Goal: Information Seeking & Learning: Find specific fact

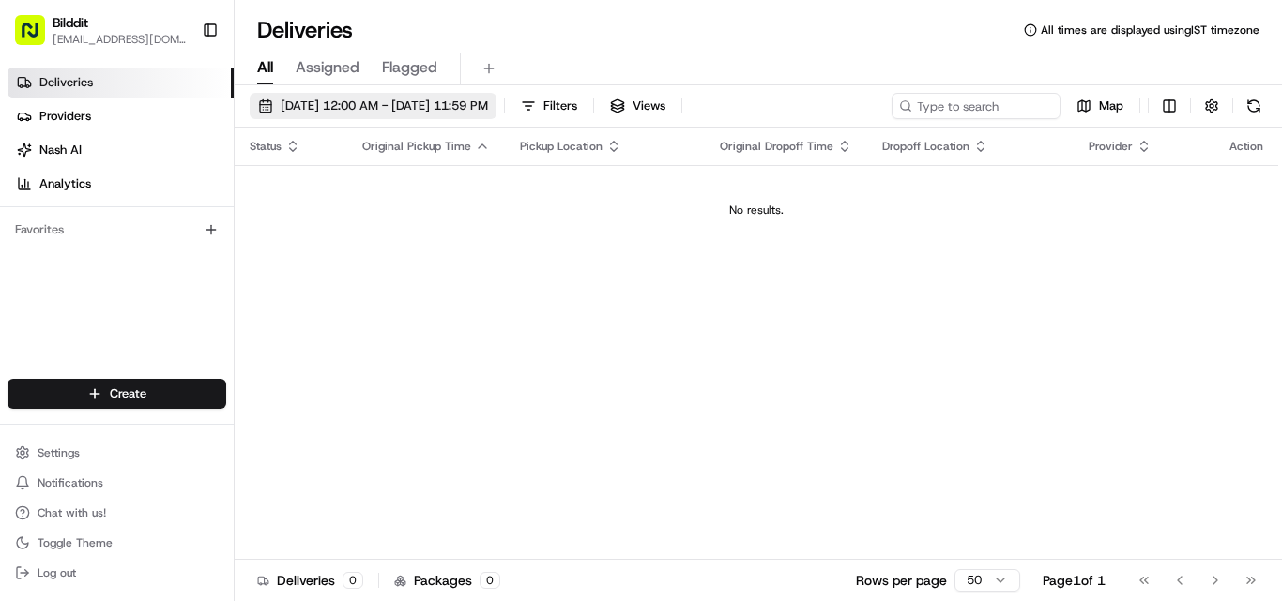
click at [488, 103] on span "[DATE] 12:00 AM - [DATE] 11:59 PM" at bounding box center [384, 106] width 207 height 17
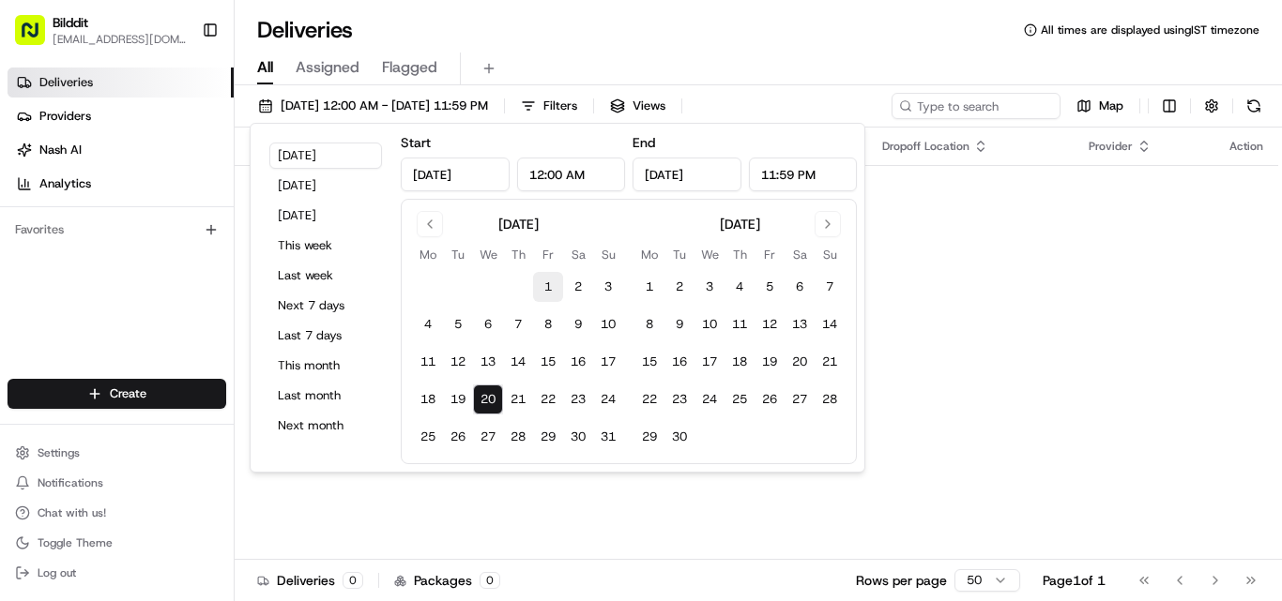
click at [551, 293] on button "1" at bounding box center [548, 287] width 30 height 30
type input "[DATE]"
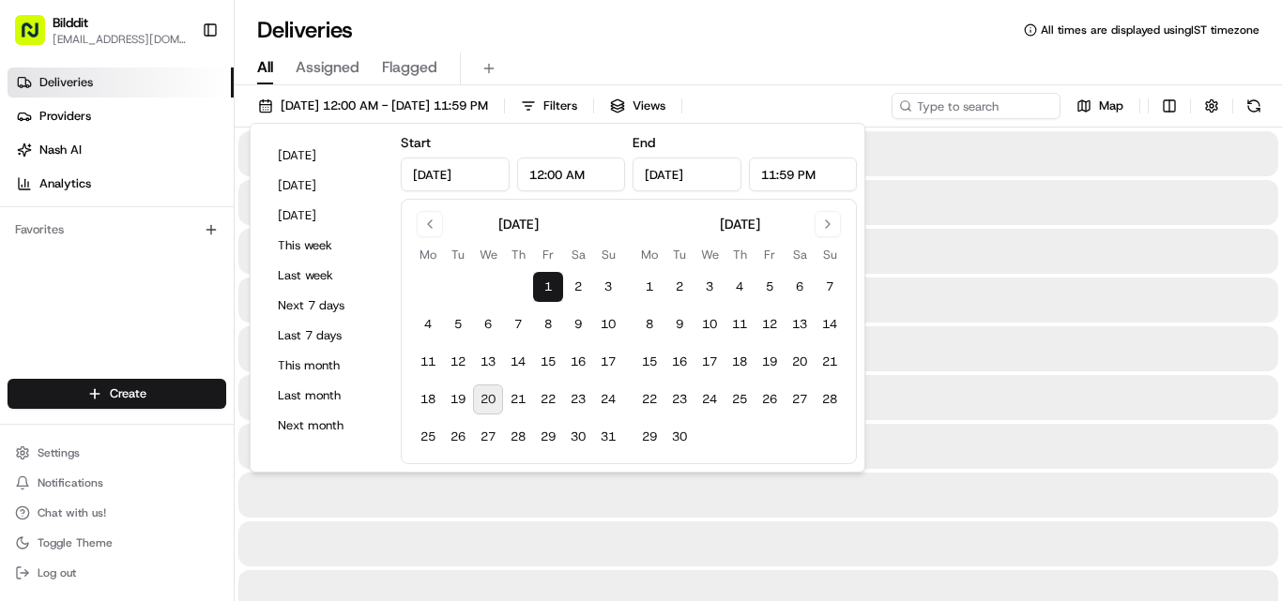
click at [484, 402] on button "20" at bounding box center [488, 400] width 30 height 30
type input "[DATE]"
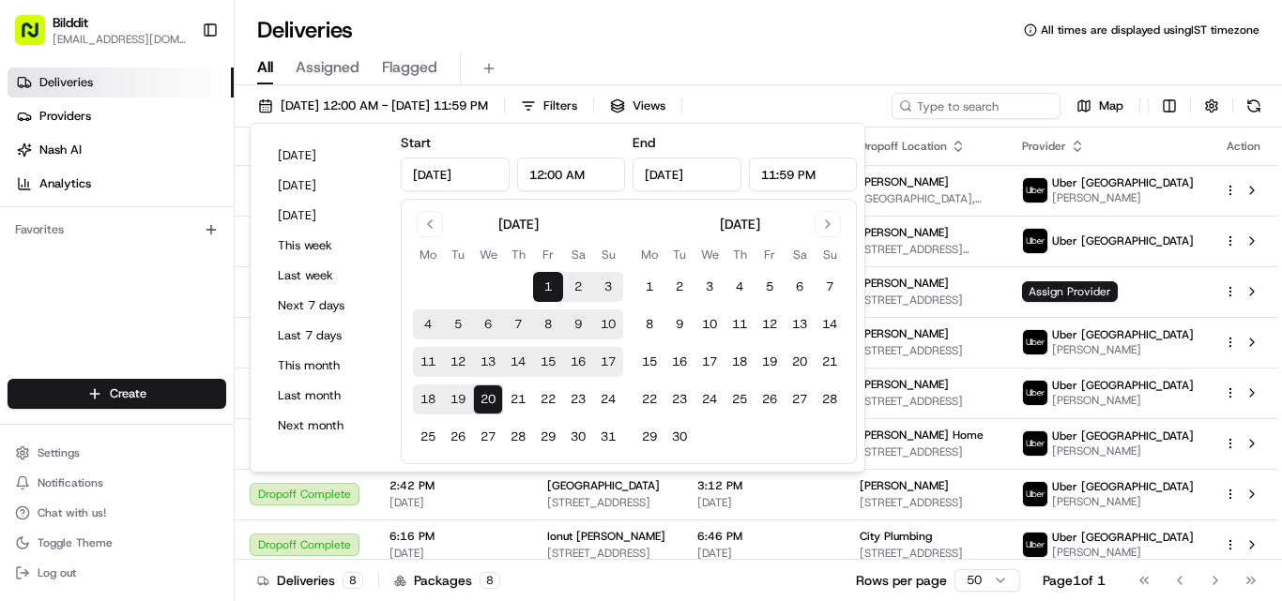
click at [205, 262] on div "Deliveries Providers [PERSON_NAME] Analytics Favorites" at bounding box center [117, 225] width 234 height 330
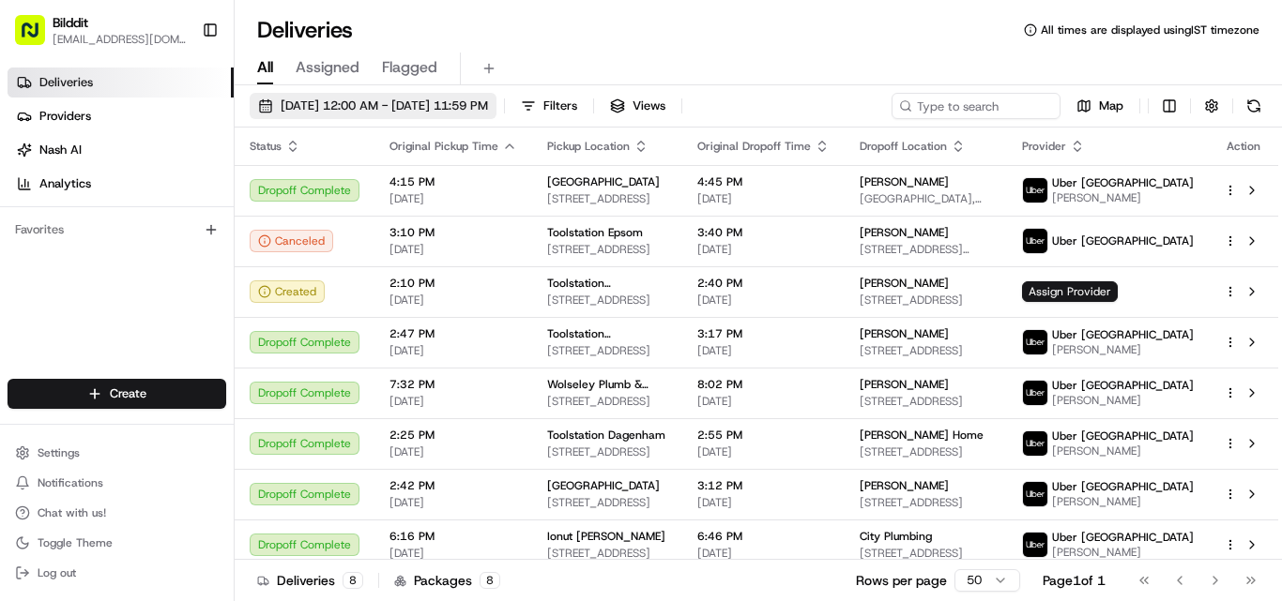
click at [377, 109] on span "08/01/2025 12:00 AM - 08/20/2025 11:59 PM" at bounding box center [384, 106] width 207 height 17
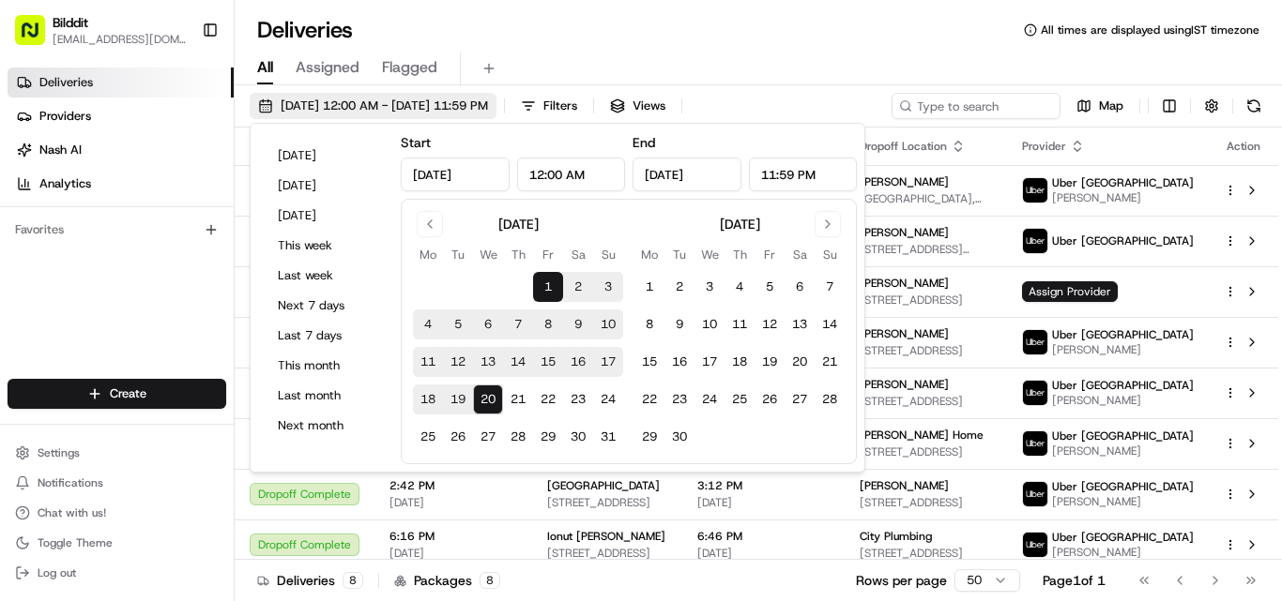
click at [377, 109] on span "08/01/2025 12:00 AM - 08/20/2025 11:59 PM" at bounding box center [384, 106] width 207 height 17
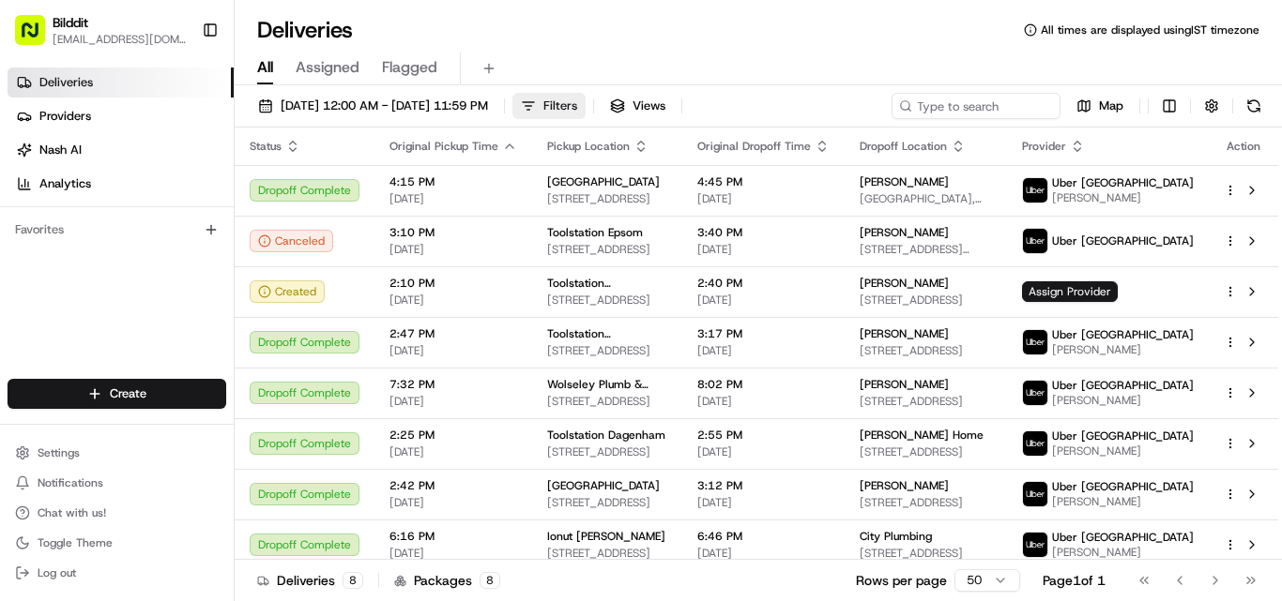
click at [577, 104] on span "Filters" at bounding box center [560, 106] width 34 height 17
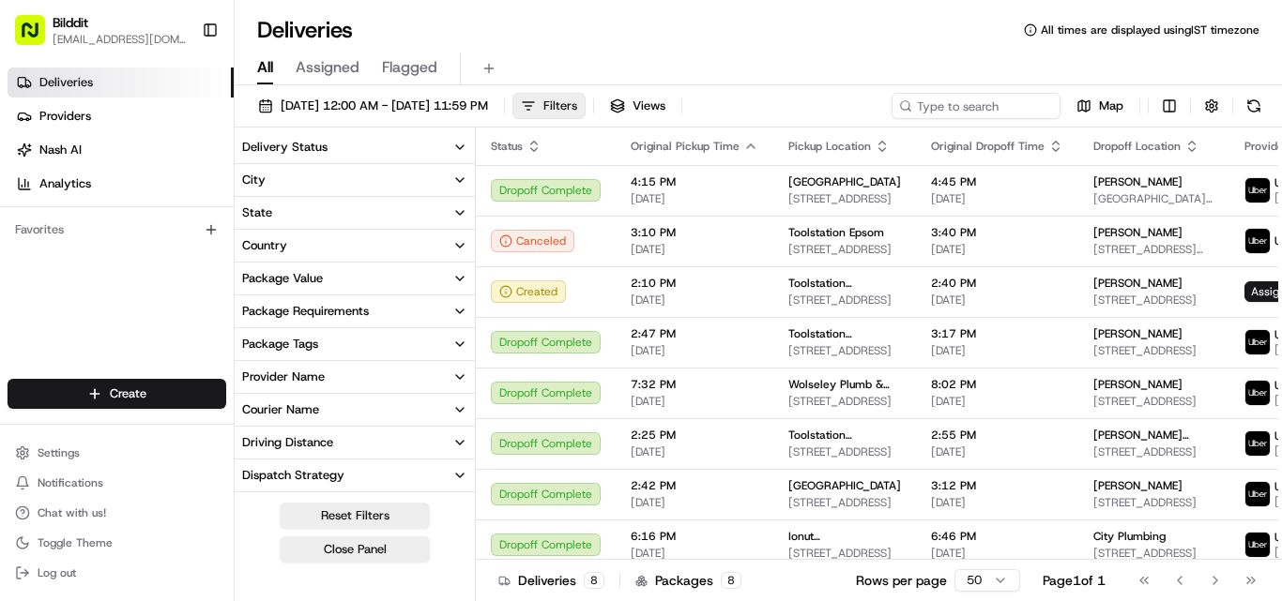
click at [577, 100] on span "Filters" at bounding box center [560, 106] width 34 height 17
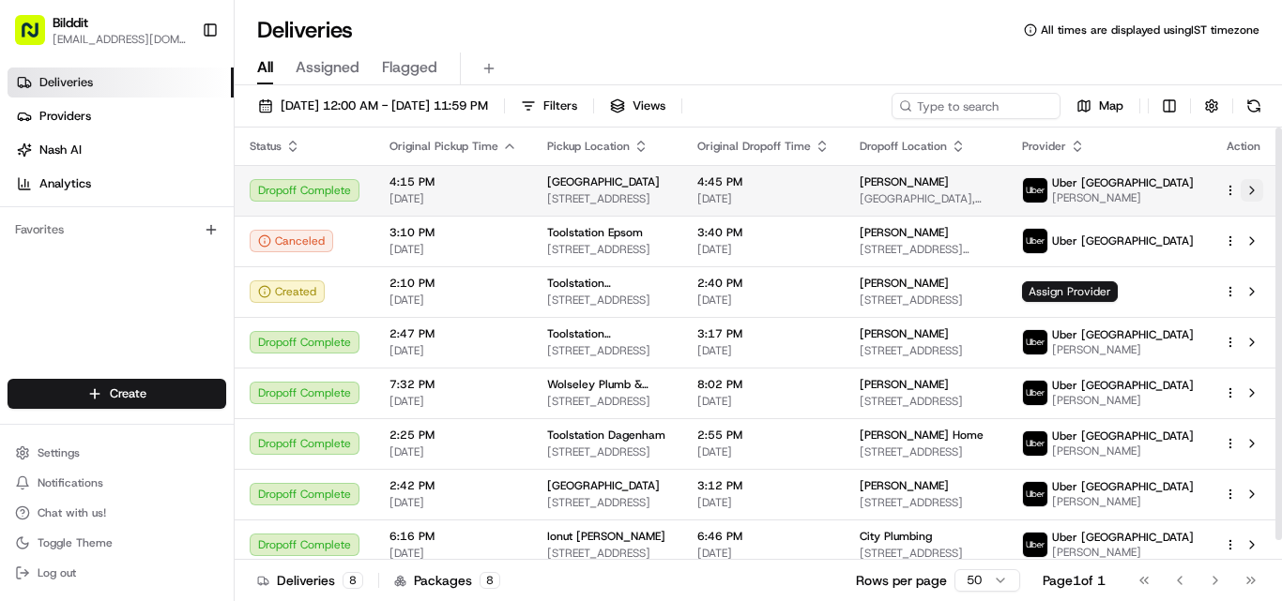
click at [1256, 198] on button at bounding box center [1251, 190] width 23 height 23
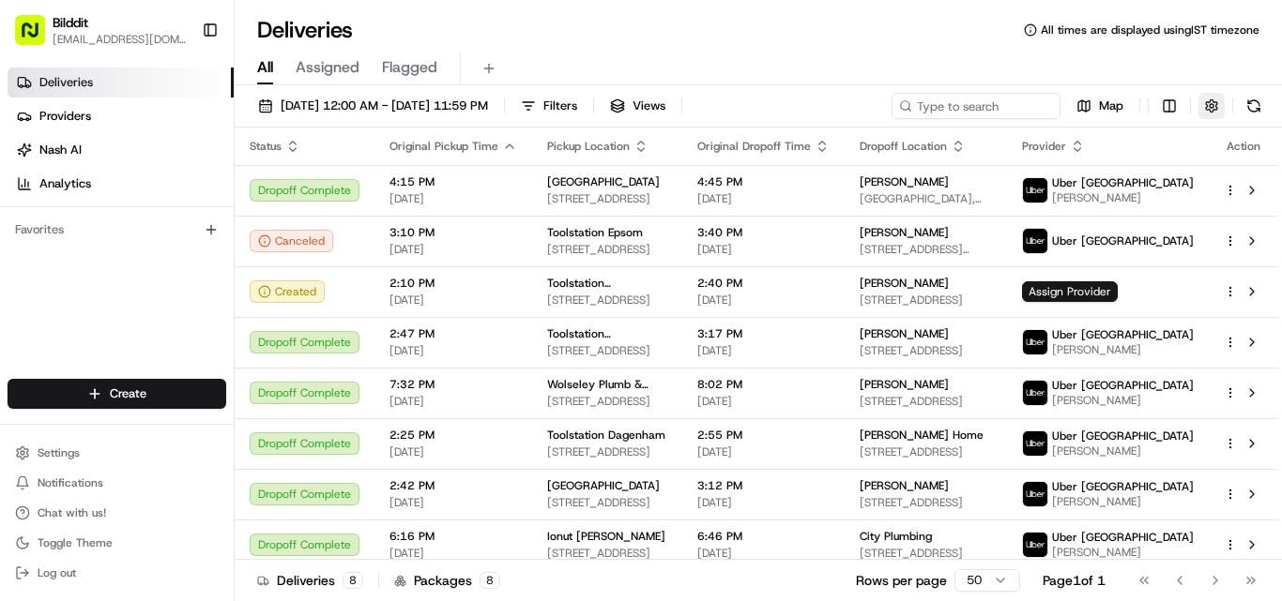
click at [1210, 102] on button "button" at bounding box center [1211, 106] width 26 height 26
click at [1248, 102] on button at bounding box center [1253, 106] width 26 height 26
click at [577, 106] on span "Filters" at bounding box center [560, 106] width 34 height 17
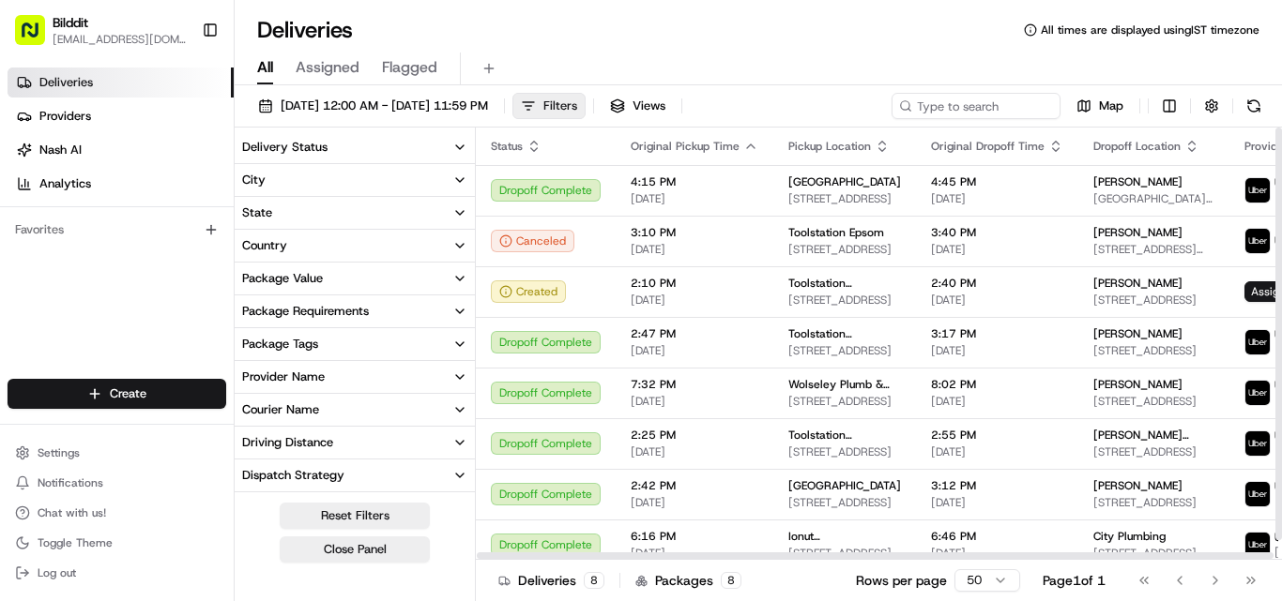
click at [577, 113] on span "Filters" at bounding box center [560, 106] width 34 height 17
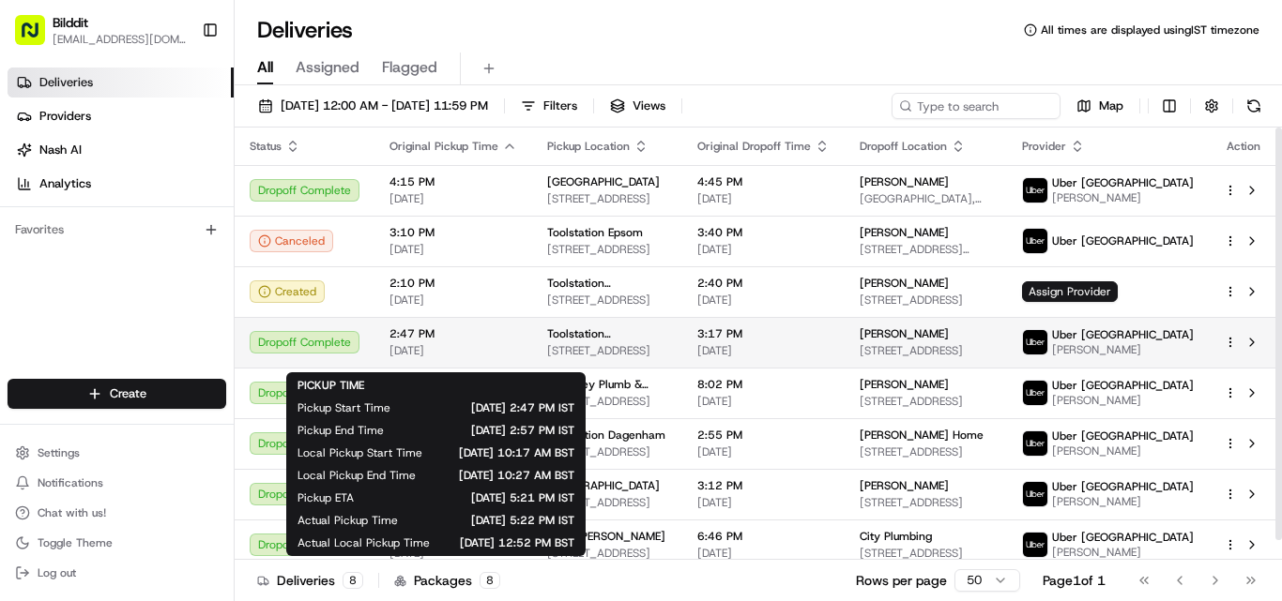
click at [495, 358] on span "08/07/2025" at bounding box center [453, 350] width 128 height 15
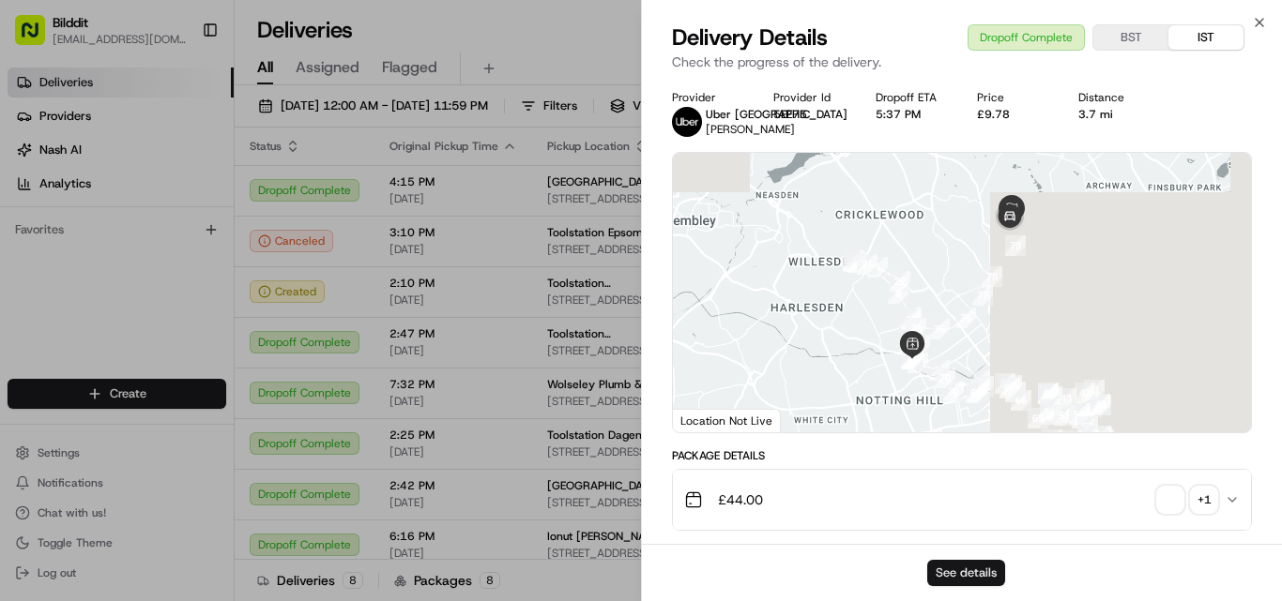
click at [976, 572] on button "See details" at bounding box center [966, 573] width 78 height 26
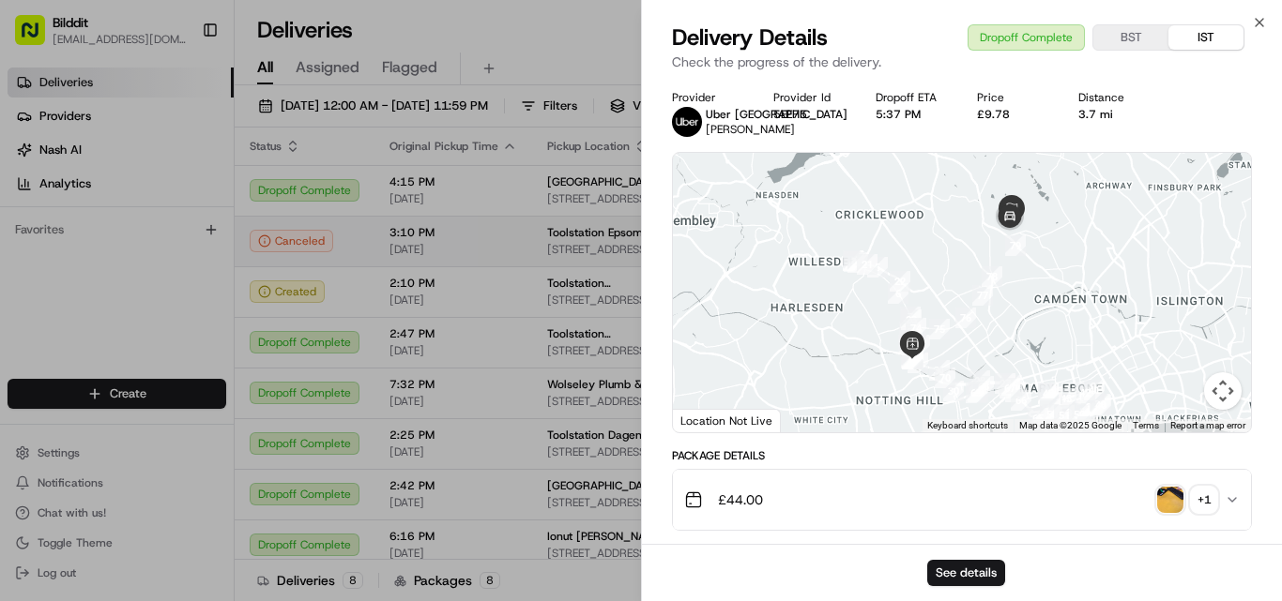
drag, startPoint x: 511, startPoint y: 255, endPoint x: 545, endPoint y: 250, distance: 34.2
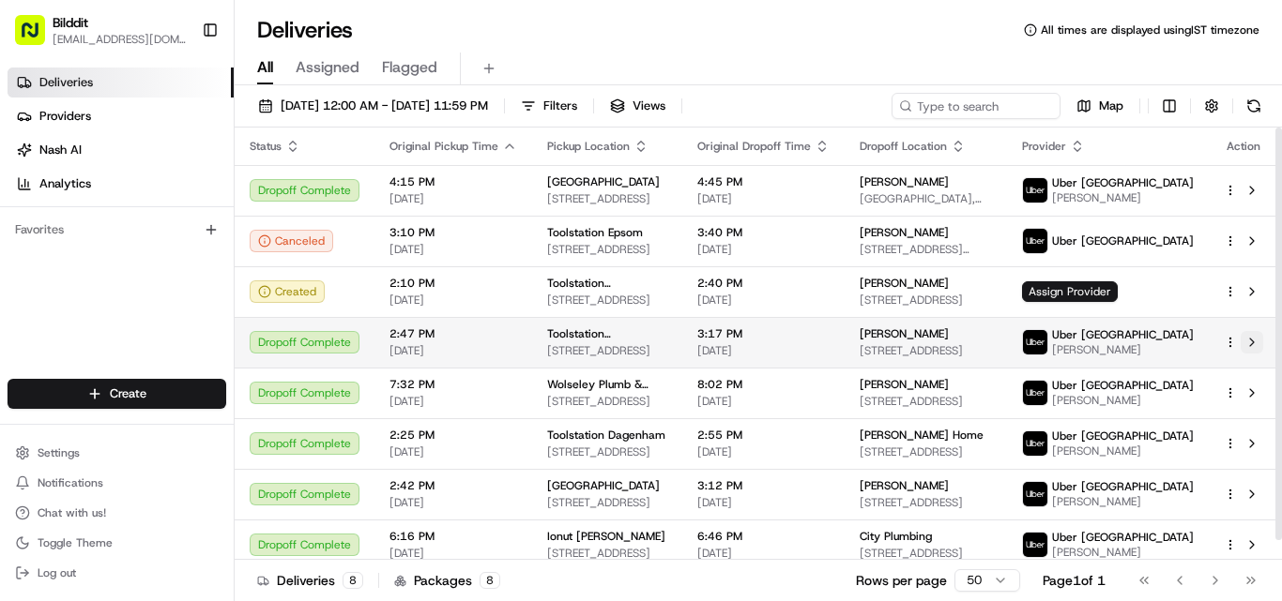
click at [1255, 352] on button at bounding box center [1251, 342] width 23 height 23
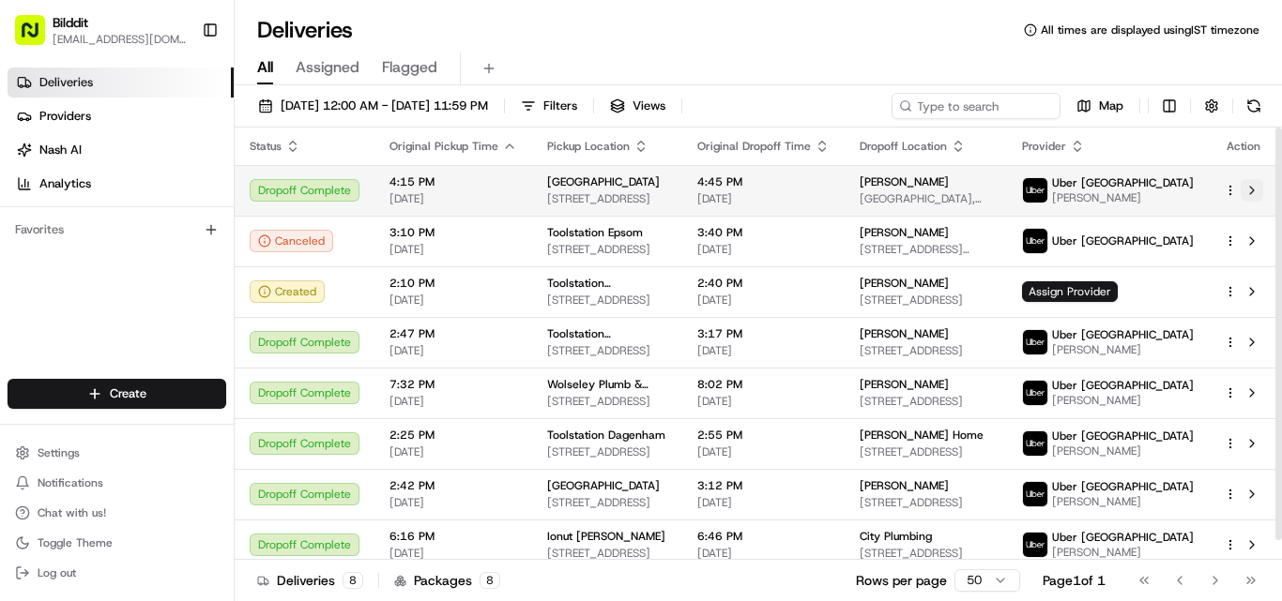
click at [1245, 191] on button at bounding box center [1251, 190] width 23 height 23
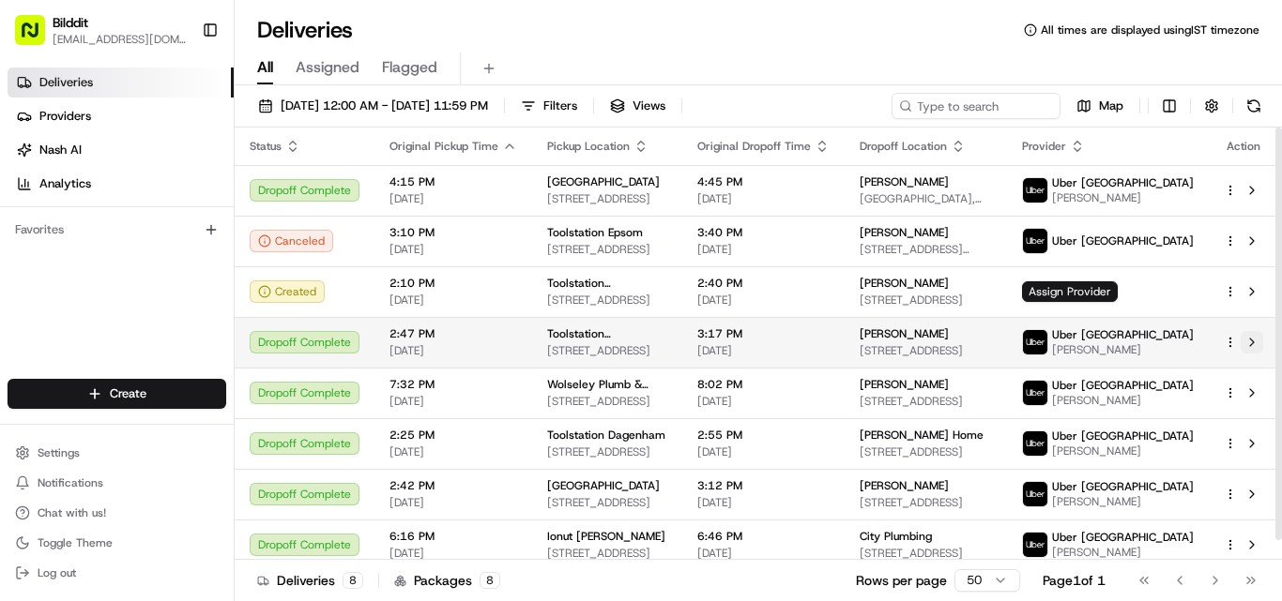
click at [1250, 352] on button at bounding box center [1251, 342] width 23 height 23
click at [1256, 346] on button at bounding box center [1251, 342] width 23 height 23
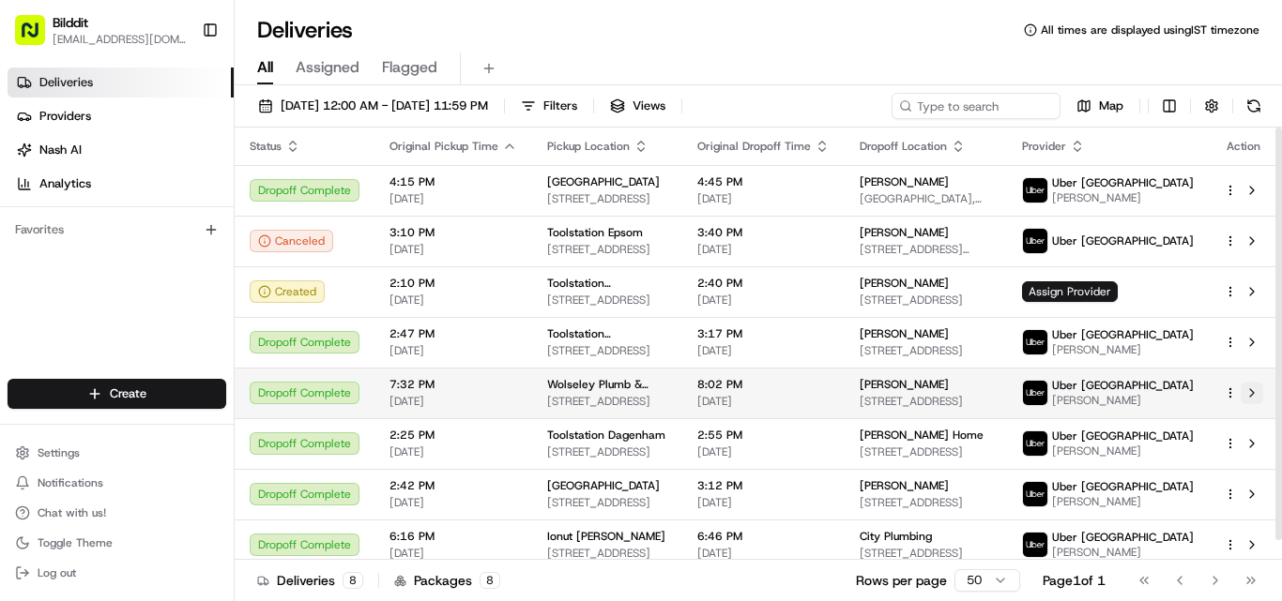
click at [1245, 404] on button at bounding box center [1251, 393] width 23 height 23
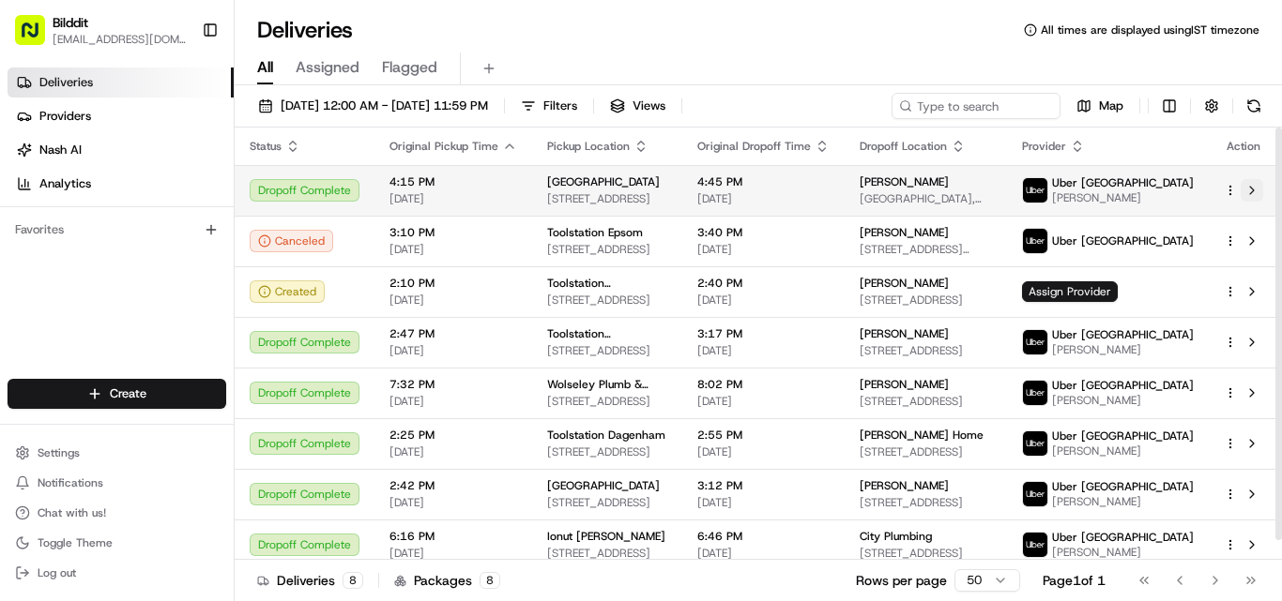
click at [1249, 202] on button at bounding box center [1251, 190] width 23 height 23
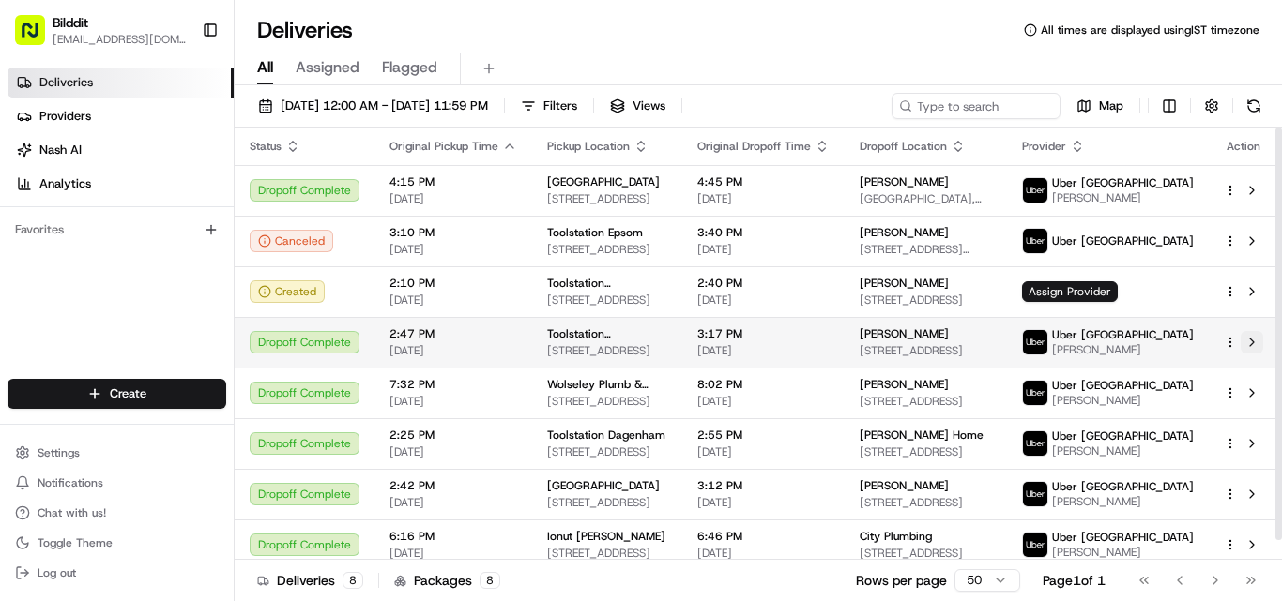
click at [1252, 354] on button at bounding box center [1251, 342] width 23 height 23
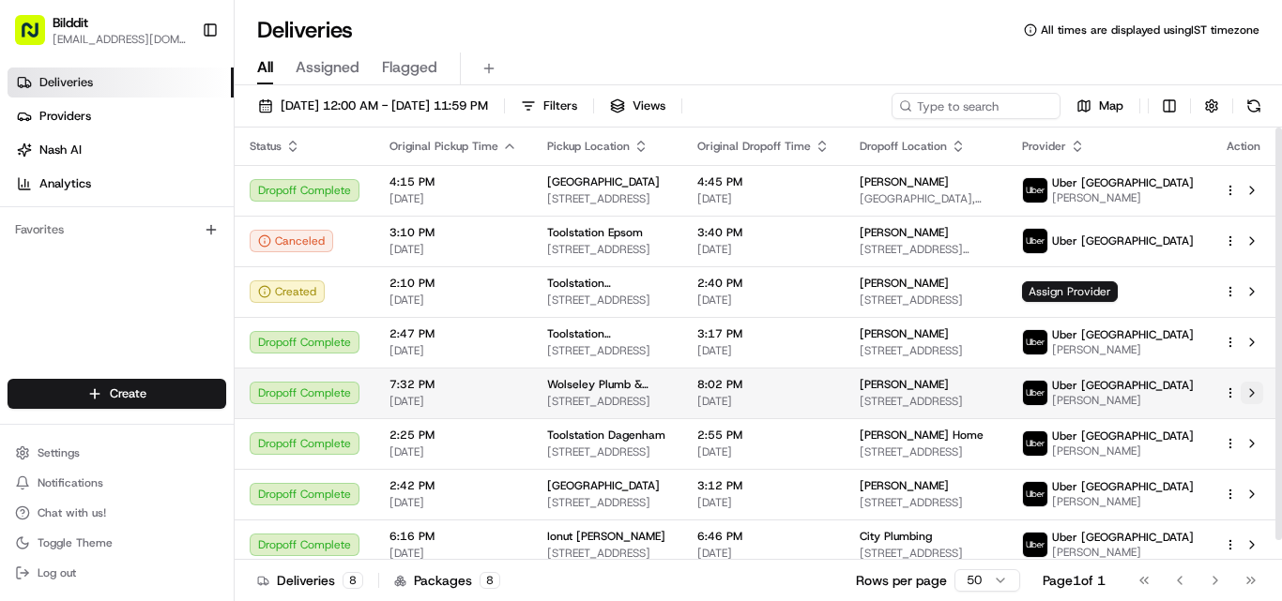
click at [1261, 402] on button at bounding box center [1251, 393] width 23 height 23
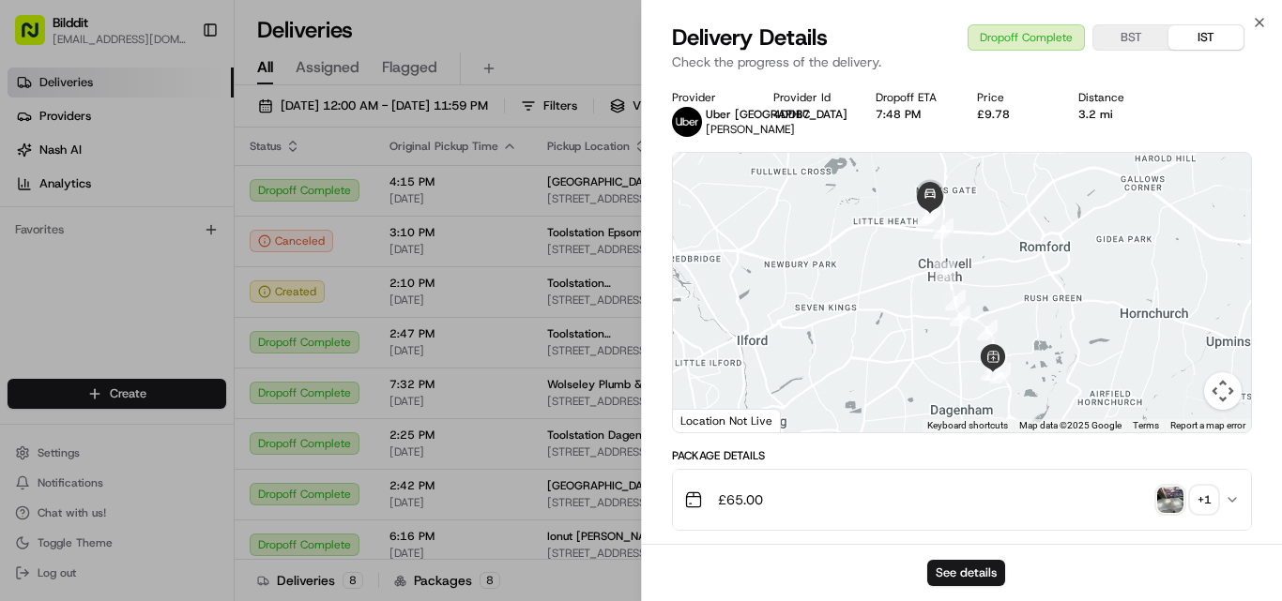
click at [1244, 518] on button "£65.00 + 1" at bounding box center [962, 500] width 578 height 60
click at [1226, 508] on icon "button" at bounding box center [1232, 500] width 15 height 15
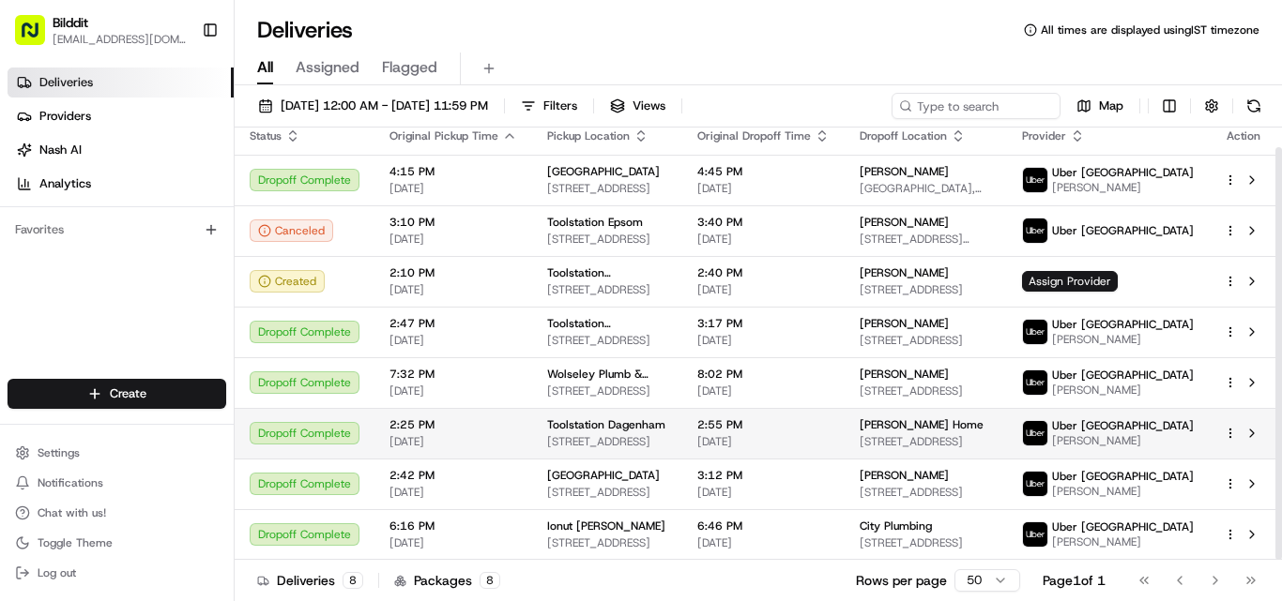
scroll to position [21, 0]
click at [1250, 433] on button at bounding box center [1251, 433] width 23 height 23
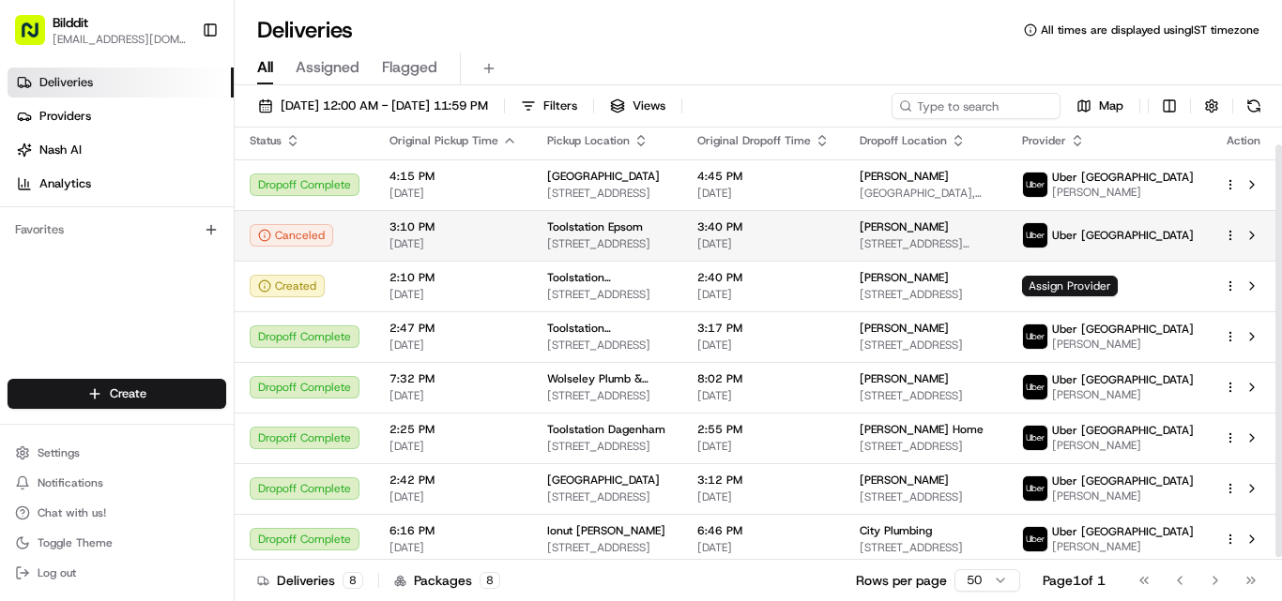
scroll to position [0, 0]
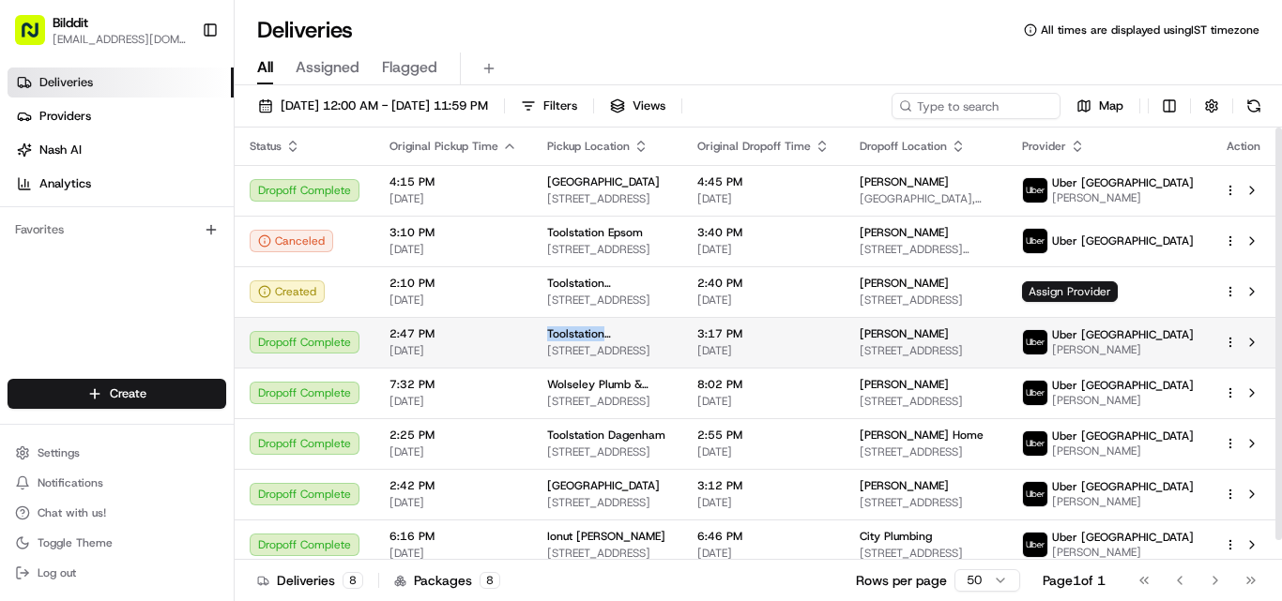
drag, startPoint x: 537, startPoint y: 345, endPoint x: 666, endPoint y: 342, distance: 129.5
click at [666, 342] on td "Toolstation Maida Vale 413 Harrow Rd, London W9 3NF, UK" at bounding box center [607, 342] width 150 height 51
copy span "Toolstation Maida Vale"
click at [1247, 345] on button at bounding box center [1251, 342] width 23 height 23
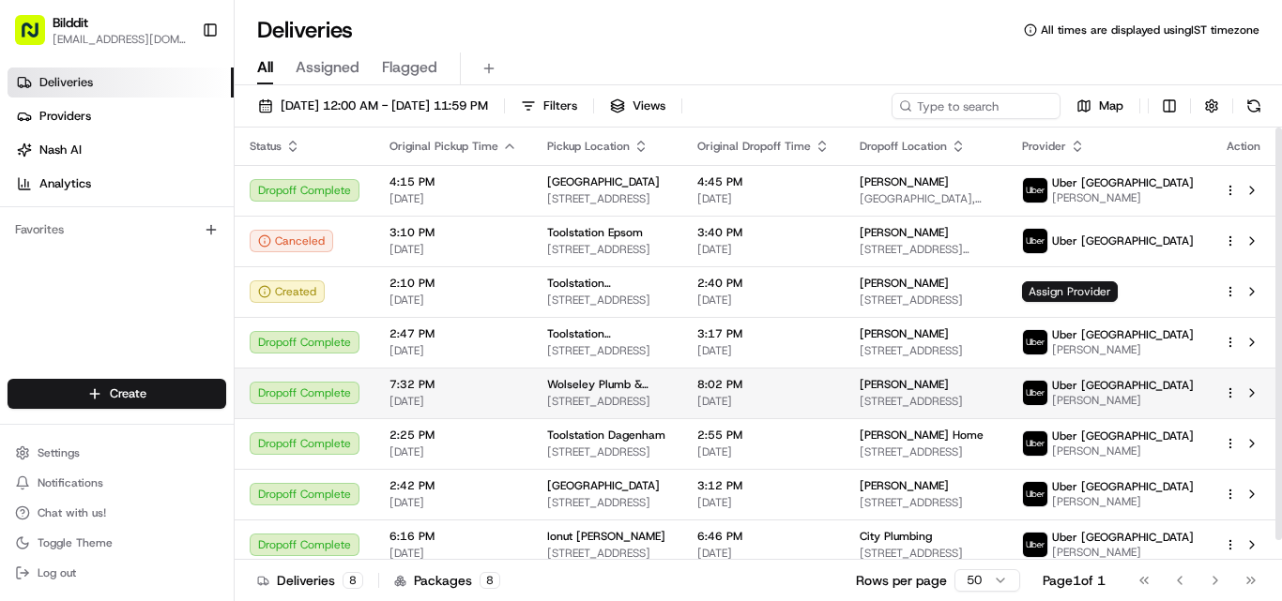
click at [1266, 405] on td at bounding box center [1243, 393] width 69 height 51
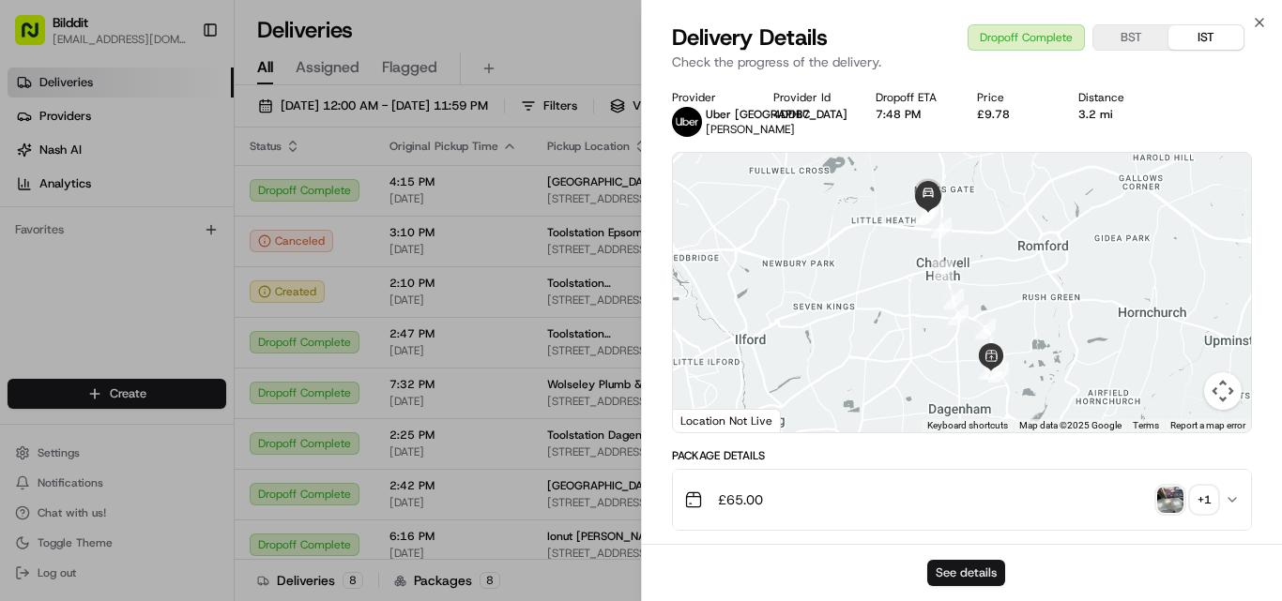
click at [963, 576] on button "See details" at bounding box center [966, 573] width 78 height 26
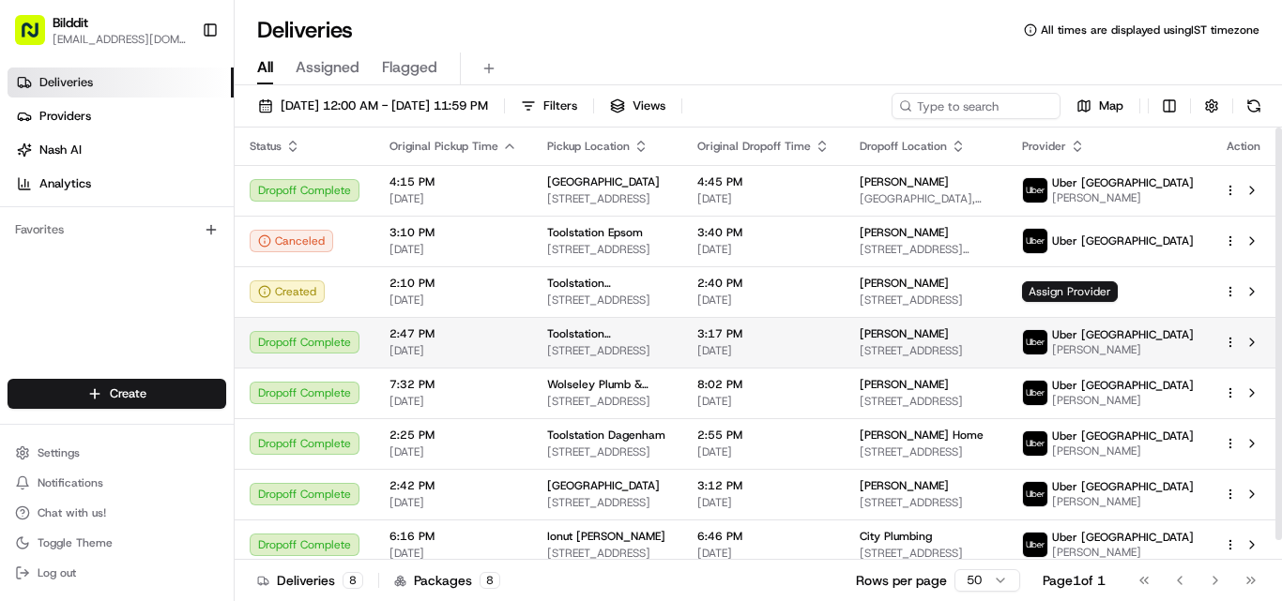
click at [597, 342] on span "Toolstation Maida Vale" at bounding box center [607, 334] width 120 height 15
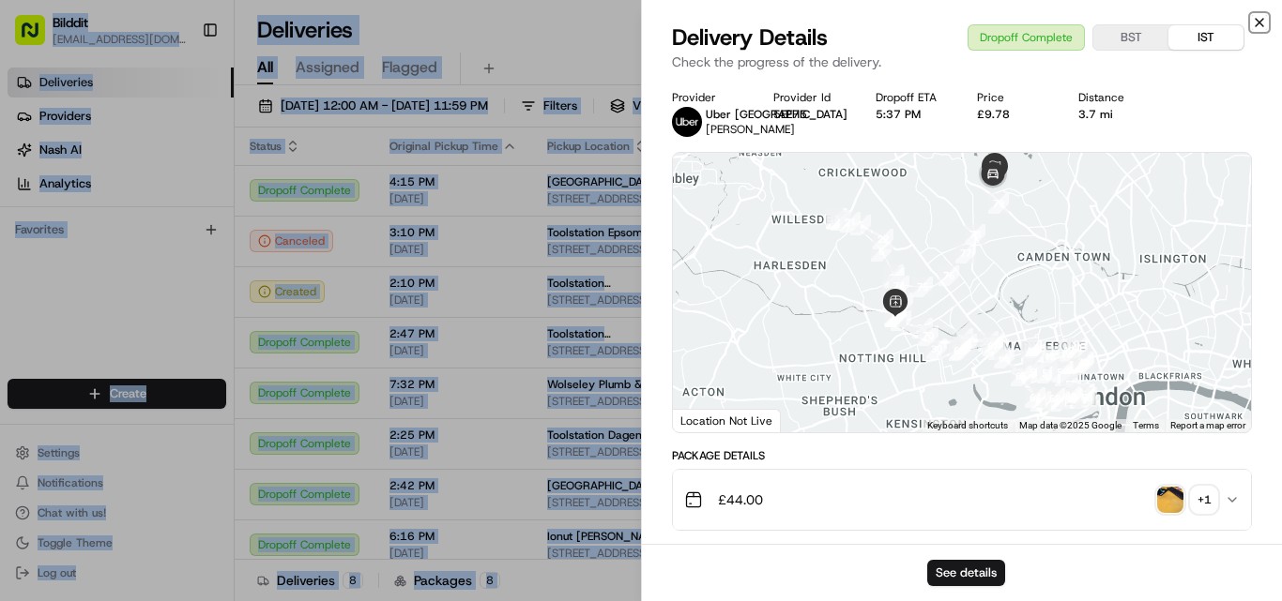
click at [1257, 23] on icon "button" at bounding box center [1259, 22] width 15 height 15
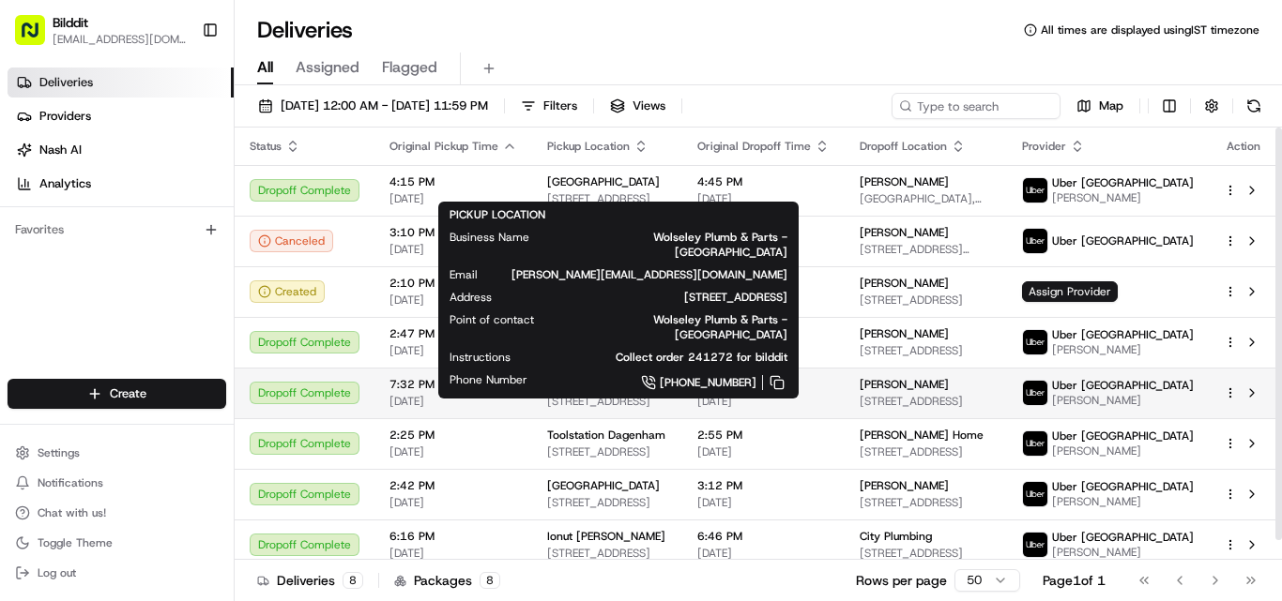
drag, startPoint x: 537, startPoint y: 394, endPoint x: 686, endPoint y: 388, distance: 149.3
click at [682, 388] on td "Wolseley Plumb & Parts - Dagenham Sterling Works, Rainham Rd S, Dagenham RM10 8…" at bounding box center [607, 393] width 150 height 51
copy span "Wolseley Plumb & Parts -"
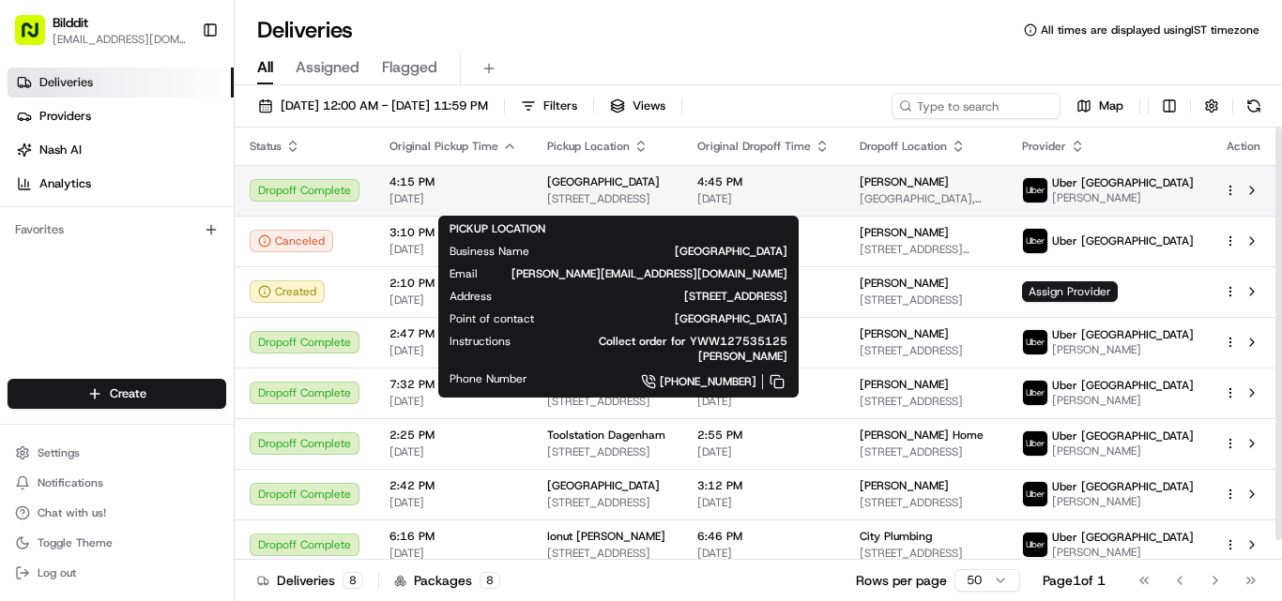
drag, startPoint x: 532, startPoint y: 192, endPoint x: 653, endPoint y: 189, distance: 121.1
click at [653, 189] on td "Toolstation Park Royal Abbey Rd, London NW10 7UL, UK" at bounding box center [607, 190] width 150 height 51
copy span "Toolstation Park Roya"
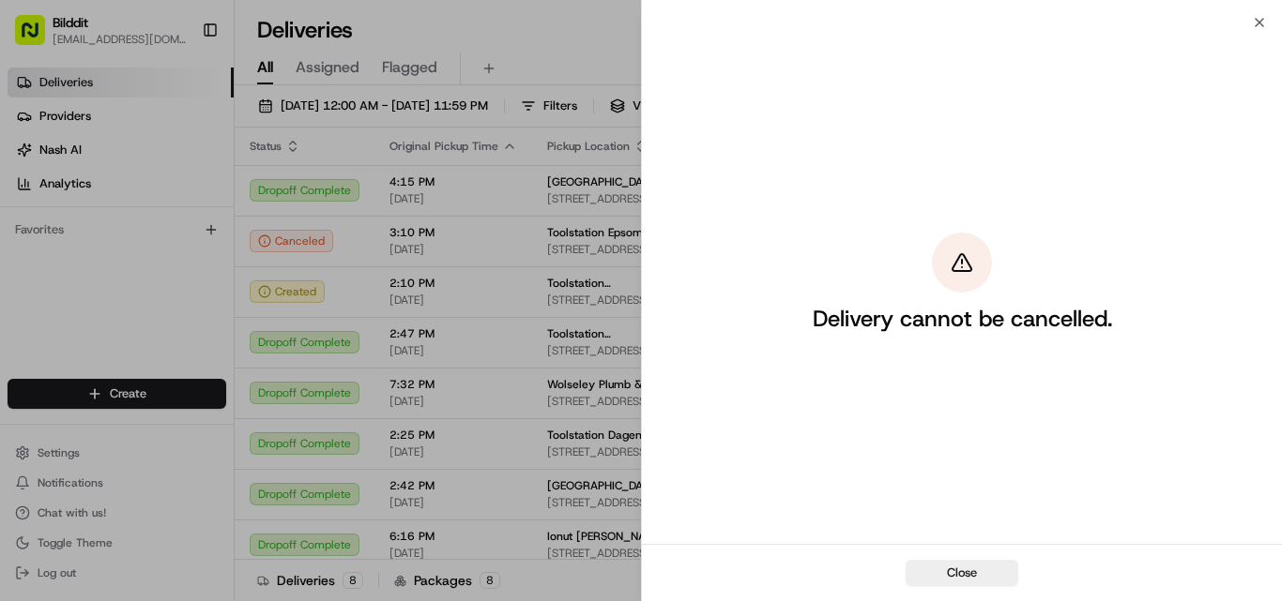
click at [1267, 21] on div "Close Delivery cannot be cancelled. Close" at bounding box center [961, 300] width 641 height 601
click at [957, 567] on button "Close" at bounding box center [962, 573] width 113 height 26
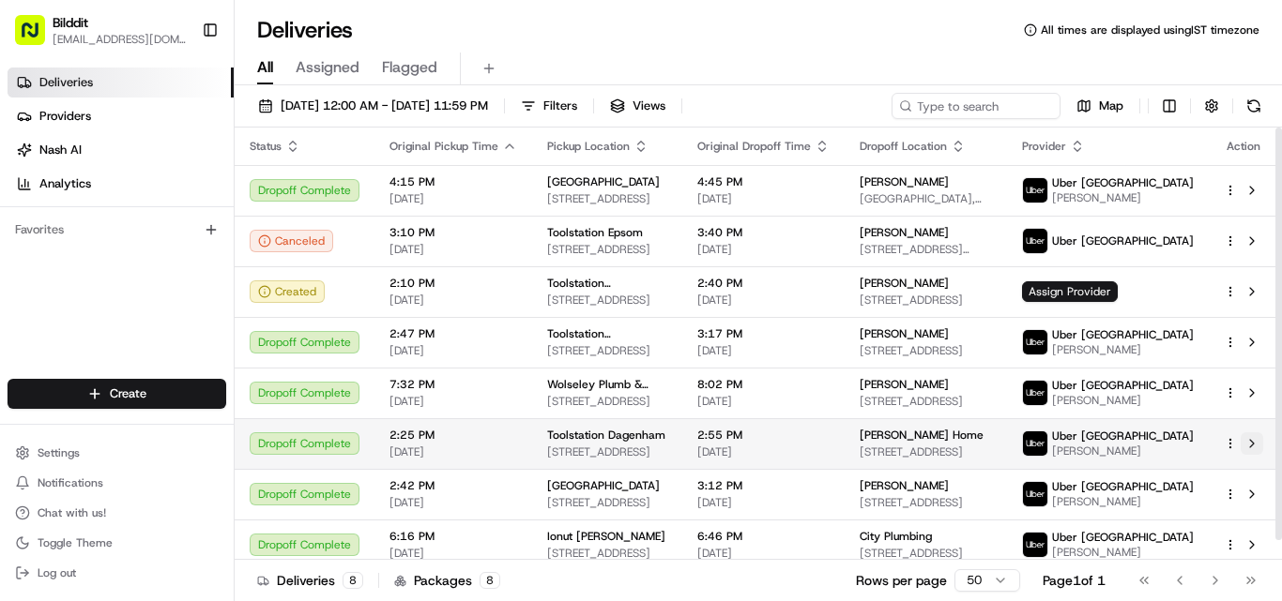
click at [1252, 453] on button at bounding box center [1251, 444] width 23 height 23
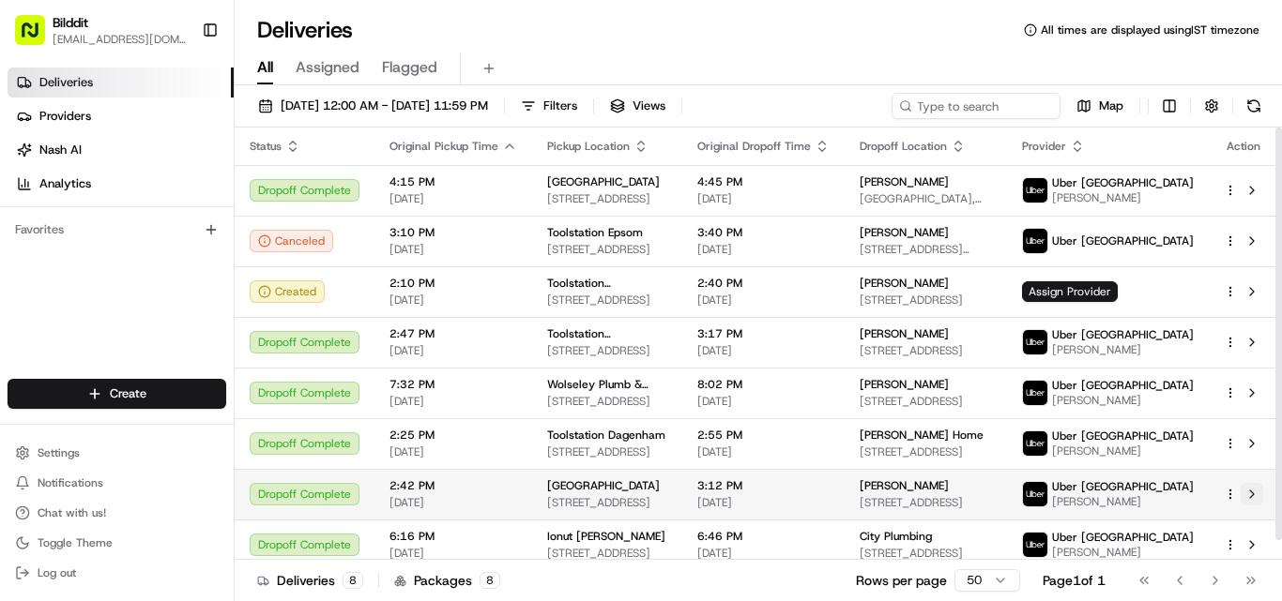
click at [1261, 497] on button at bounding box center [1251, 494] width 23 height 23
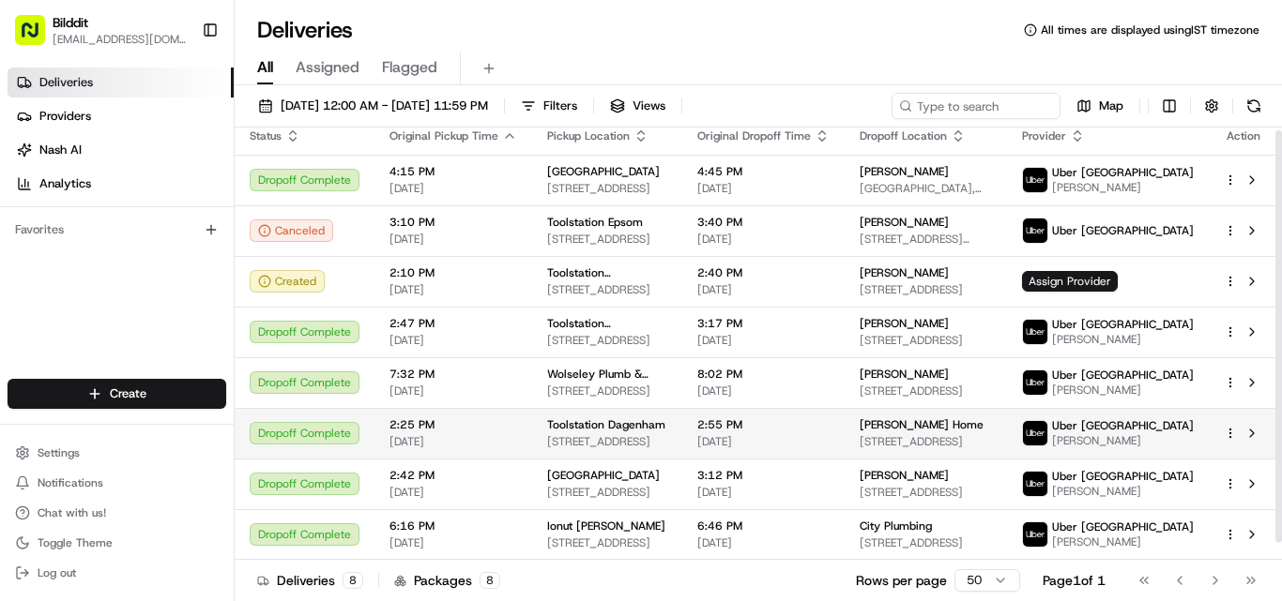
scroll to position [21, 0]
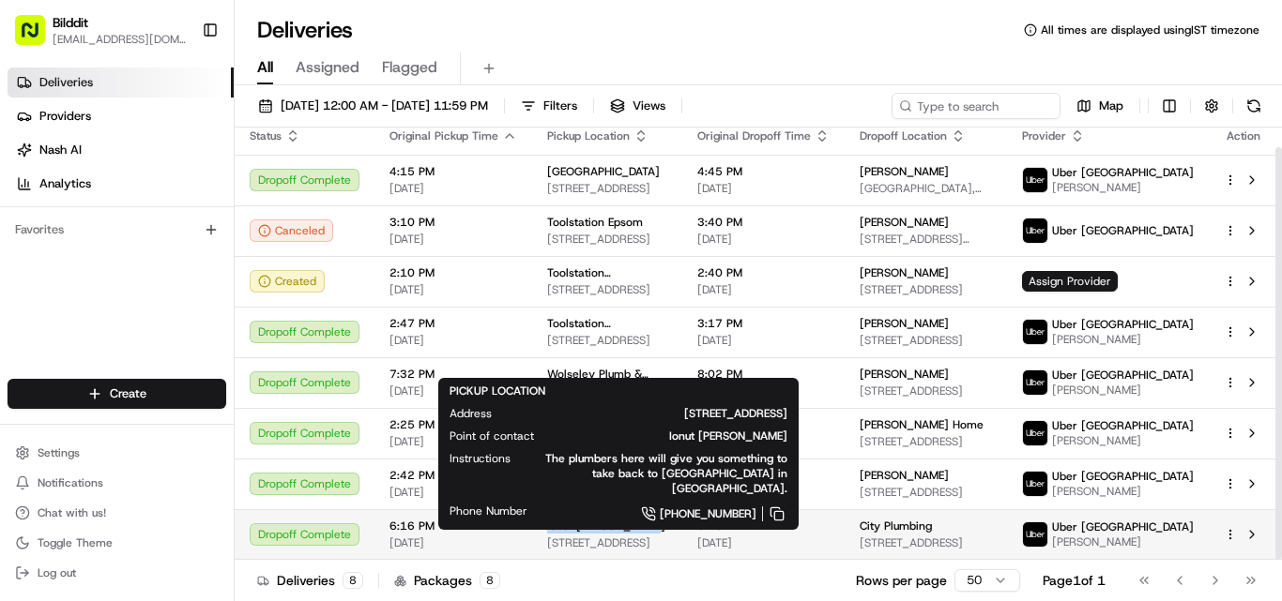
drag, startPoint x: 527, startPoint y: 526, endPoint x: 653, endPoint y: 525, distance: 125.7
click at [653, 525] on td "Ionut Danut Apostu 32 Furzehill Rd, Borehamwood WD6 2DF, UK" at bounding box center [607, 535] width 150 height 51
copy span "Ionut Danut Apostu"
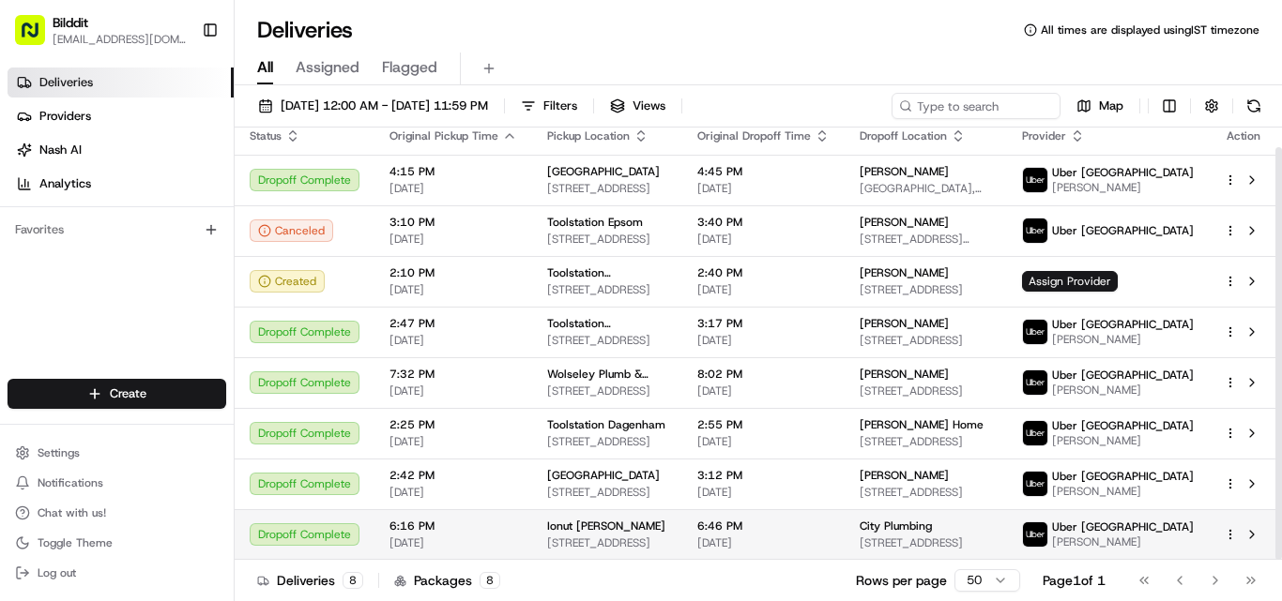
drag, startPoint x: 388, startPoint y: 540, endPoint x: 467, endPoint y: 544, distance: 79.0
click at [467, 544] on span "08/19/2025" at bounding box center [453, 543] width 128 height 15
copy span "08/19/2025"
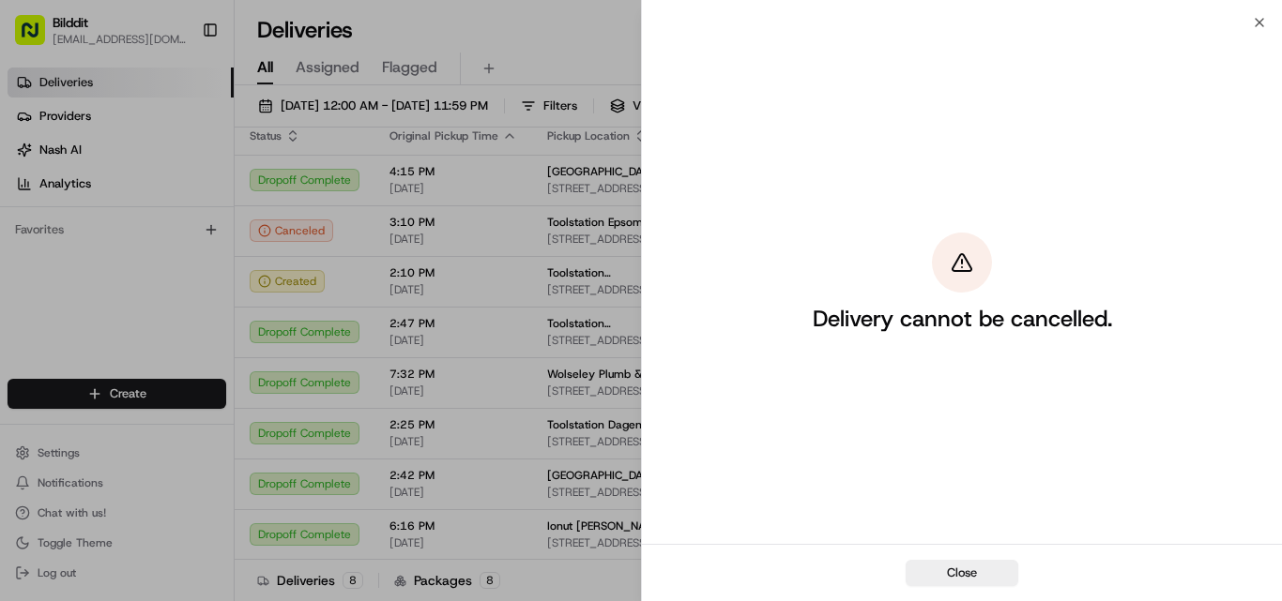
click at [968, 588] on div "Close" at bounding box center [962, 572] width 640 height 57
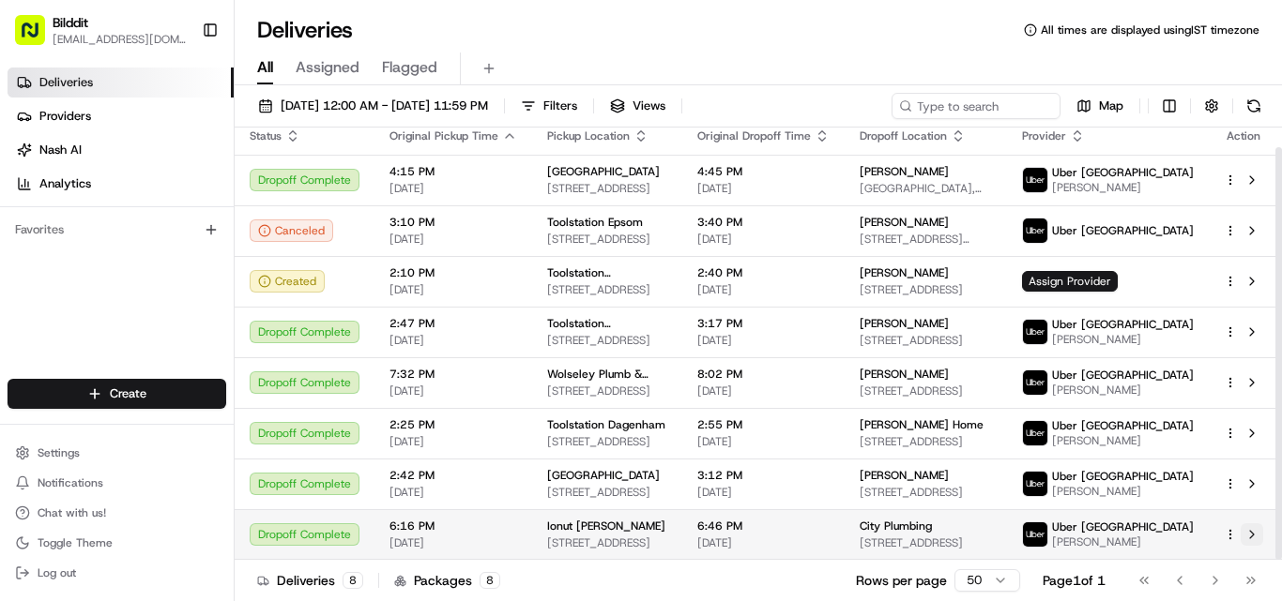
click at [1256, 530] on button at bounding box center [1251, 535] width 23 height 23
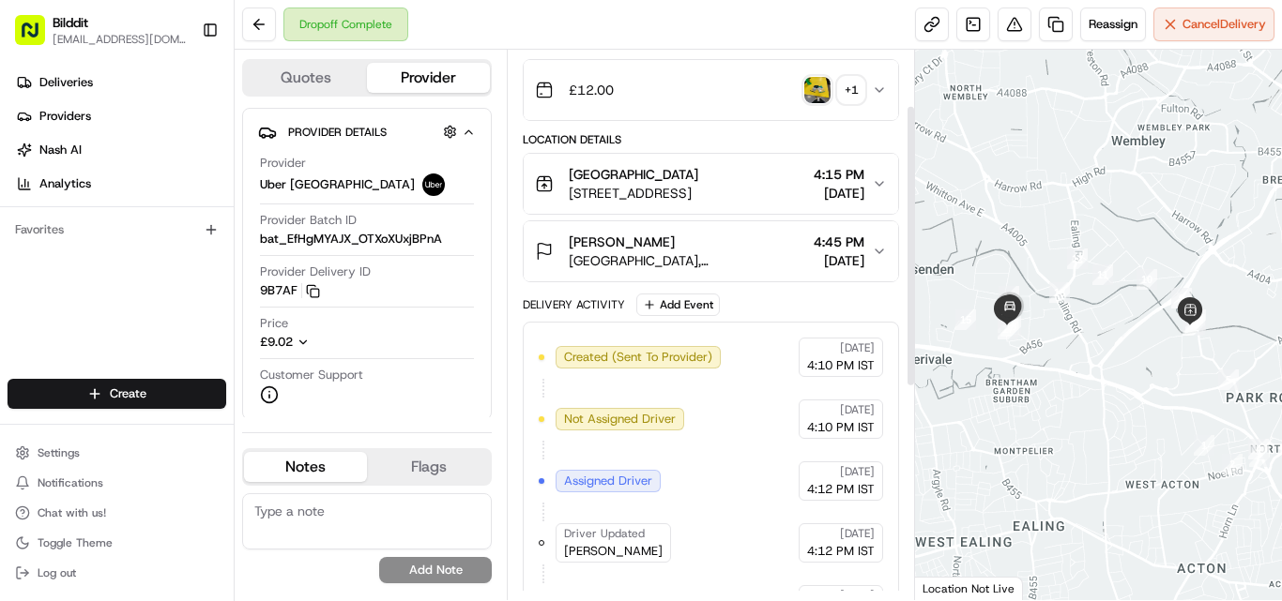
scroll to position [94, 0]
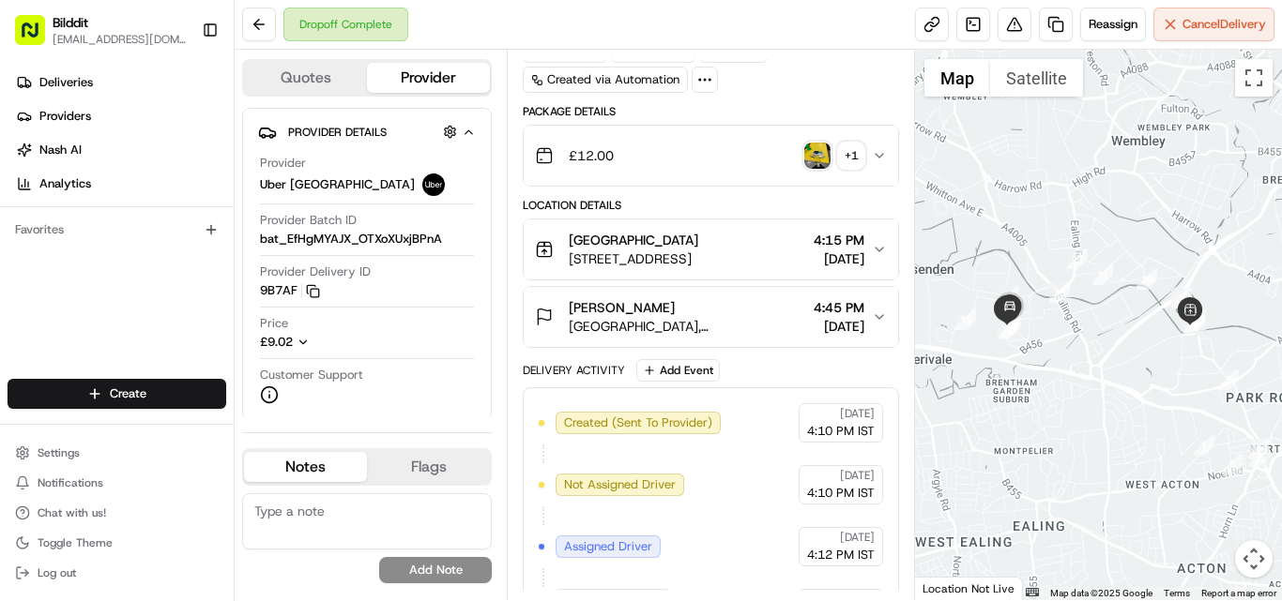
click at [879, 146] on button "£12.00 + 1" at bounding box center [711, 156] width 374 height 60
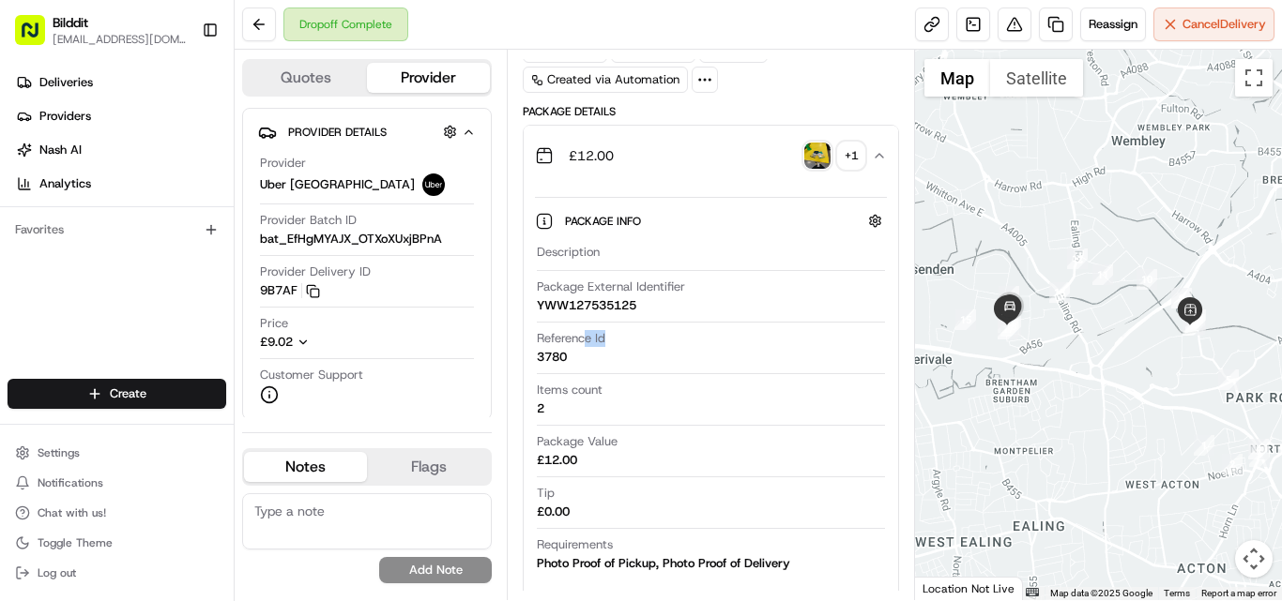
drag, startPoint x: 586, startPoint y: 357, endPoint x: 534, endPoint y: 354, distance: 51.7
click at [534, 354] on div "Package Info Hidden ( 4 ) Description Package External Identifier YWW127535125 …" at bounding box center [711, 388] width 374 height 405
click at [578, 354] on div "Reference Id 3780" at bounding box center [711, 348] width 348 height 36
drag, startPoint x: 541, startPoint y: 351, endPoint x: 573, endPoint y: 359, distance: 33.0
click at [573, 359] on div "Reference Id 3780" at bounding box center [711, 348] width 348 height 36
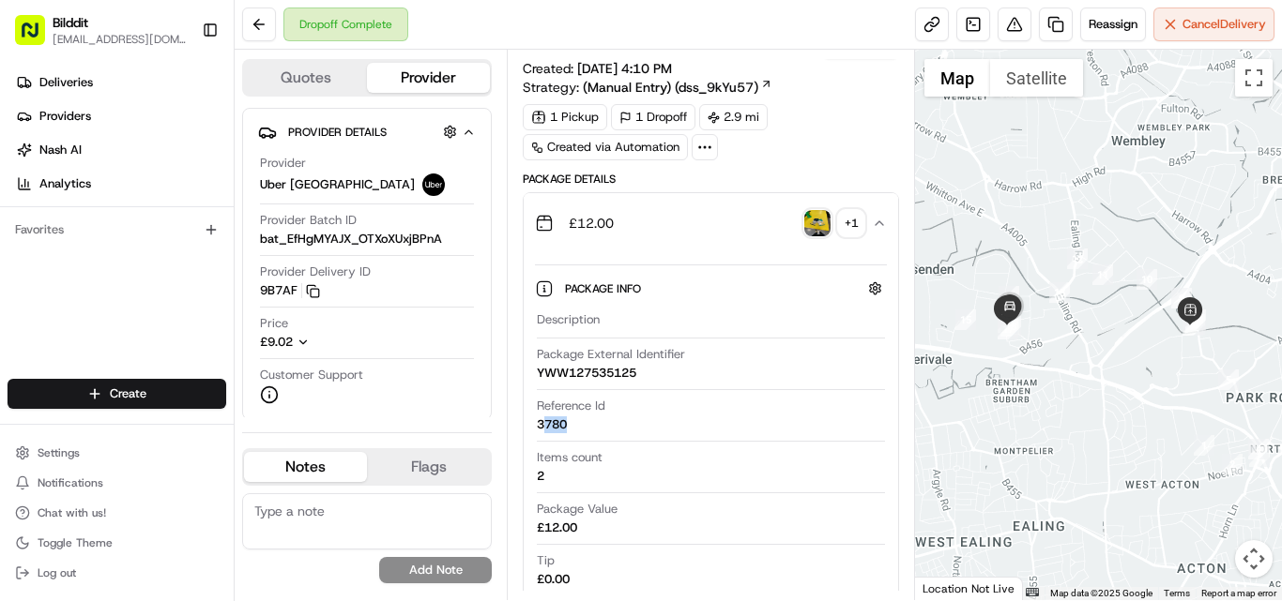
scroll to position [0, 0]
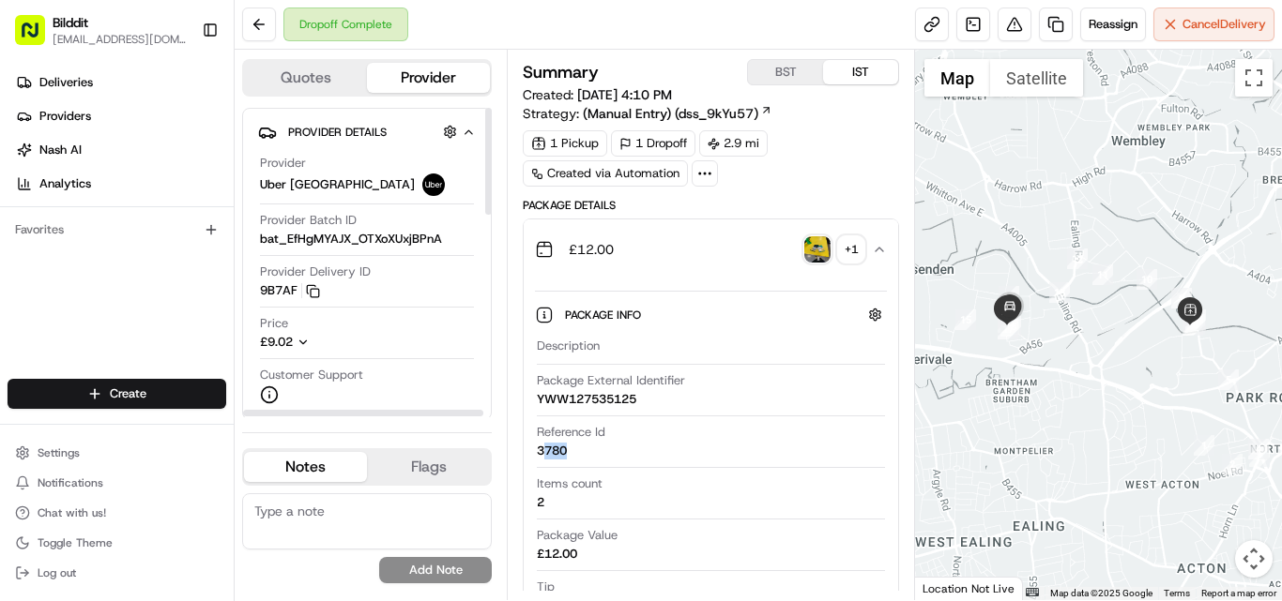
click at [298, 340] on icon "button" at bounding box center [303, 342] width 13 height 13
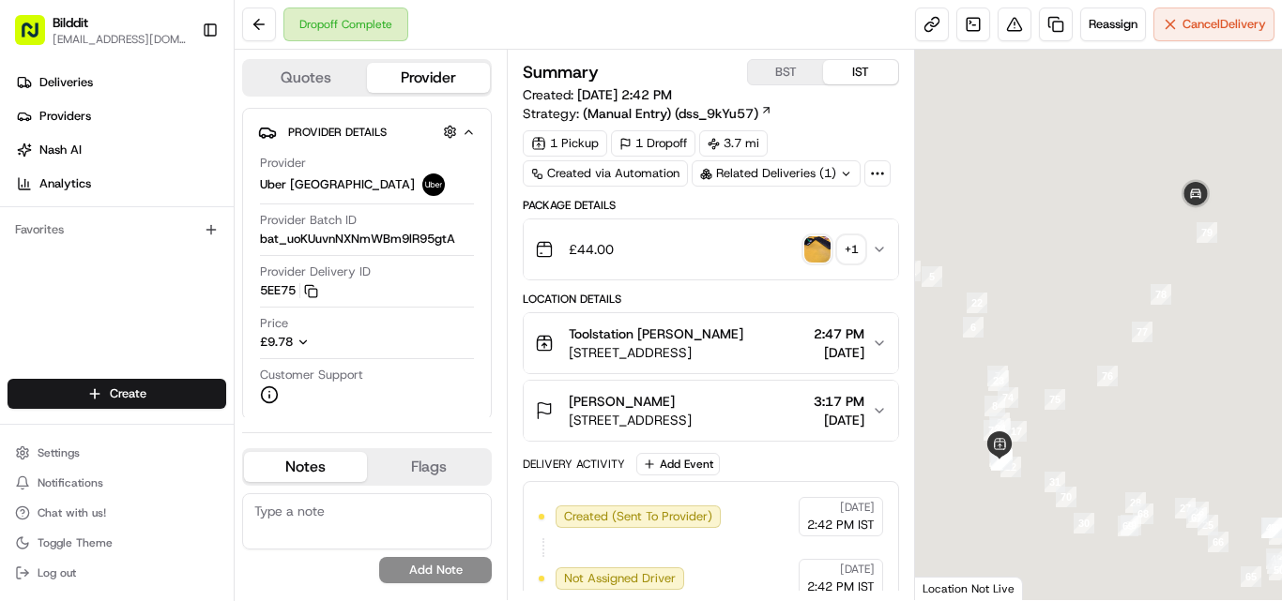
click at [878, 244] on icon "button" at bounding box center [879, 249] width 15 height 15
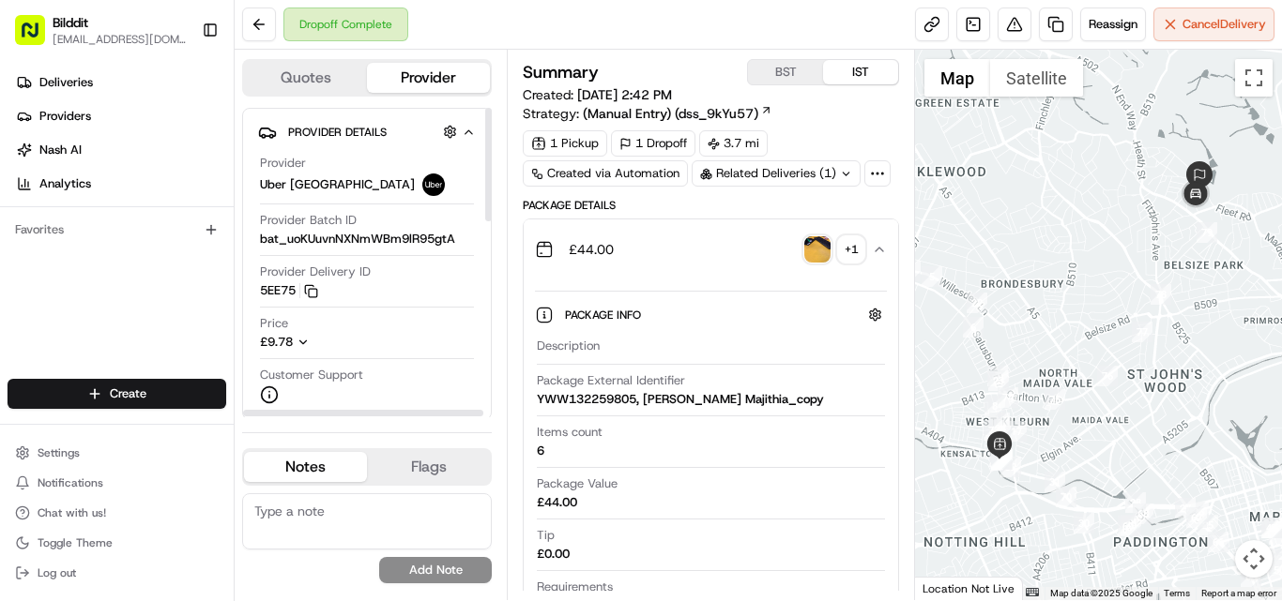
click at [298, 343] on icon "button" at bounding box center [303, 342] width 13 height 13
click at [880, 253] on icon "button" at bounding box center [879, 249] width 15 height 15
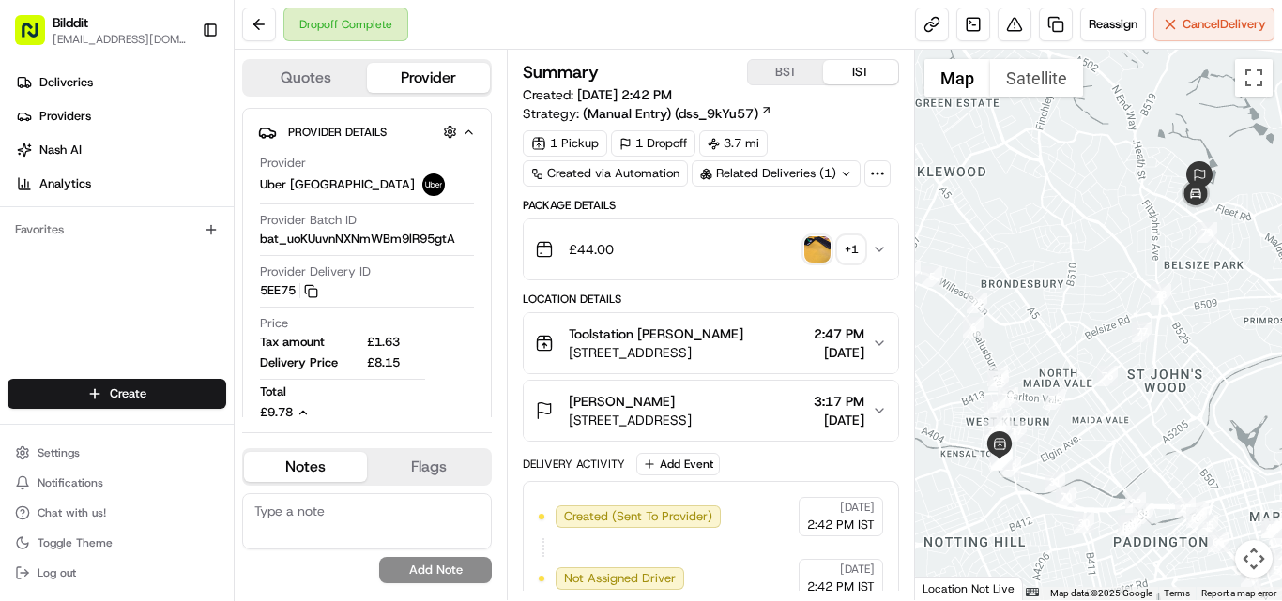
click at [880, 253] on icon "button" at bounding box center [879, 249] width 15 height 15
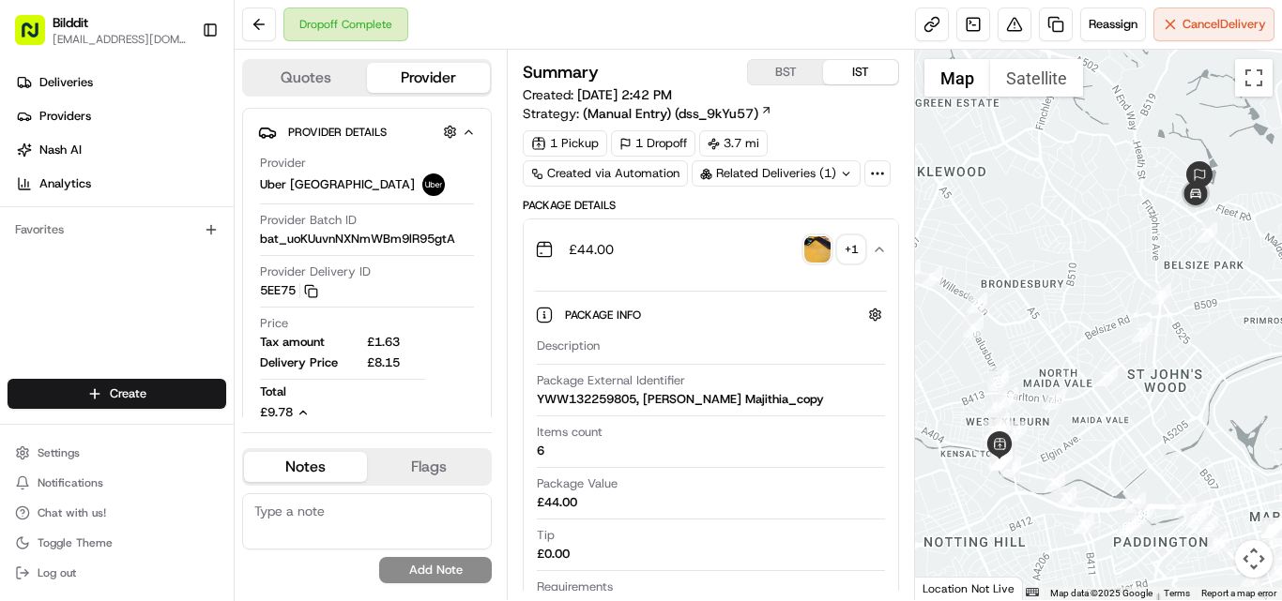
click at [880, 253] on icon "button" at bounding box center [879, 249] width 15 height 15
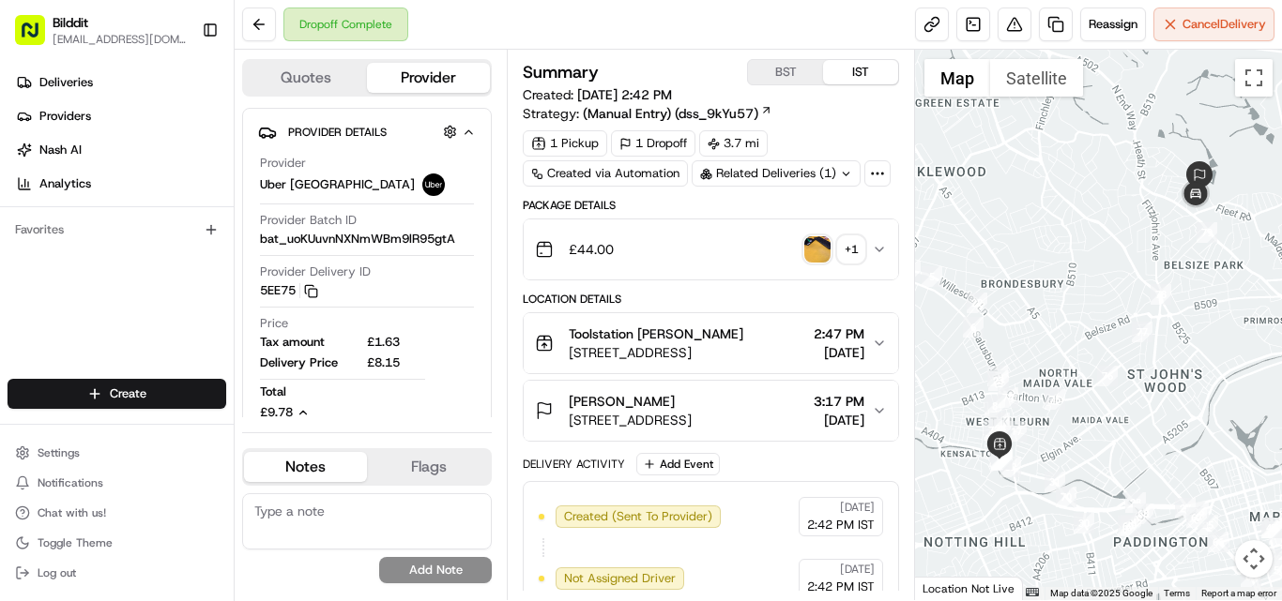
click at [880, 253] on icon "button" at bounding box center [879, 249] width 15 height 15
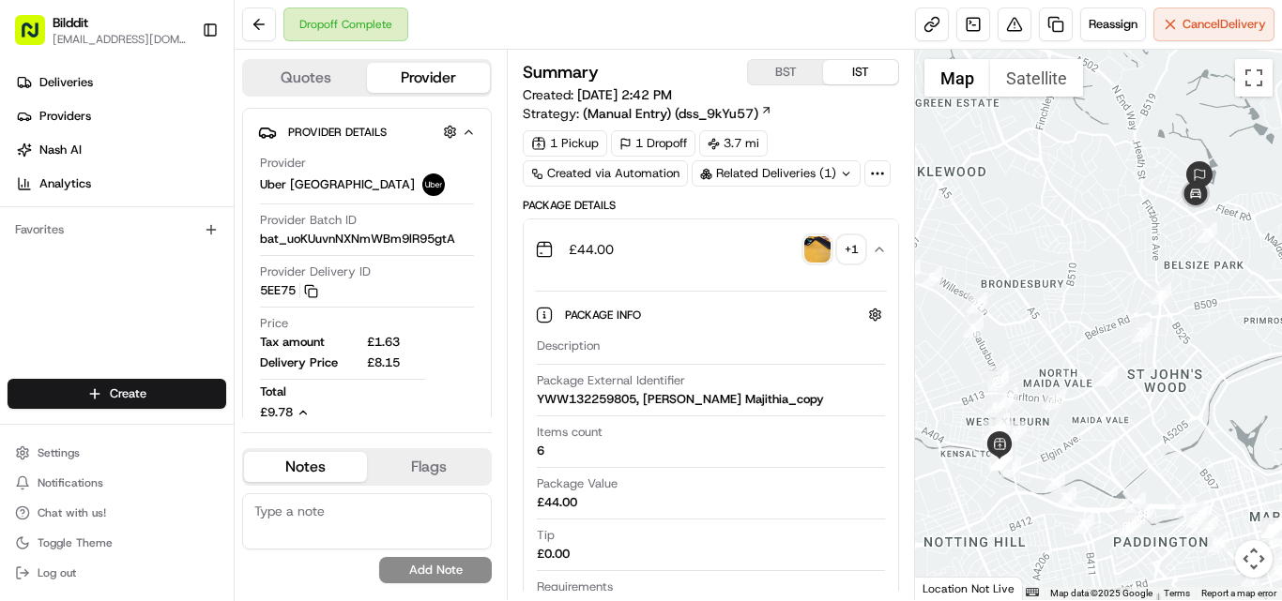
click at [880, 253] on icon "button" at bounding box center [879, 249] width 15 height 15
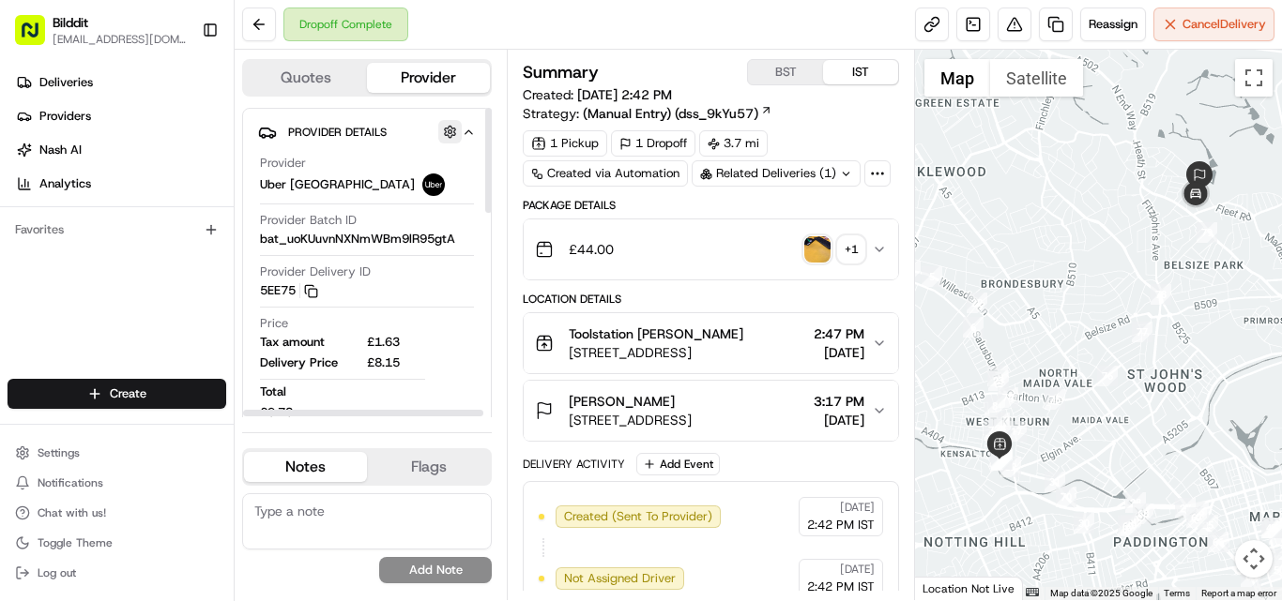
click at [459, 127] on button "button" at bounding box center [449, 131] width 23 height 23
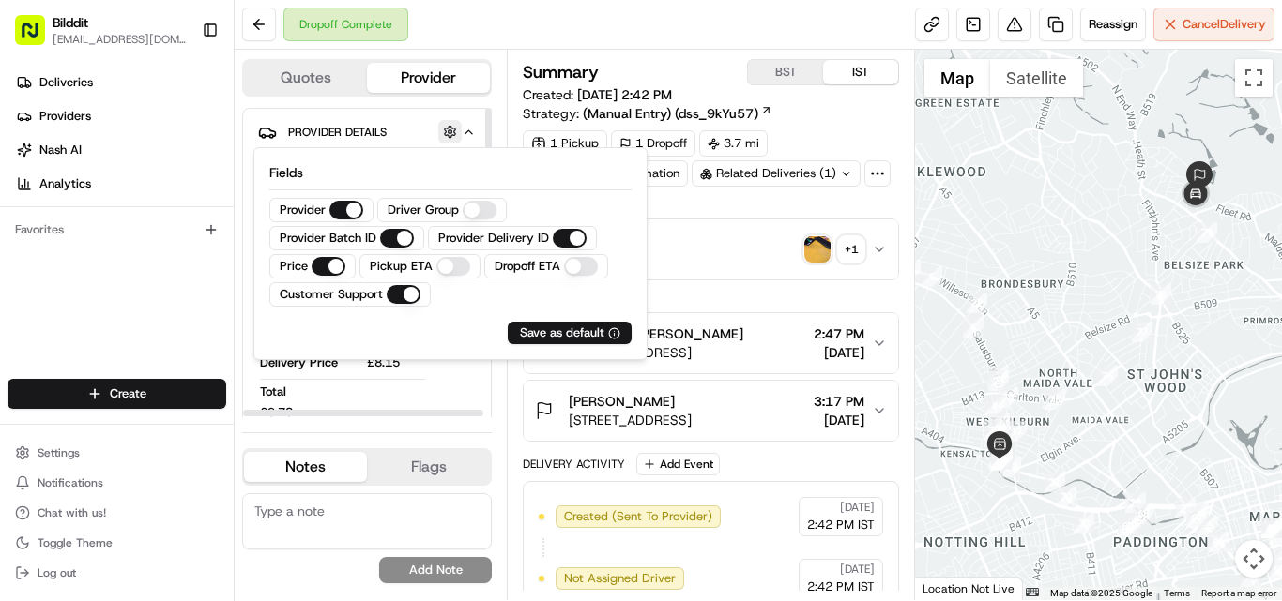
click at [459, 127] on button "button" at bounding box center [449, 131] width 23 height 23
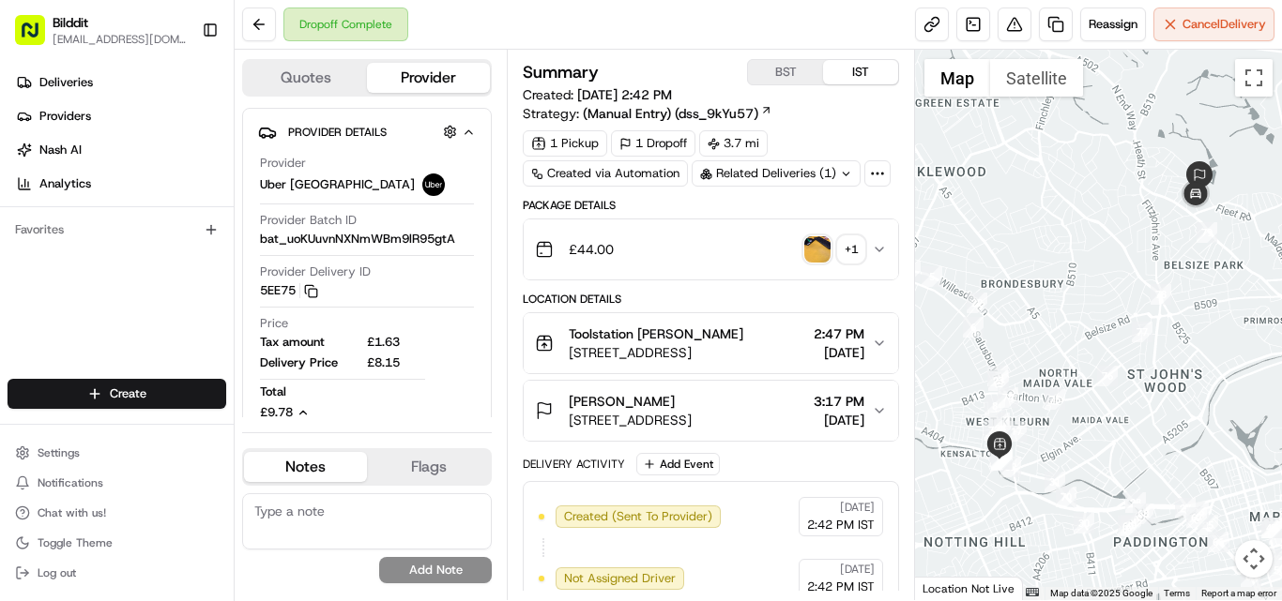
click at [895, 244] on button "£44.00 + 1" at bounding box center [711, 250] width 374 height 60
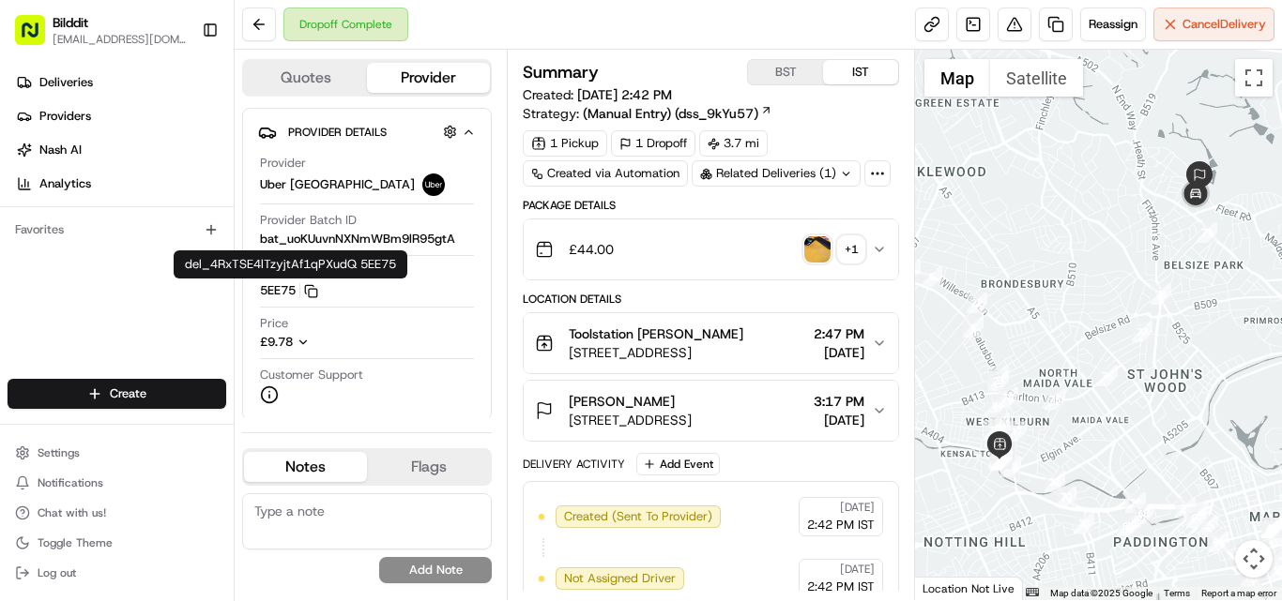
click at [881, 252] on icon "button" at bounding box center [879, 249] width 15 height 15
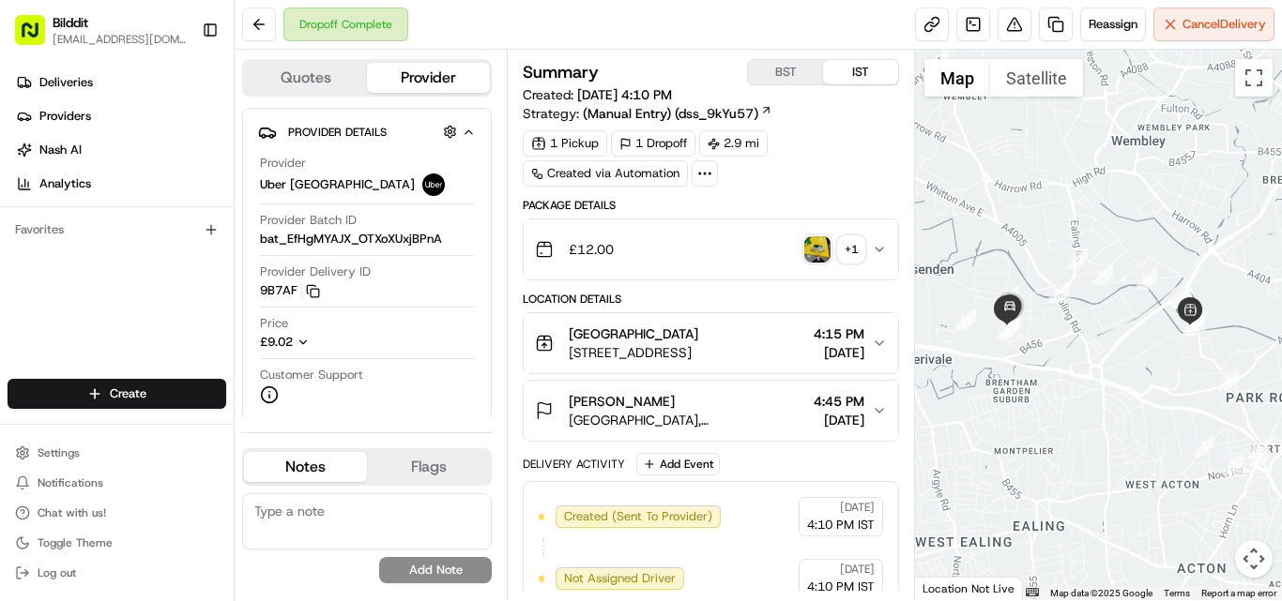
click at [885, 251] on icon "button" at bounding box center [879, 249] width 15 height 15
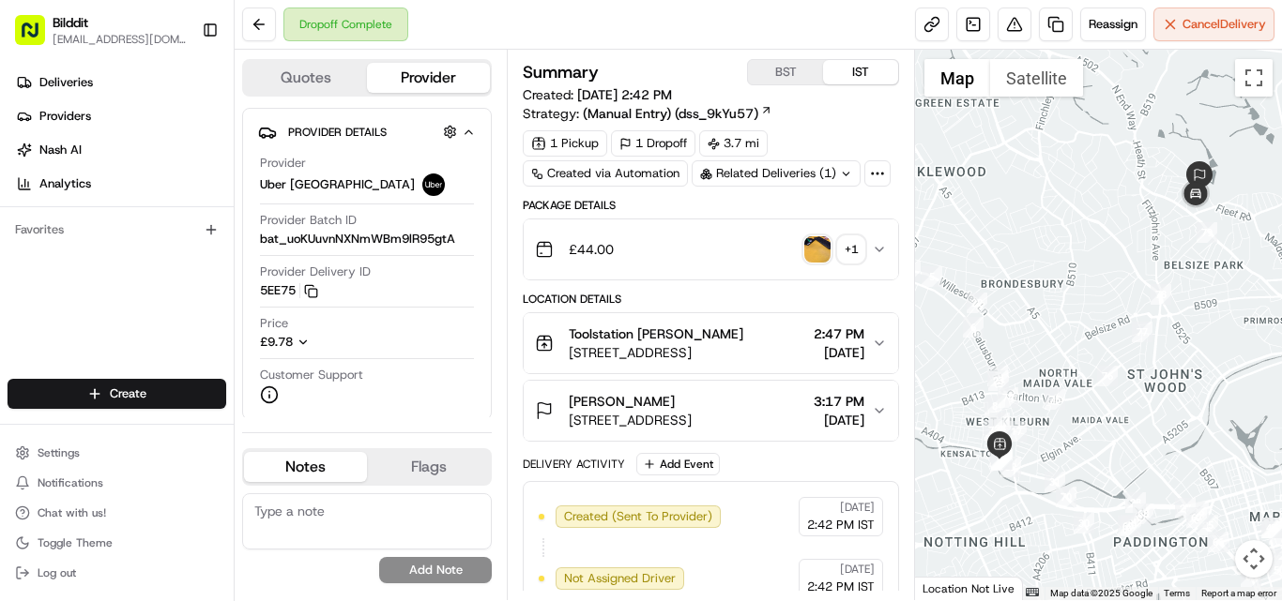
click at [872, 239] on div "£44.00 + 1" at bounding box center [703, 250] width 337 height 38
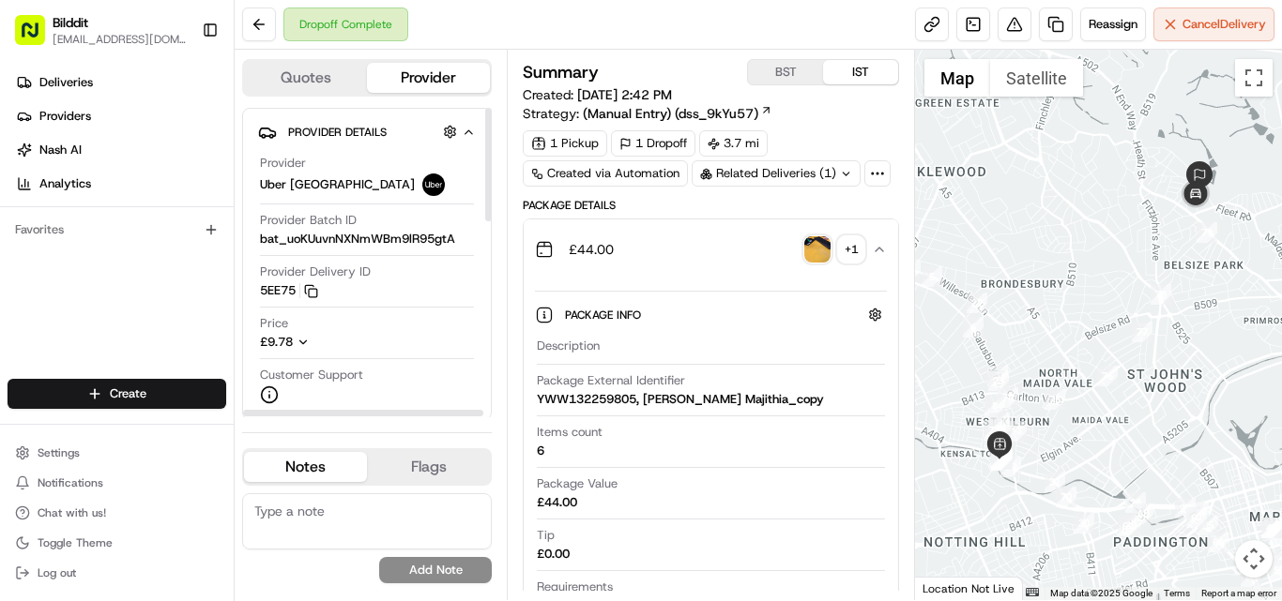
click at [296, 335] on div "£9.78" at bounding box center [300, 342] width 81 height 17
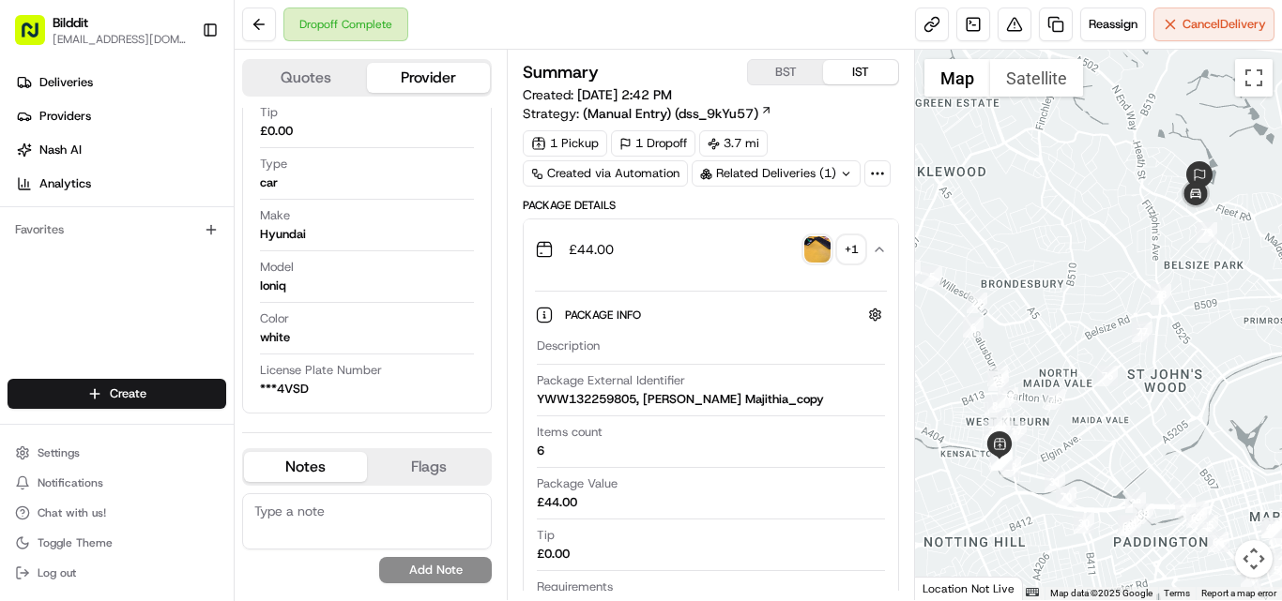
click at [639, 91] on span "[DATE] 2:42 PM" at bounding box center [624, 94] width 95 height 17
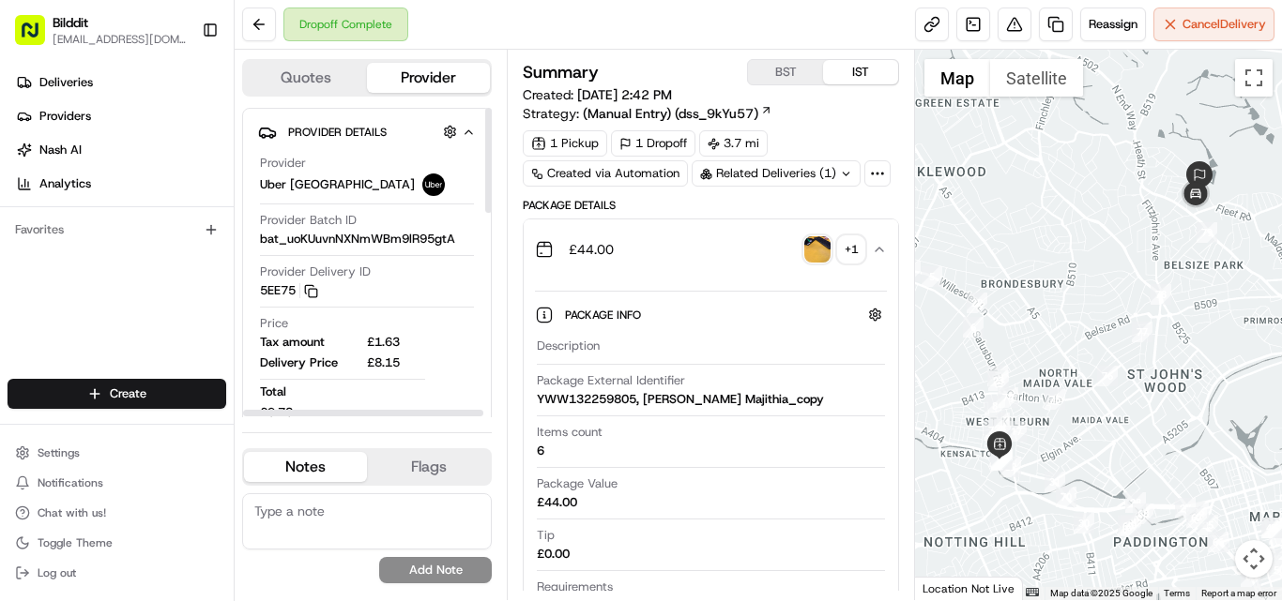
click at [394, 366] on span "£8.15" at bounding box center [396, 363] width 58 height 17
copy span "8.15"
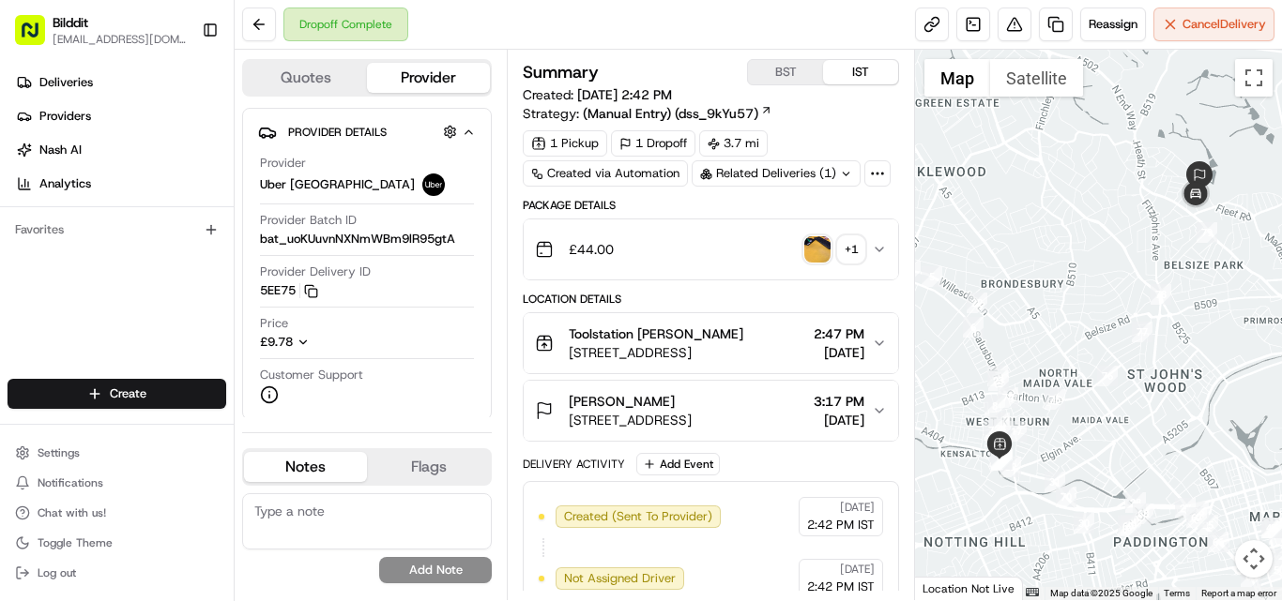
click at [874, 252] on icon "button" at bounding box center [879, 249] width 15 height 15
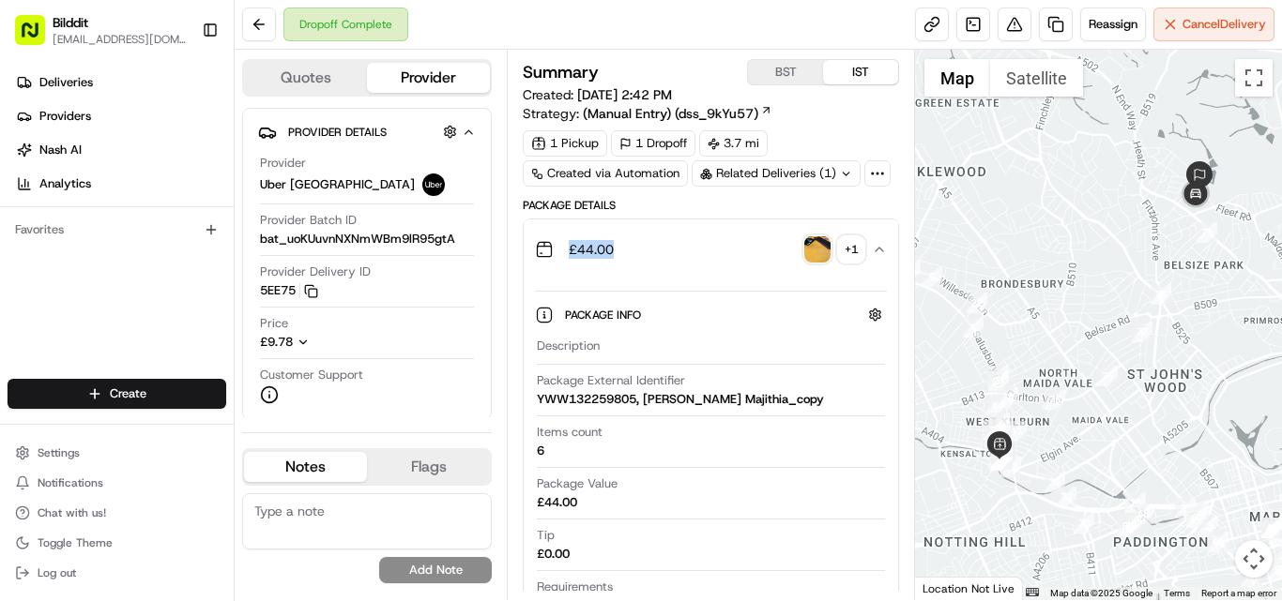
drag, startPoint x: 618, startPoint y: 256, endPoint x: 568, endPoint y: 255, distance: 50.7
click at [568, 255] on div "£44.00 + 1" at bounding box center [703, 250] width 337 height 38
copy span "£44.00"
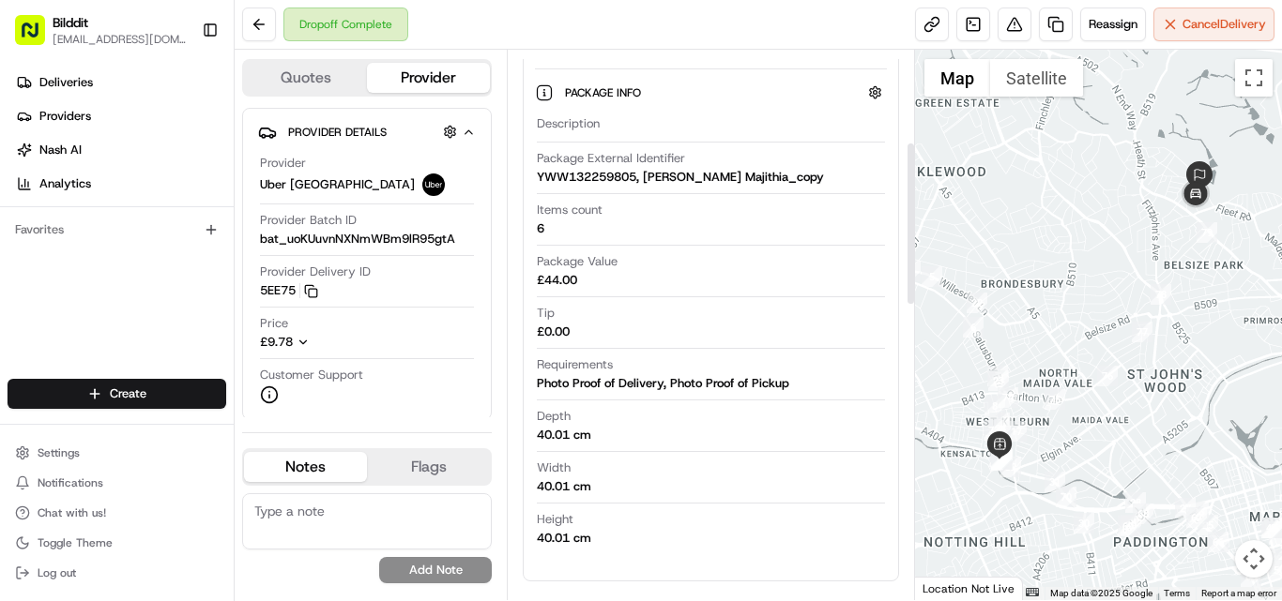
scroll to position [188, 0]
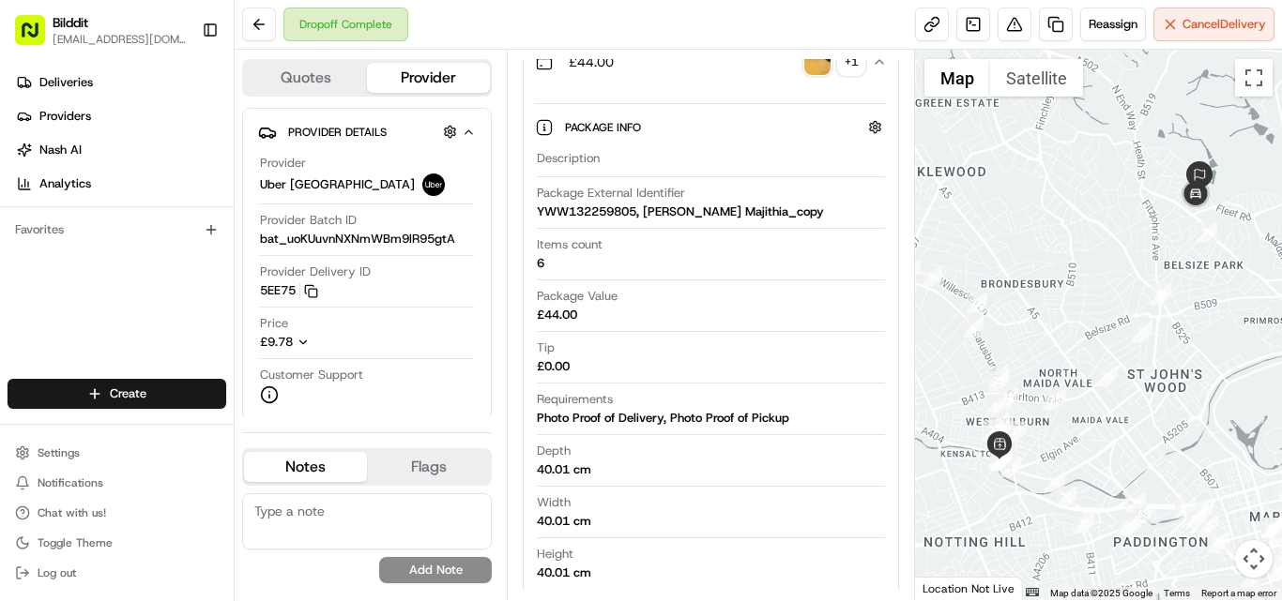
click at [650, 194] on span "Package External Identifier" at bounding box center [611, 193] width 148 height 17
copy span "Package External Identifier"
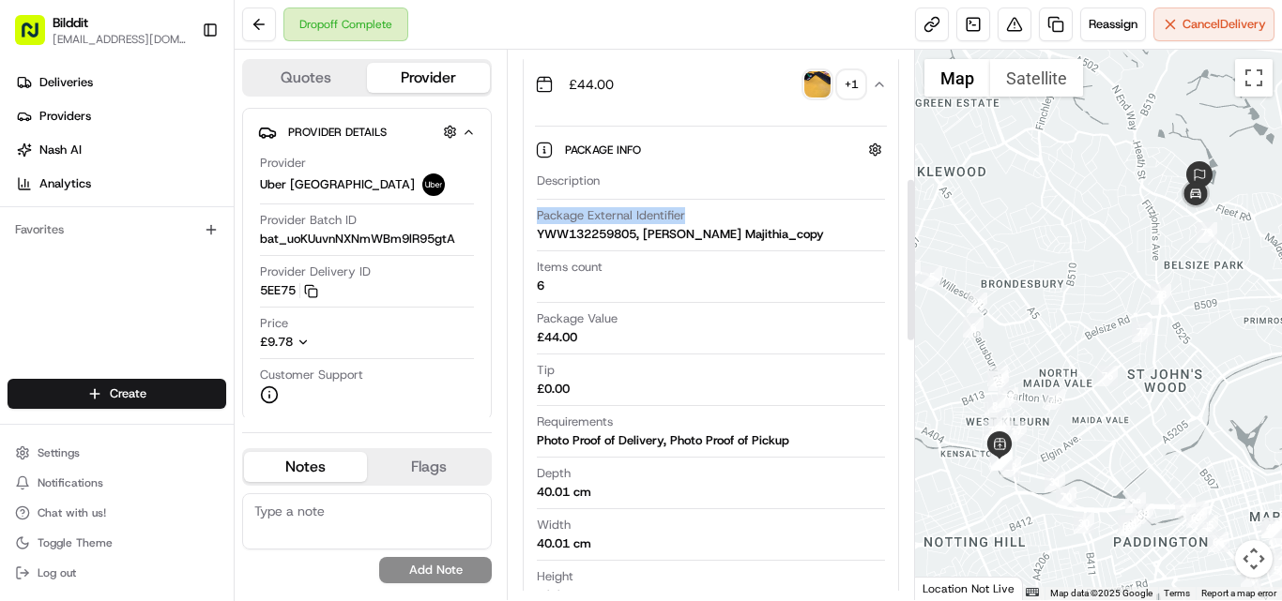
scroll to position [0, 0]
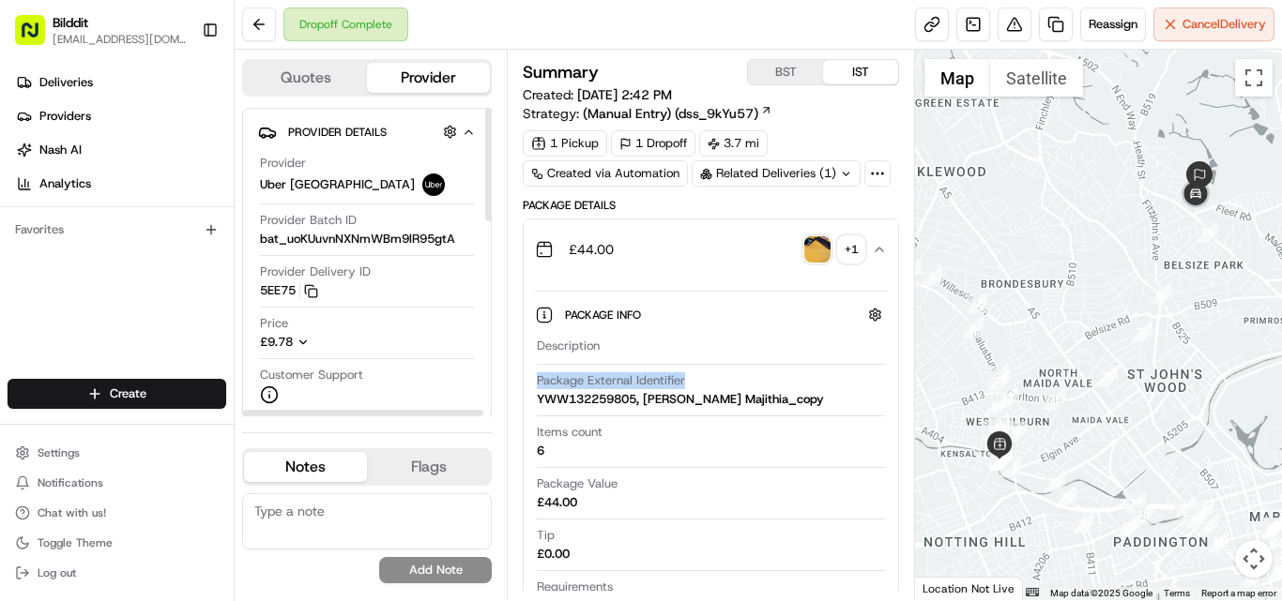
click at [301, 339] on icon "button" at bounding box center [303, 342] width 13 height 13
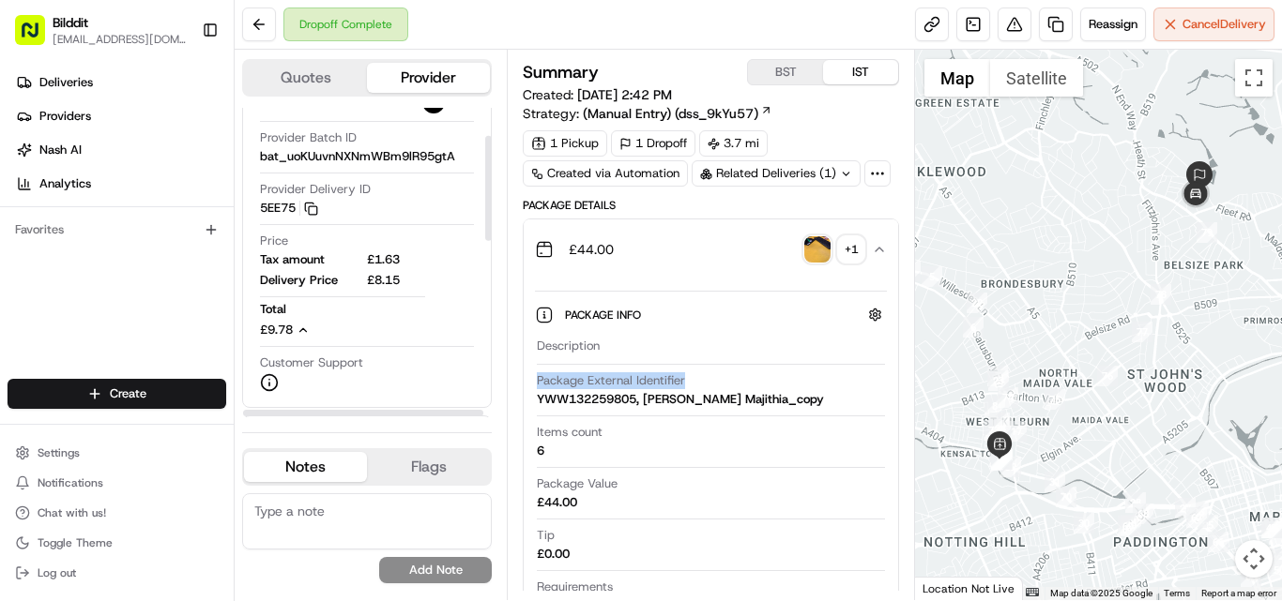
scroll to position [40, 0]
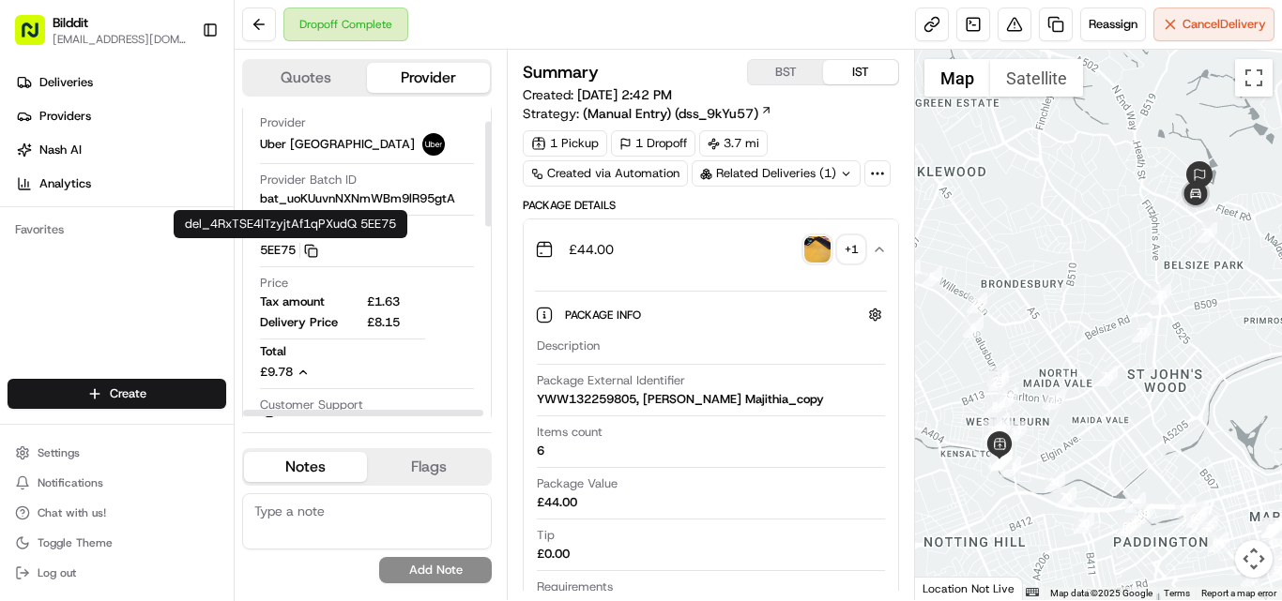
click at [307, 253] on icon "button" at bounding box center [311, 251] width 14 height 14
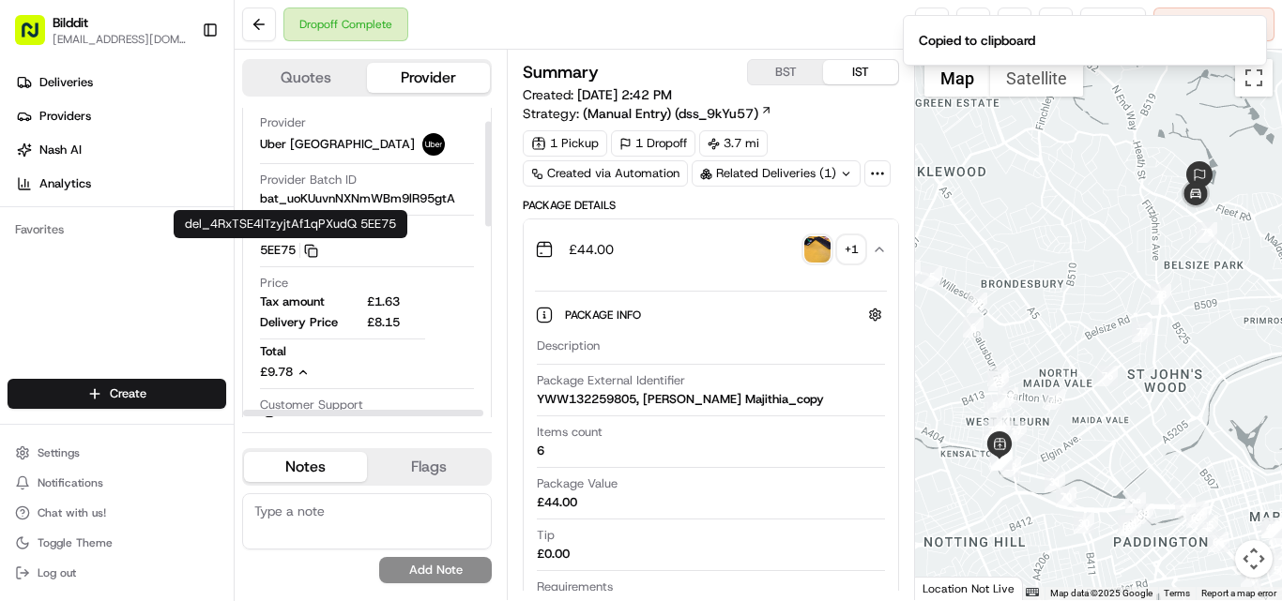
click at [307, 252] on icon "button" at bounding box center [309, 249] width 8 height 8
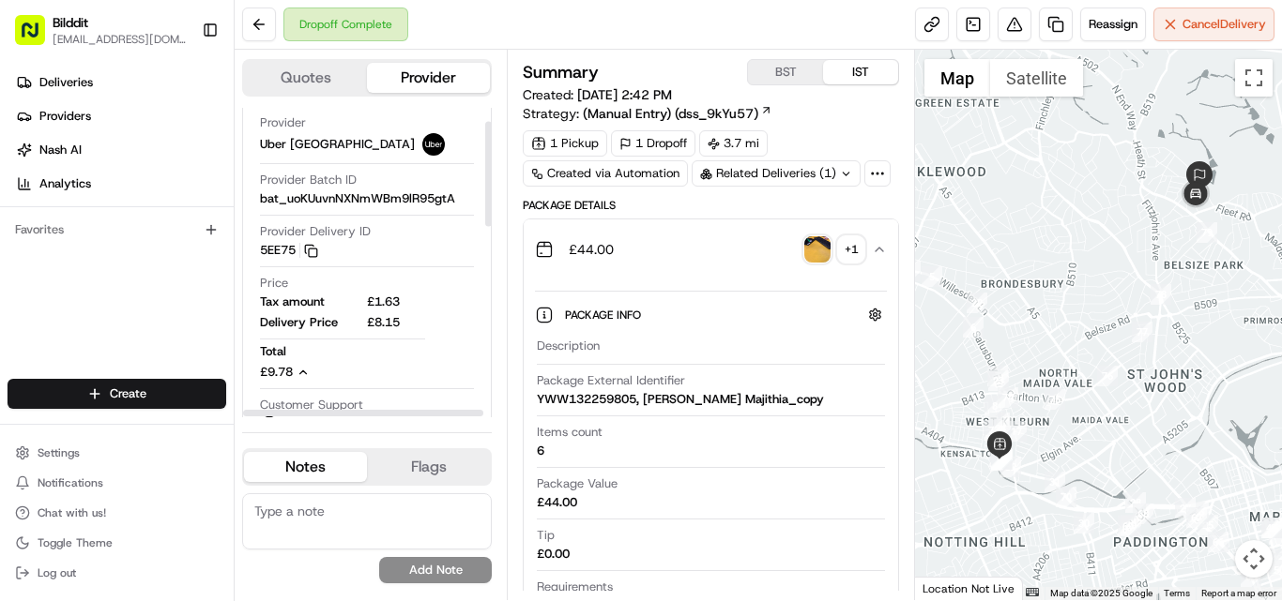
click at [347, 252] on div "Provider Delivery ID 5EE75 Copy del_4RxTSE4lTzyjtAf1qPXudQ 5EE75" at bounding box center [367, 241] width 214 height 36
click at [306, 373] on icon "button" at bounding box center [303, 373] width 7 height 4
click at [282, 299] on span "£9.78" at bounding box center [276, 302] width 33 height 16
click at [282, 299] on span "Tax amount" at bounding box center [311, 302] width 103 height 17
click at [313, 373] on div "£9.78" at bounding box center [300, 372] width 81 height 17
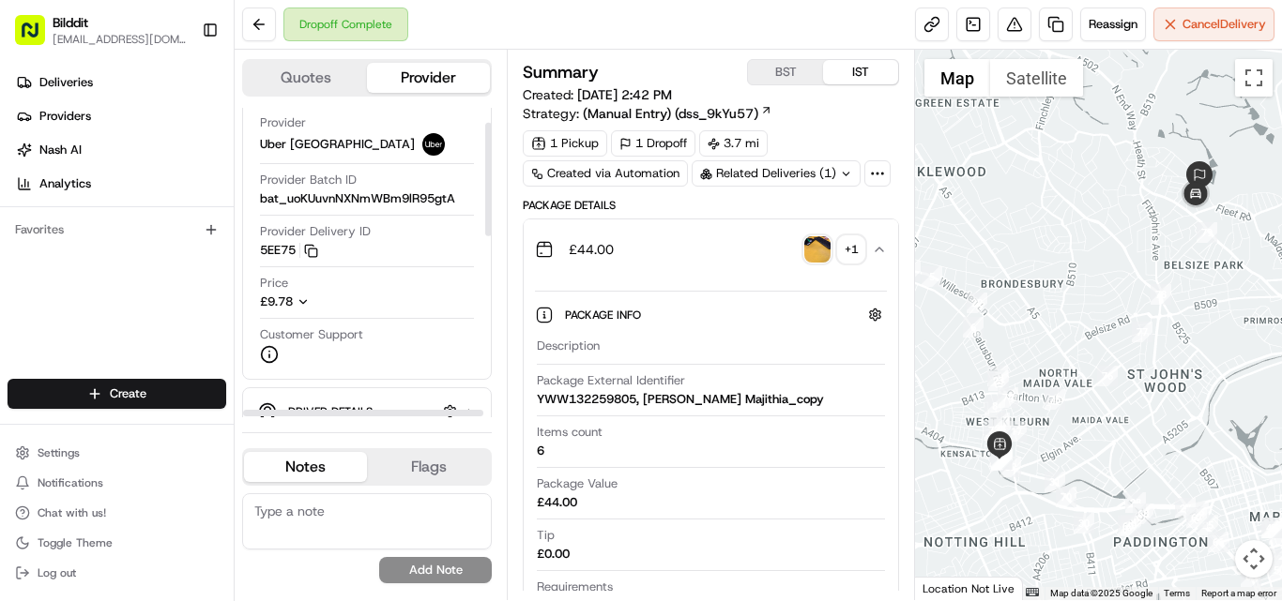
click at [304, 303] on icon "button" at bounding box center [303, 302] width 7 height 4
click at [294, 327] on span "Delivery Price" at bounding box center [311, 322] width 103 height 17
copy span "Delivery Price"
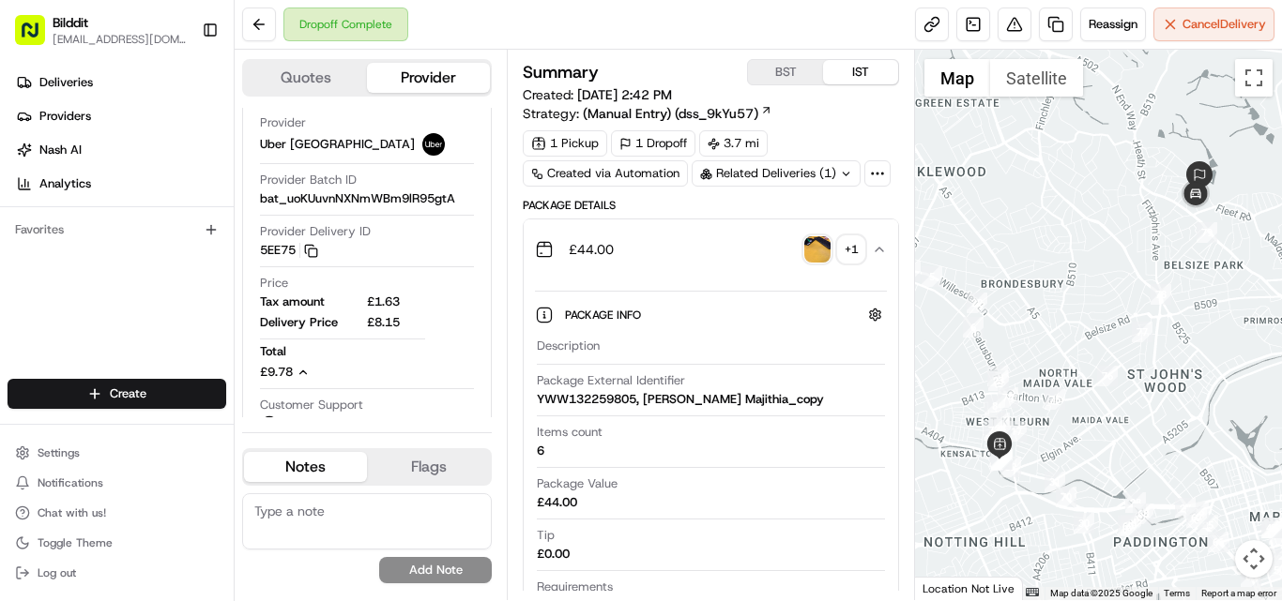
click at [883, 248] on icon "button" at bounding box center [879, 249] width 15 height 15
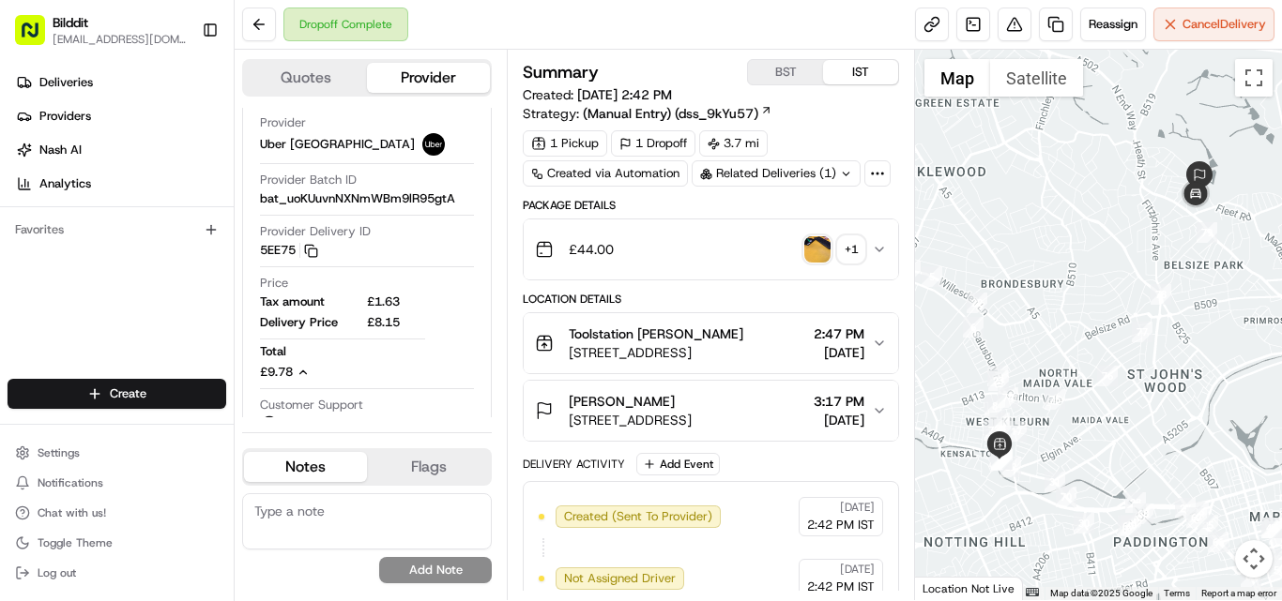
click at [864, 248] on div "+ 1" at bounding box center [851, 249] width 26 height 26
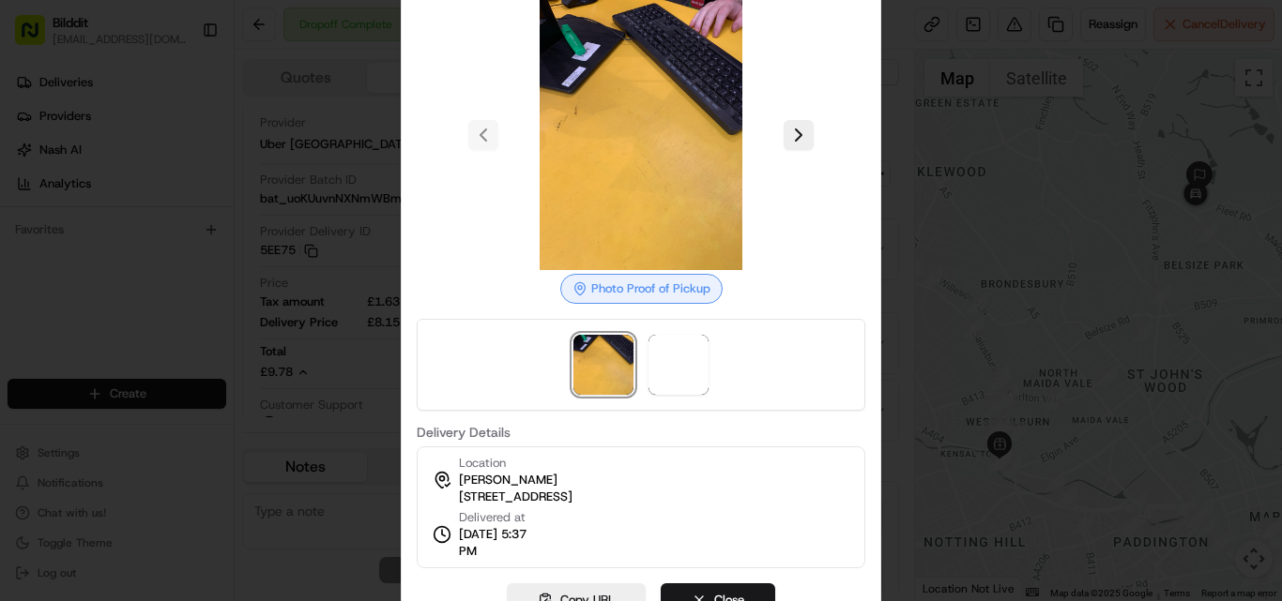
click at [1081, 99] on div at bounding box center [641, 300] width 1282 height 601
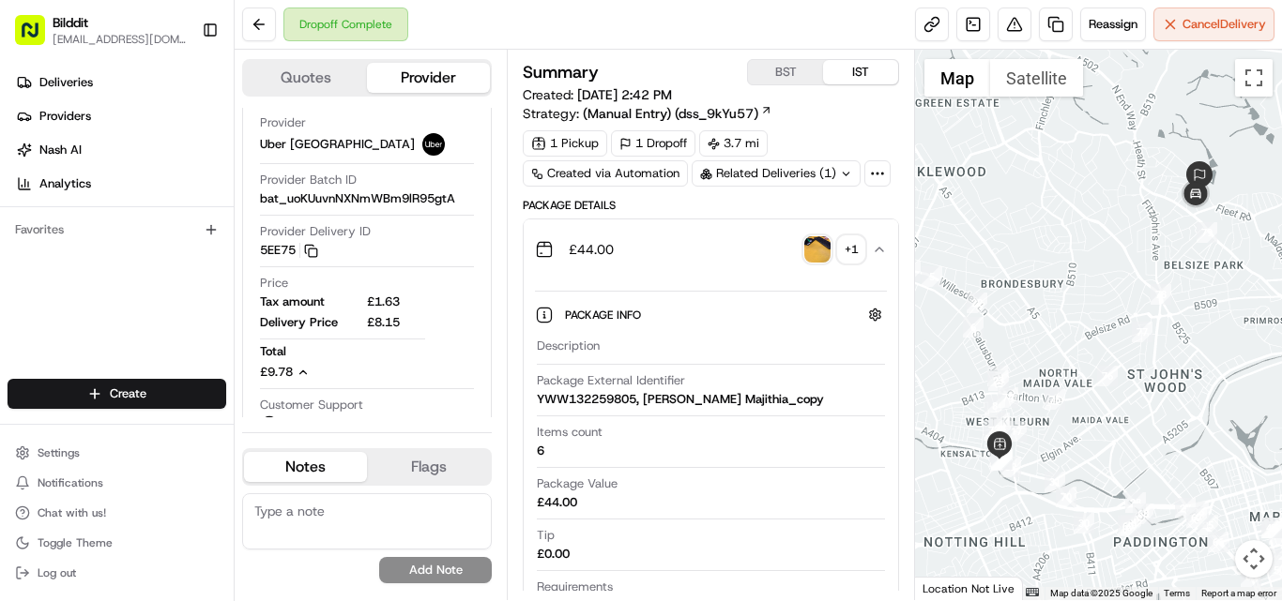
click at [883, 251] on icon "button" at bounding box center [879, 250] width 8 height 4
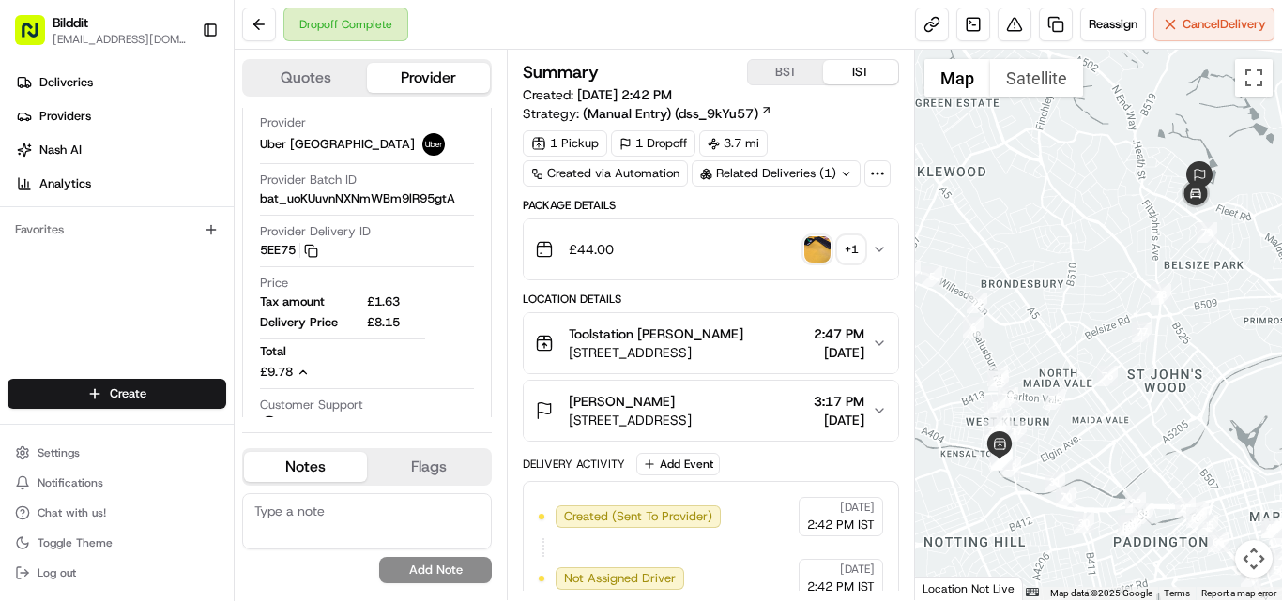
click at [882, 251] on icon "button" at bounding box center [879, 249] width 15 height 15
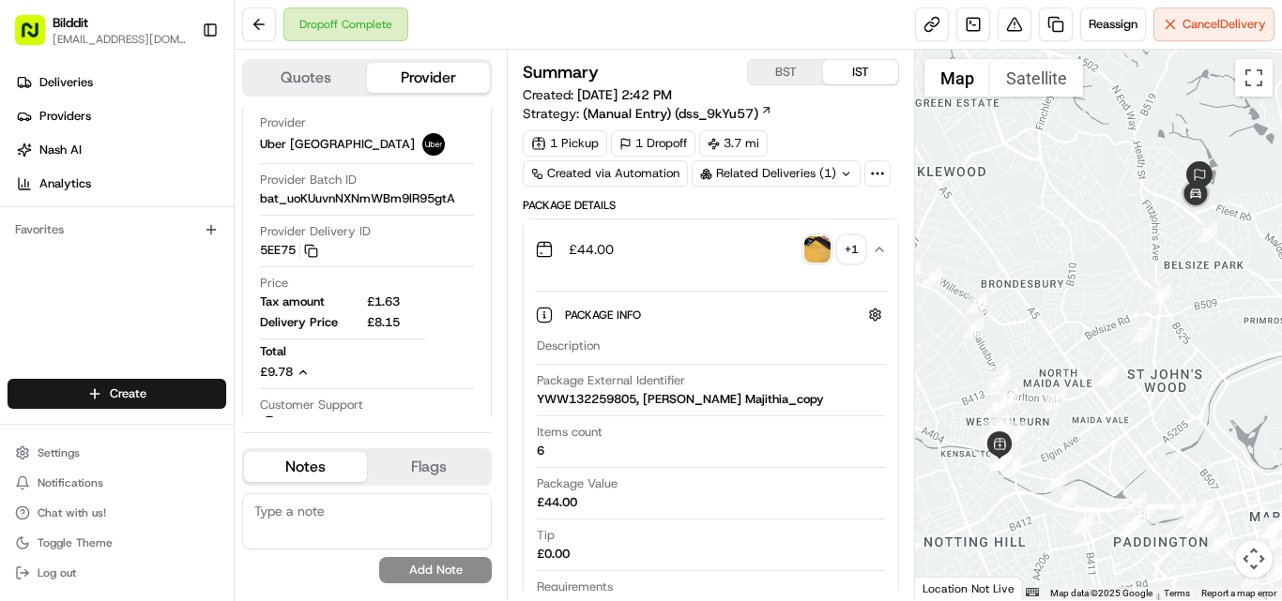
click at [882, 251] on icon "button" at bounding box center [879, 249] width 15 height 15
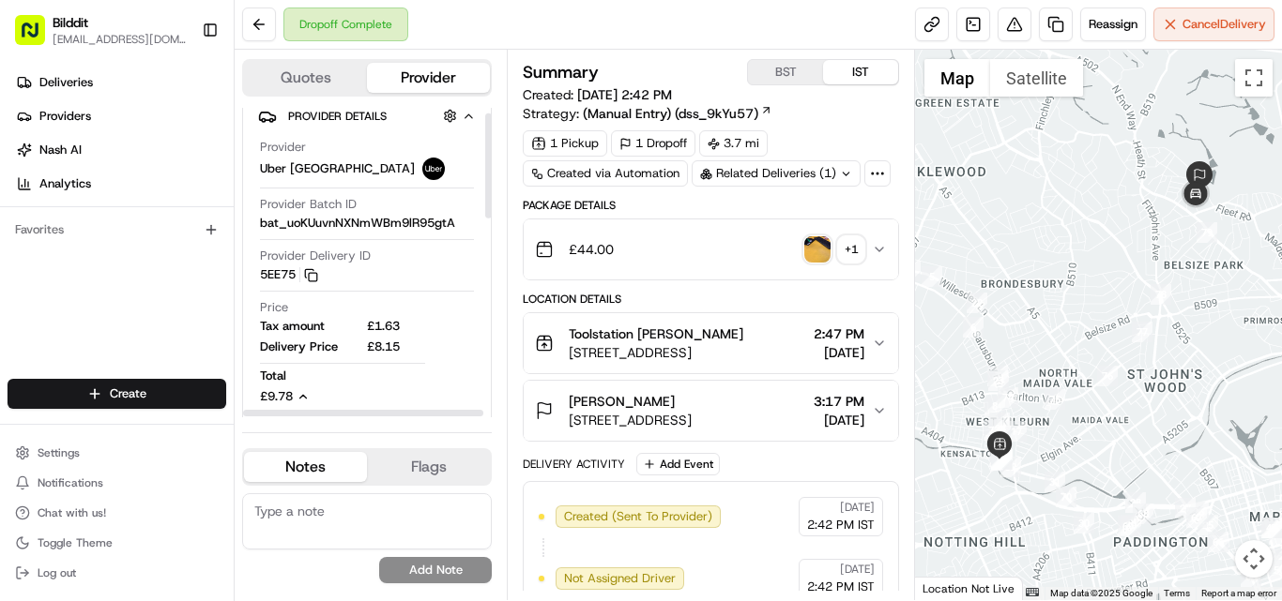
scroll to position [0, 0]
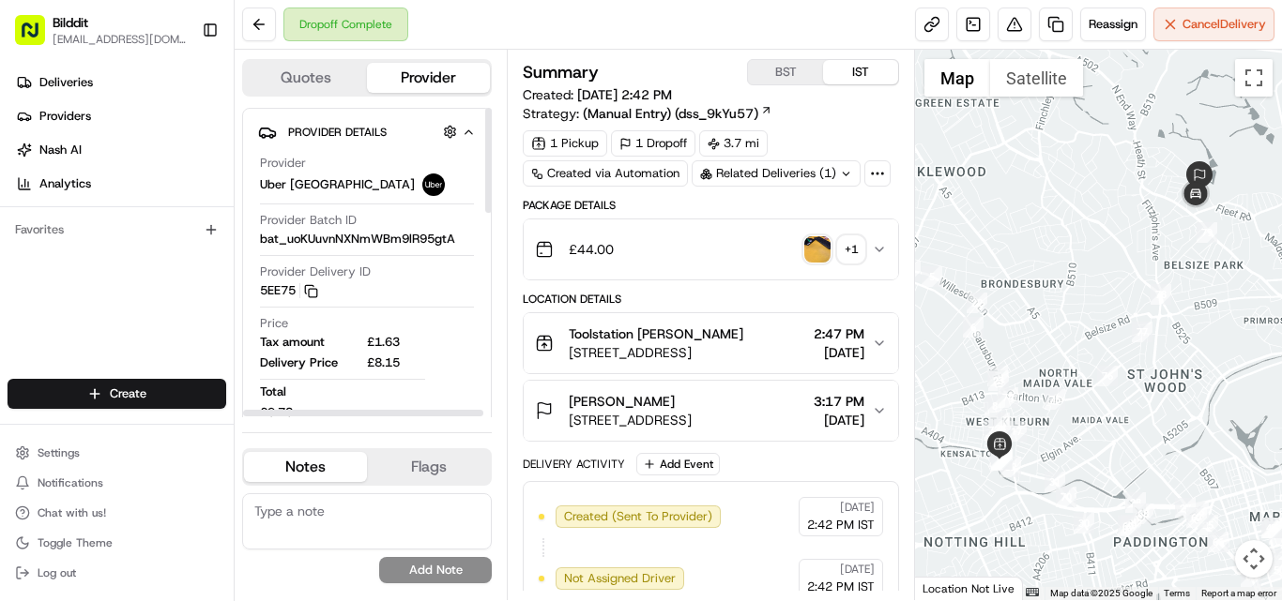
click at [467, 134] on icon "button" at bounding box center [469, 132] width 14 height 15
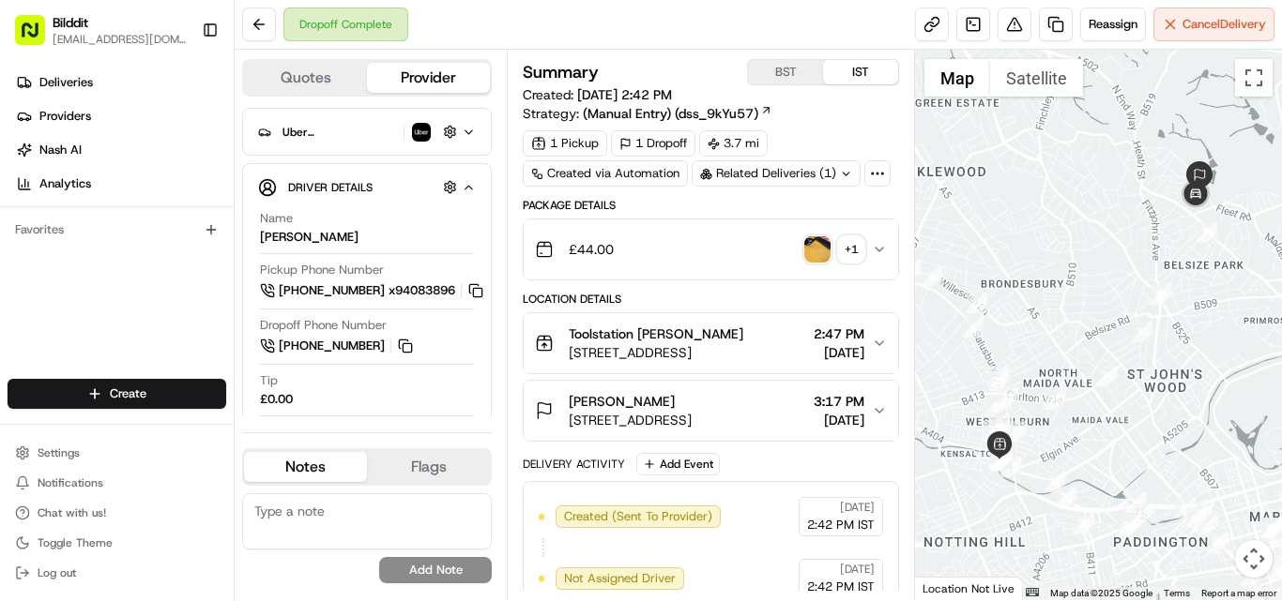
click at [837, 173] on div "Related Deliveries (1)" at bounding box center [776, 173] width 169 height 26
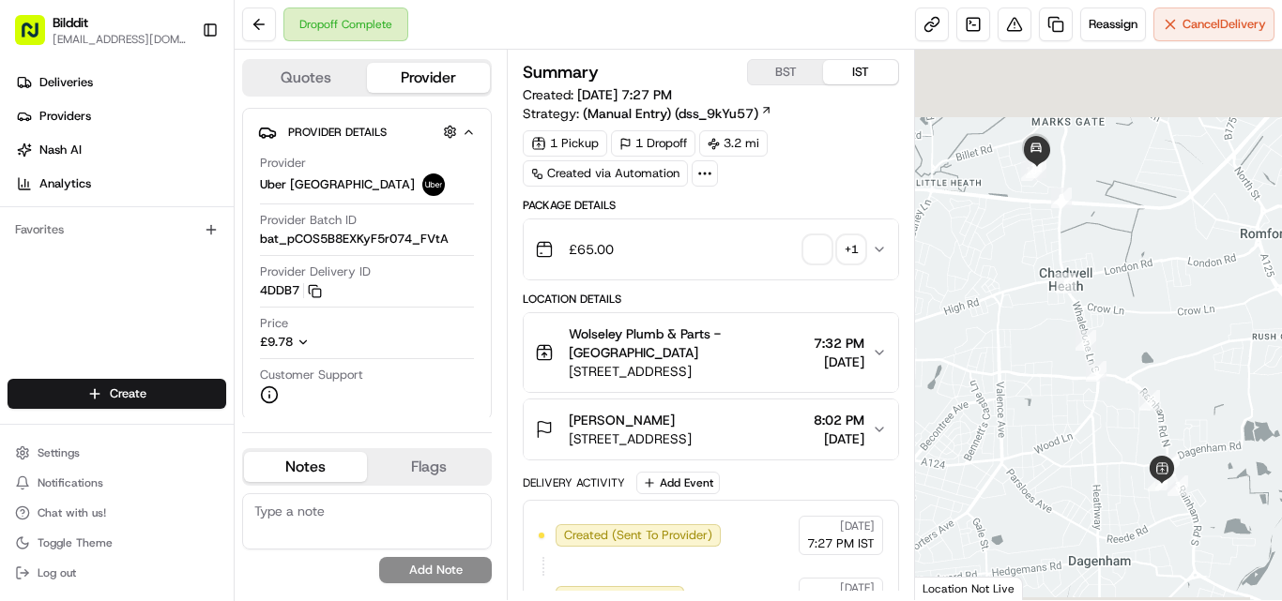
click at [874, 240] on button "£65.00 + 1" at bounding box center [711, 250] width 374 height 60
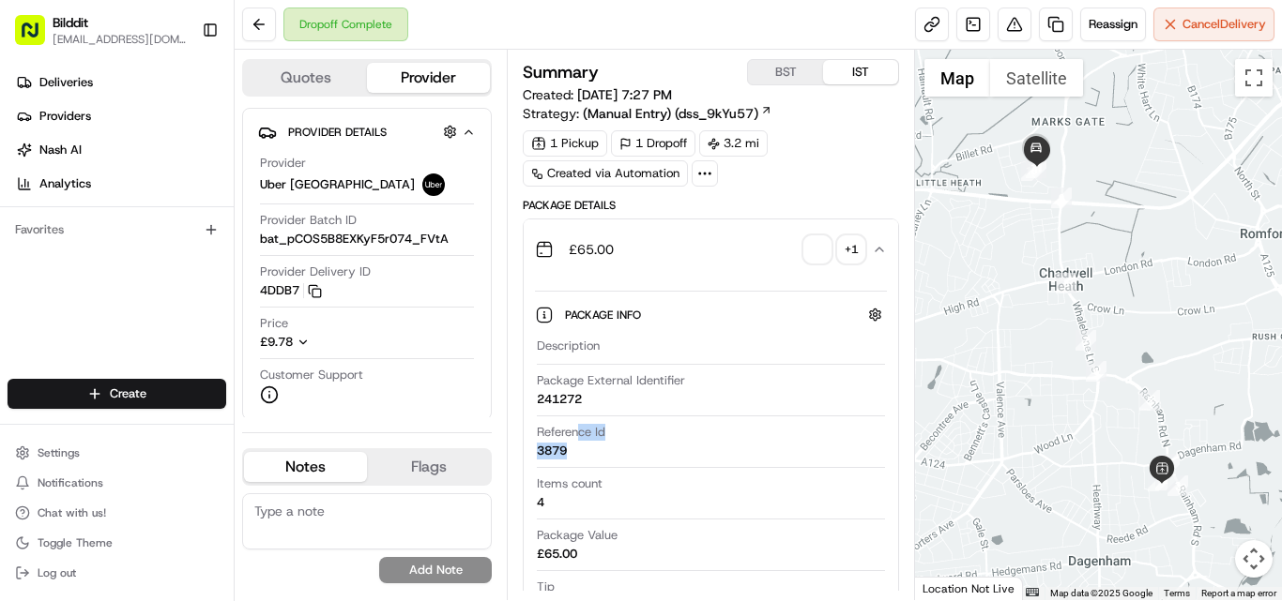
drag, startPoint x: 580, startPoint y: 447, endPoint x: 584, endPoint y: 458, distance: 11.9
click at [584, 458] on div "Reference Id 3879" at bounding box center [711, 442] width 348 height 36
click at [601, 459] on div "Reference Id 3879" at bounding box center [711, 442] width 348 height 36
drag, startPoint x: 575, startPoint y: 459, endPoint x: 536, endPoint y: 449, distance: 40.7
click at [536, 449] on div "Description Package External Identifier 241272 Reference Id 3879 Items count 4 …" at bounding box center [711, 501] width 352 height 343
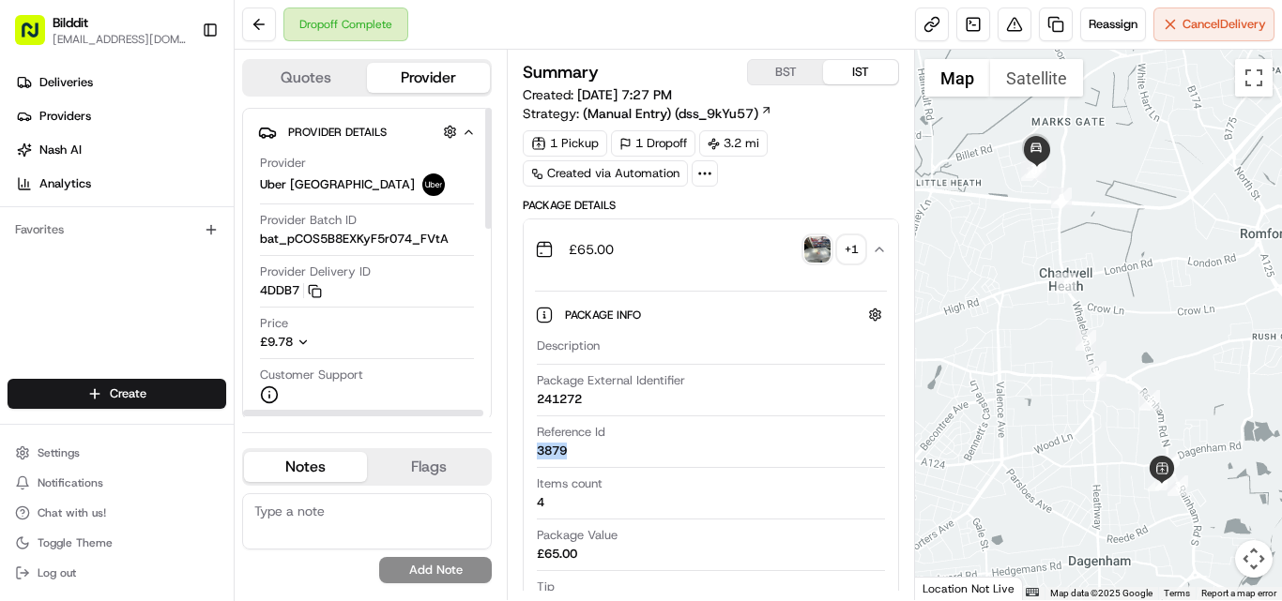
click at [302, 339] on icon "button" at bounding box center [303, 342] width 13 height 13
click at [375, 363] on span "£8.15" at bounding box center [396, 363] width 58 height 17
copy span "8.15"
click at [312, 236] on span "bat_pCOS5B8EXKyF5r074_FVtA" at bounding box center [354, 239] width 189 height 17
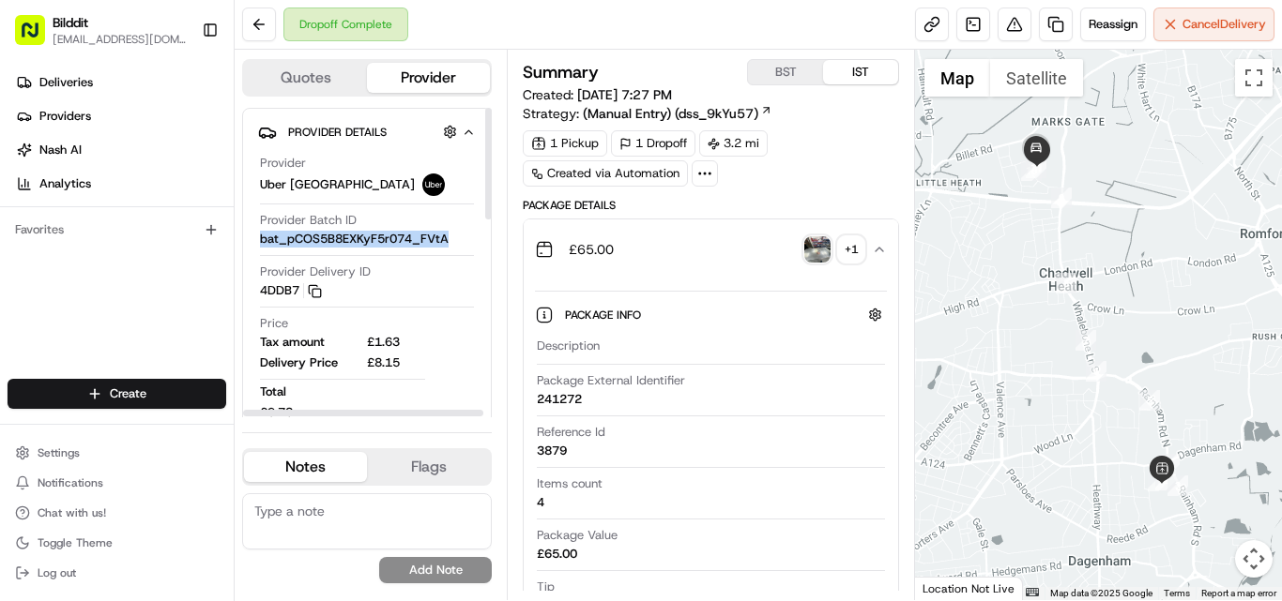
click at [312, 237] on span "bat_pCOS5B8EXKyF5r074_FVtA" at bounding box center [354, 239] width 189 height 17
copy span "bat_pCOS5B8EXKyF5r074_FVtA"
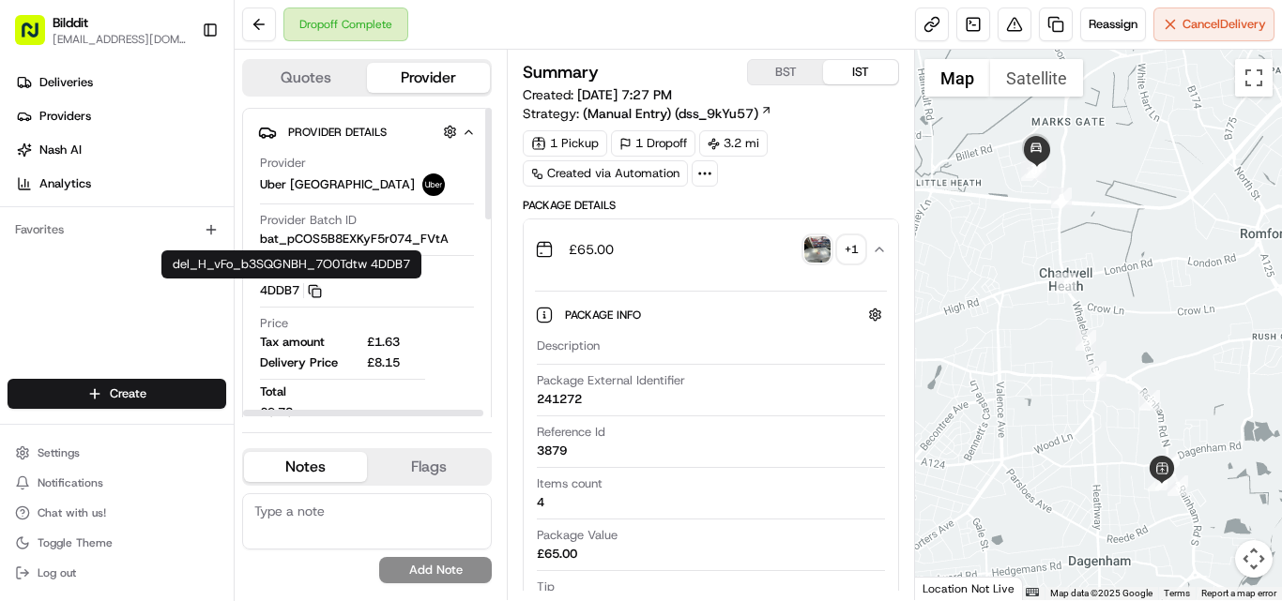
click at [312, 288] on icon "button" at bounding box center [315, 291] width 14 height 14
click at [559, 446] on div "3879" at bounding box center [552, 451] width 30 height 17
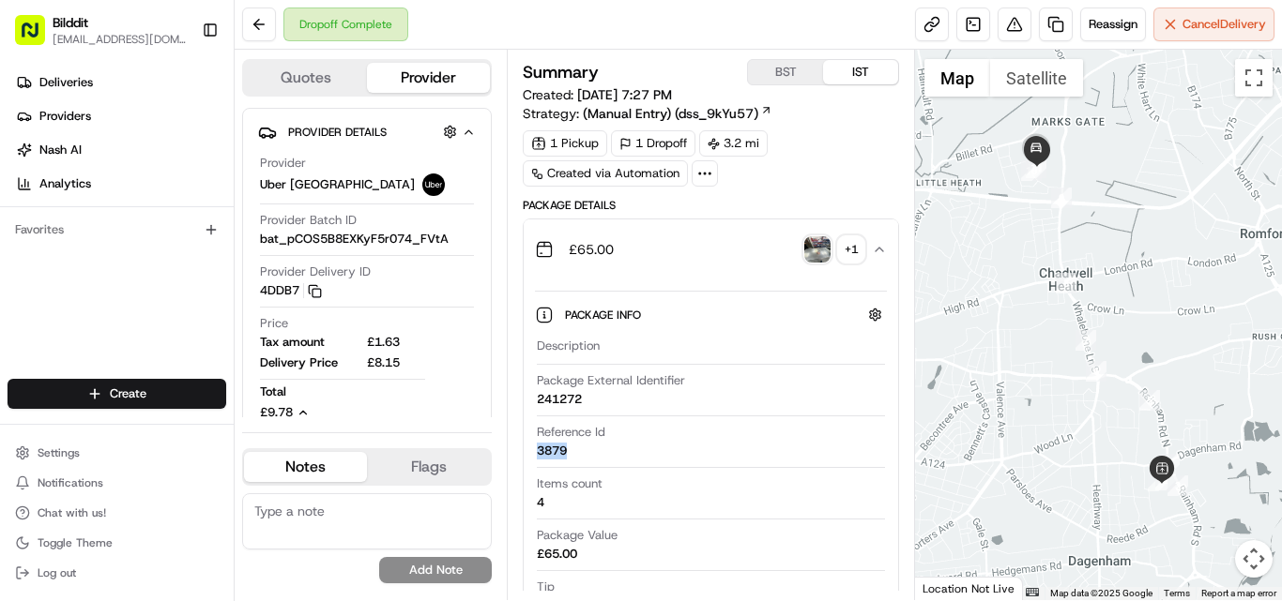
click at [559, 446] on div "3879" at bounding box center [552, 451] width 30 height 17
copy div "3879"
click at [630, 97] on span "08/12/2025 7:27 PM" at bounding box center [624, 94] width 95 height 17
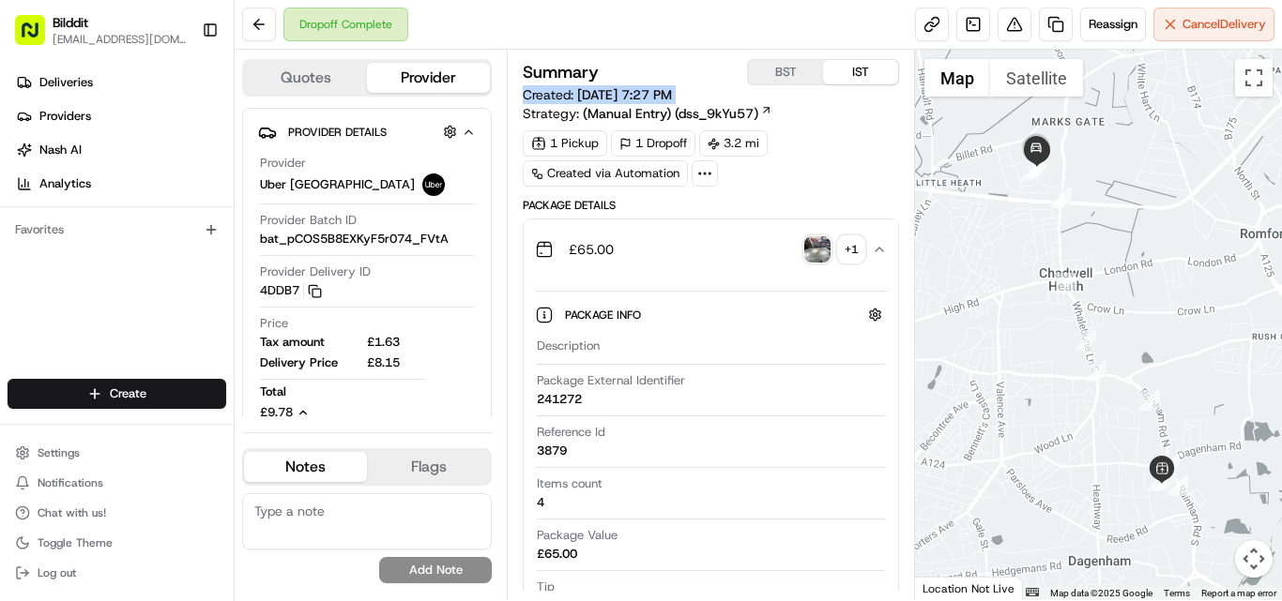
click at [619, 92] on span "08/12/2025 7:27 PM" at bounding box center [624, 94] width 95 height 17
click at [586, 87] on span "08/12/2025 7:27 PM" at bounding box center [624, 94] width 95 height 17
click at [576, 91] on span "Created: 08/12/2025 7:27 PM" at bounding box center [597, 94] width 149 height 19
drag, startPoint x: 576, startPoint y: 91, endPoint x: 660, endPoint y: 90, distance: 83.5
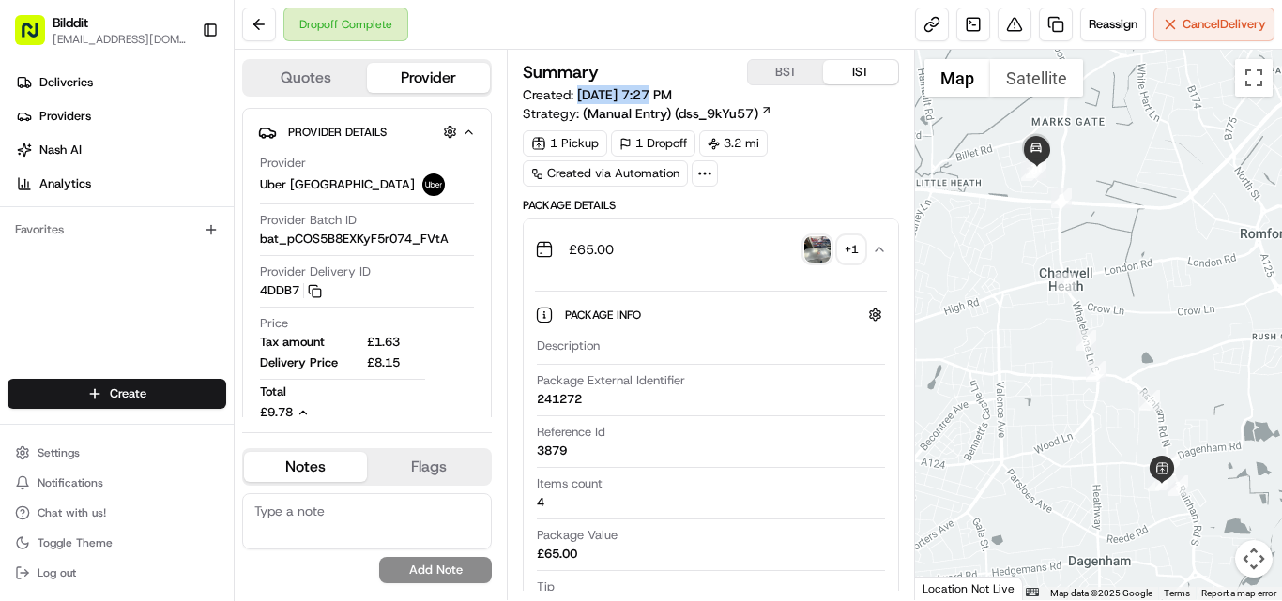
click at [660, 90] on span "Created: 08/12/2025 7:27 PM" at bounding box center [597, 94] width 149 height 19
click at [386, 362] on span "£8.15" at bounding box center [396, 363] width 58 height 17
copy span "8.15"
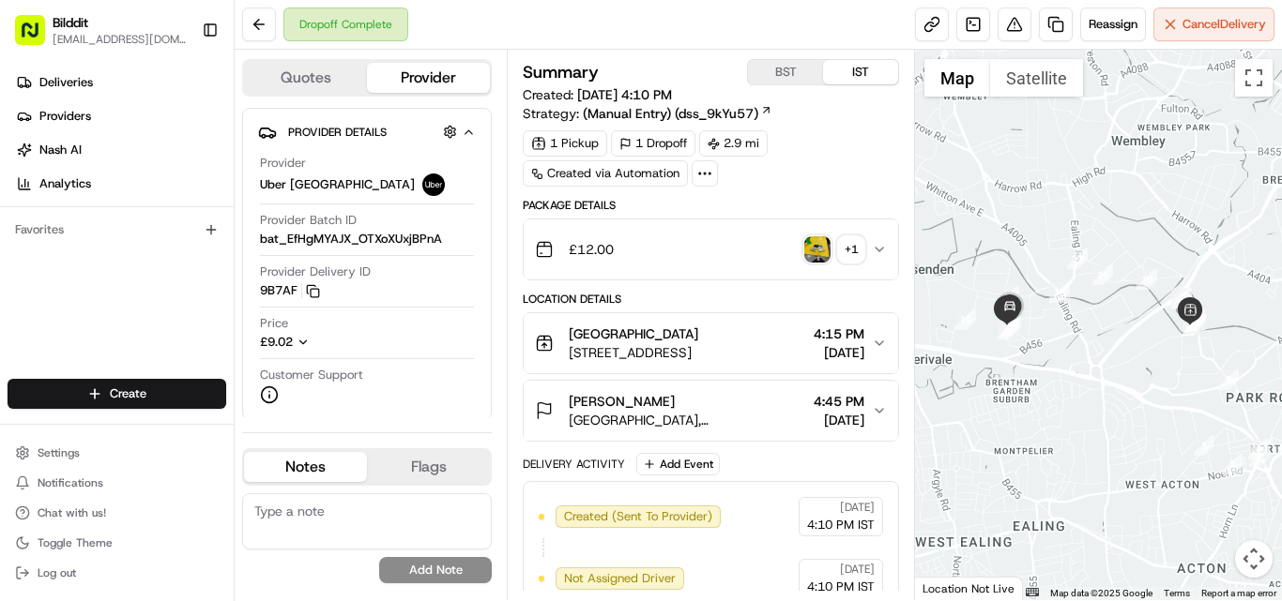
click at [877, 247] on icon "button" at bounding box center [879, 249] width 15 height 15
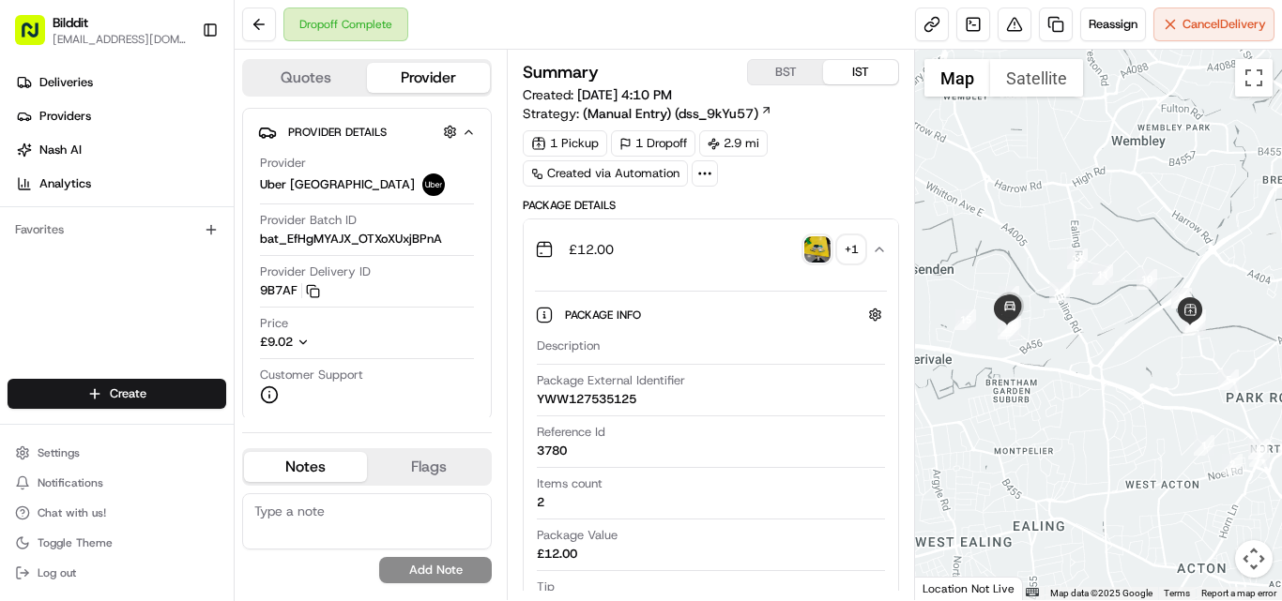
click at [556, 442] on div "Reference Id 3780" at bounding box center [711, 442] width 348 height 36
click at [555, 441] on div "Reference Id 3780" at bounding box center [711, 442] width 348 height 36
click at [557, 448] on div "3780" at bounding box center [552, 451] width 30 height 17
copy div "3780"
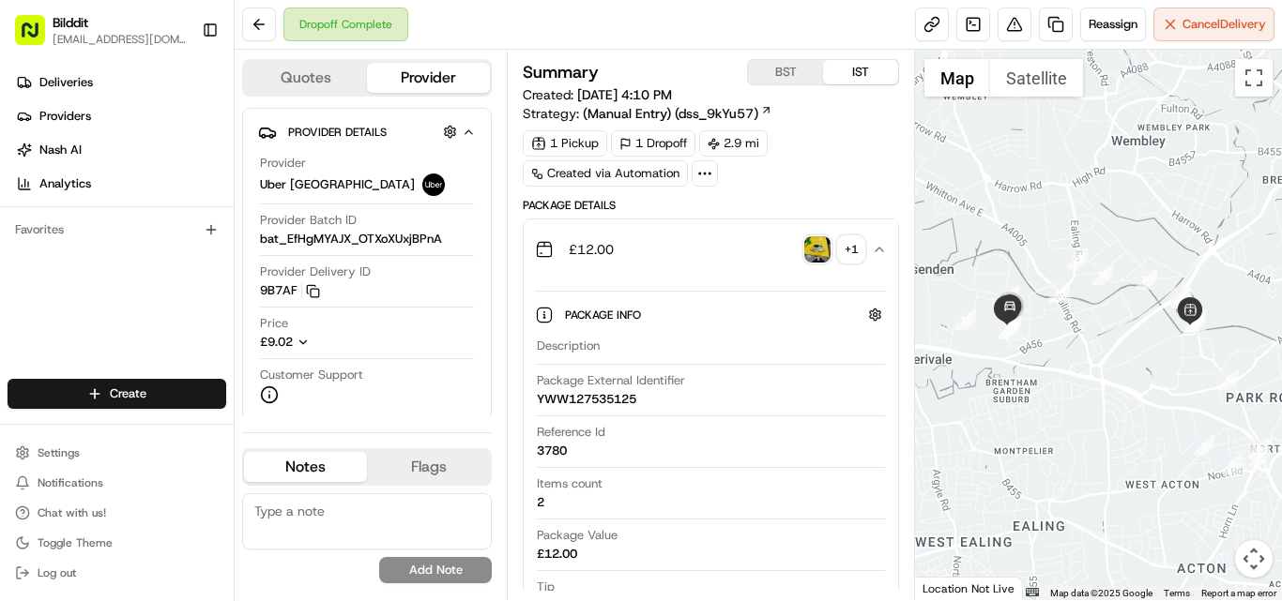
click at [607, 97] on span "[DATE] 4:10 PM" at bounding box center [624, 94] width 95 height 17
drag, startPoint x: 569, startPoint y: 96, endPoint x: 662, endPoint y: 103, distance: 94.1
click at [662, 103] on span "Created: [DATE] 4:10 PM" at bounding box center [597, 94] width 149 height 19
click at [591, 85] on span "Created: [DATE] 4:10 PM" at bounding box center [597, 94] width 149 height 19
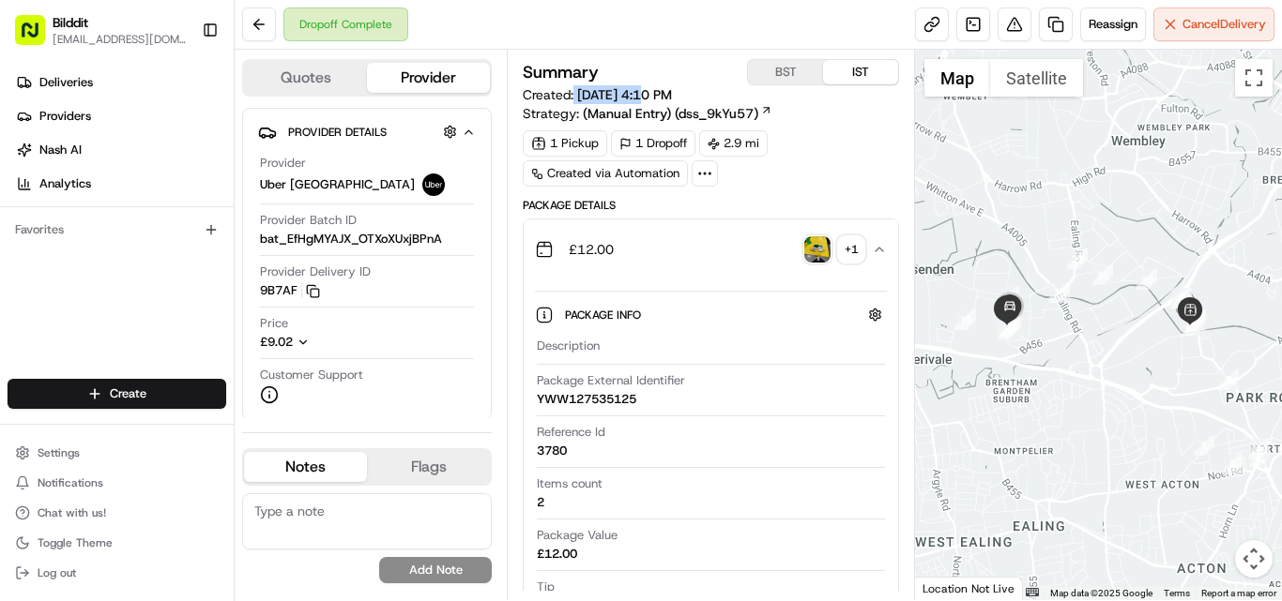
drag, startPoint x: 575, startPoint y: 94, endPoint x: 657, endPoint y: 92, distance: 81.7
click at [657, 92] on span "Created: [DATE] 4:10 PM" at bounding box center [597, 94] width 149 height 19
copy span "[DATE]"
click at [300, 341] on icon "button" at bounding box center [303, 342] width 13 height 13
click at [385, 360] on span "£7.52" at bounding box center [396, 363] width 58 height 17
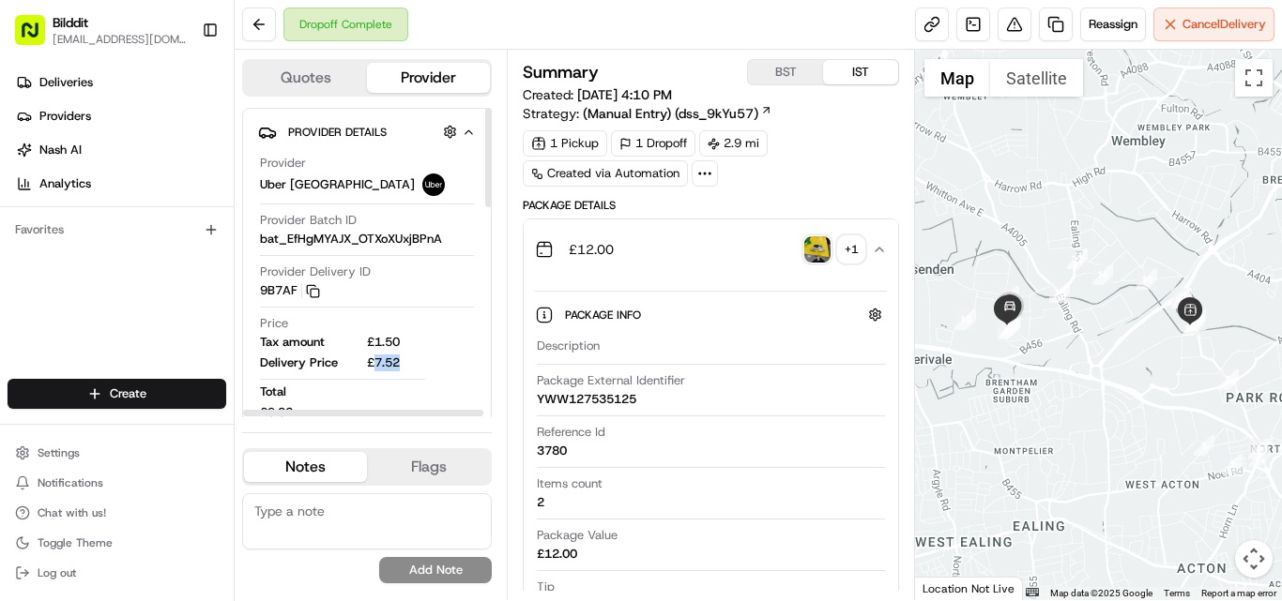
click at [385, 360] on span "£7.52" at bounding box center [396, 363] width 58 height 17
copy span "7.52"
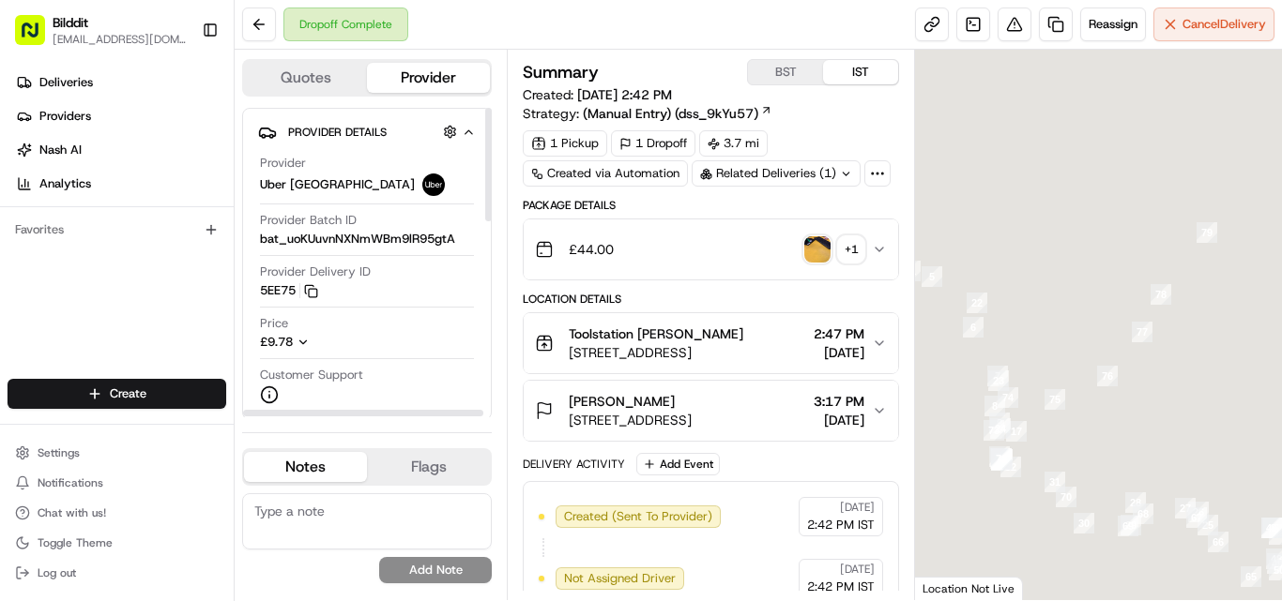
click at [868, 242] on div "£44.00 + 1" at bounding box center [703, 250] width 337 height 38
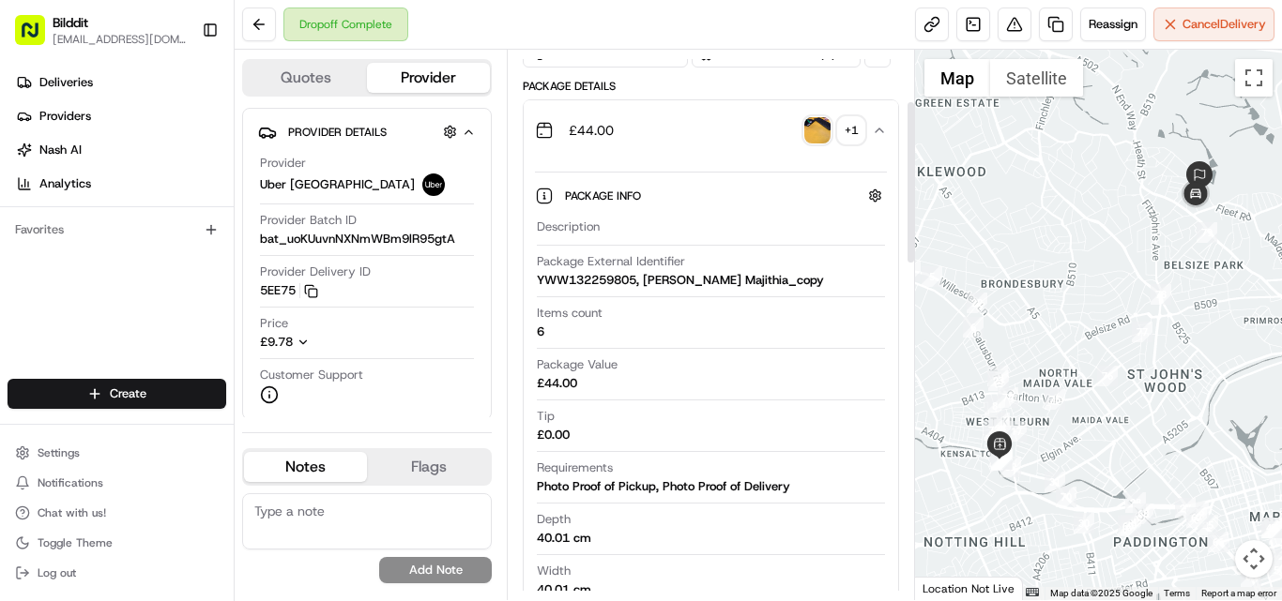
scroll to position [188, 0]
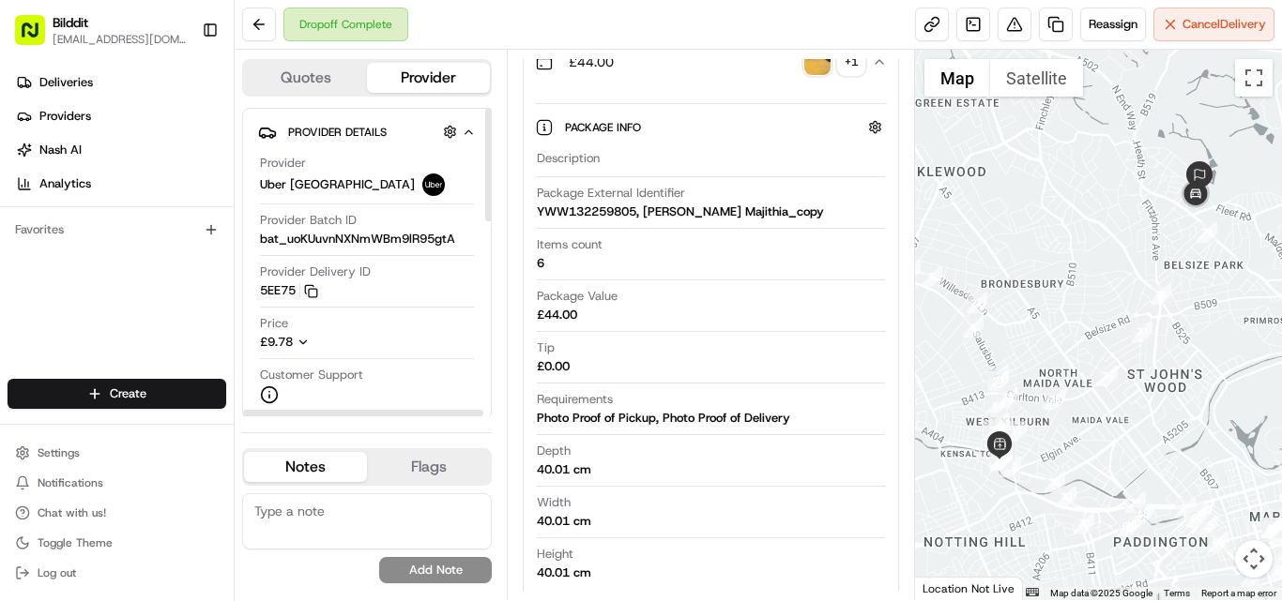
click at [302, 345] on icon "button" at bounding box center [303, 342] width 13 height 13
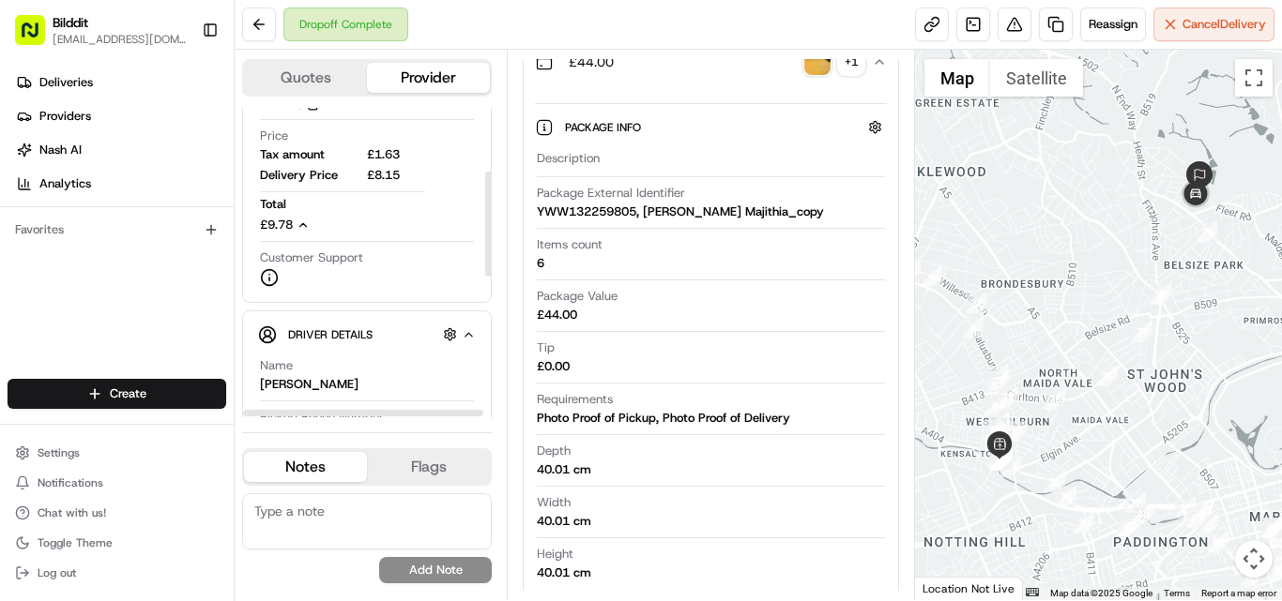
scroll to position [0, 0]
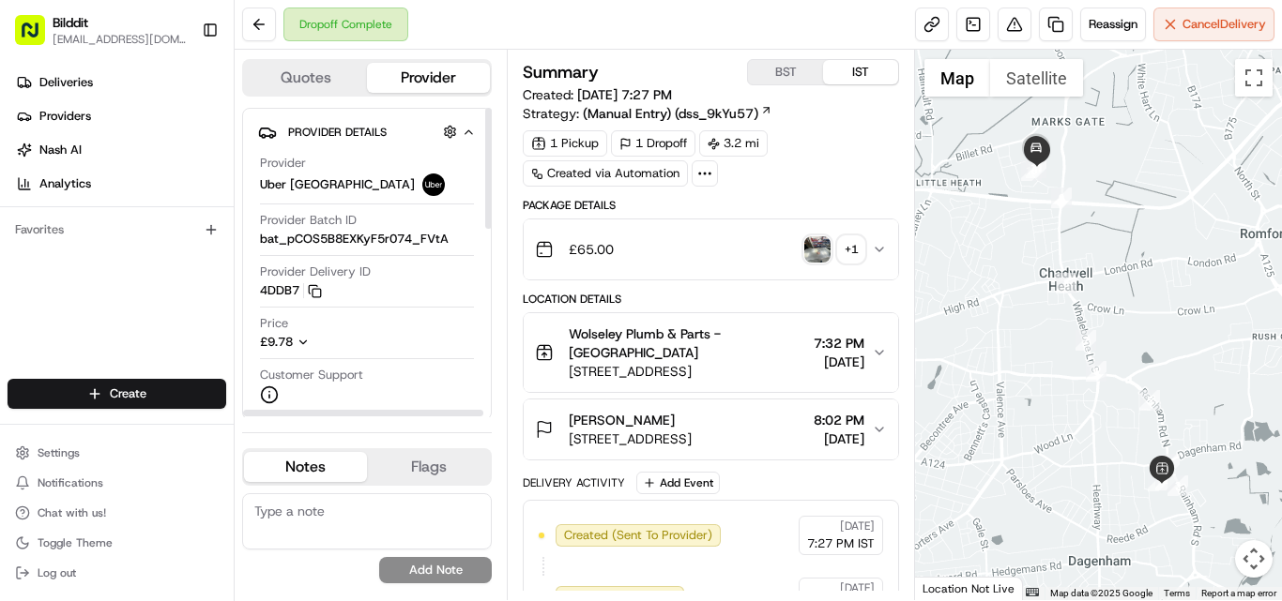
click at [309, 339] on icon "button" at bounding box center [303, 342] width 13 height 13
click at [388, 338] on span "£8.15" at bounding box center [396, 342] width 58 height 17
copy span "8.15"
click at [873, 252] on icon "button" at bounding box center [879, 249] width 15 height 15
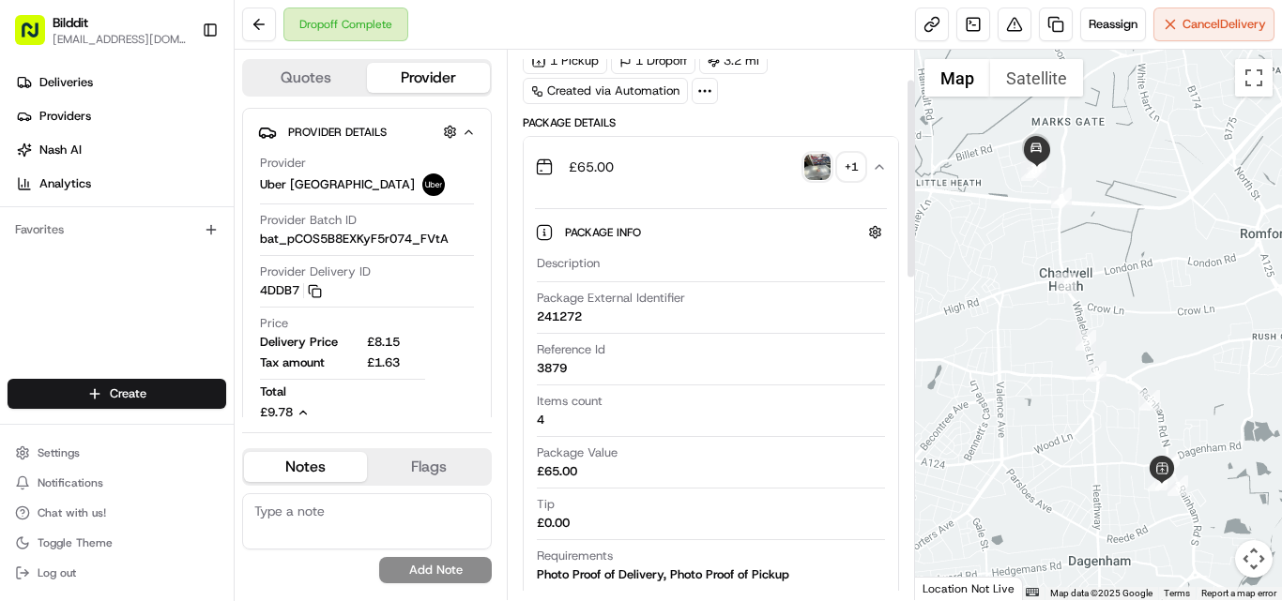
scroll to position [94, 0]
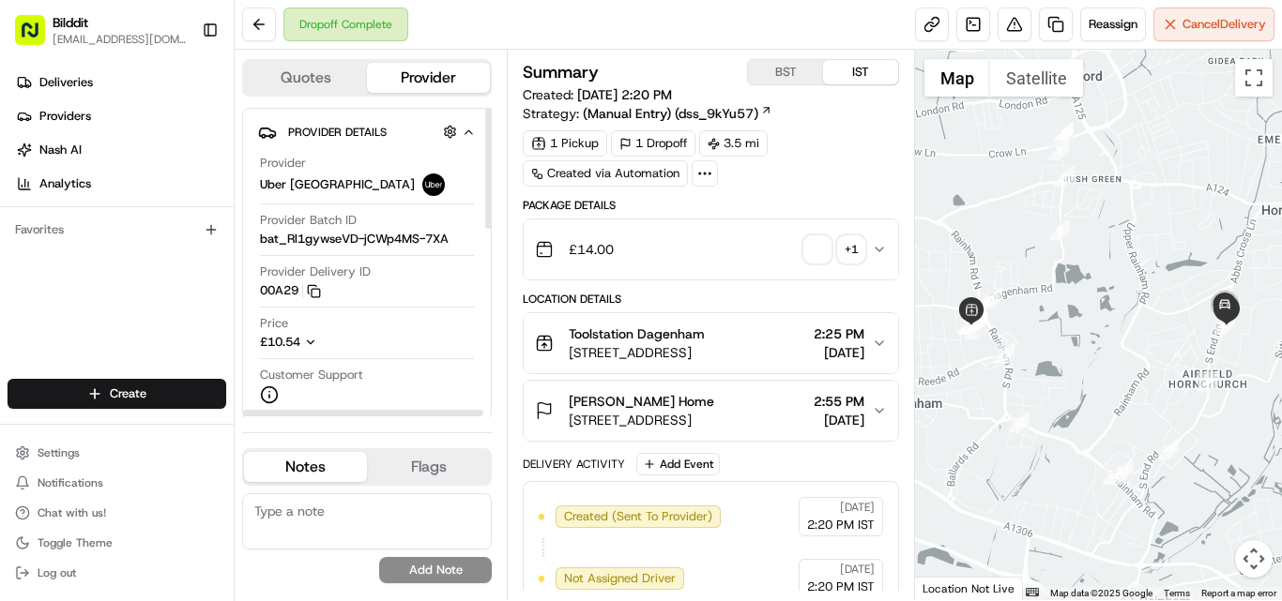
click at [311, 344] on icon "button" at bounding box center [310, 342] width 13 height 13
click at [866, 244] on div "£14.00 + 1" at bounding box center [703, 250] width 337 height 38
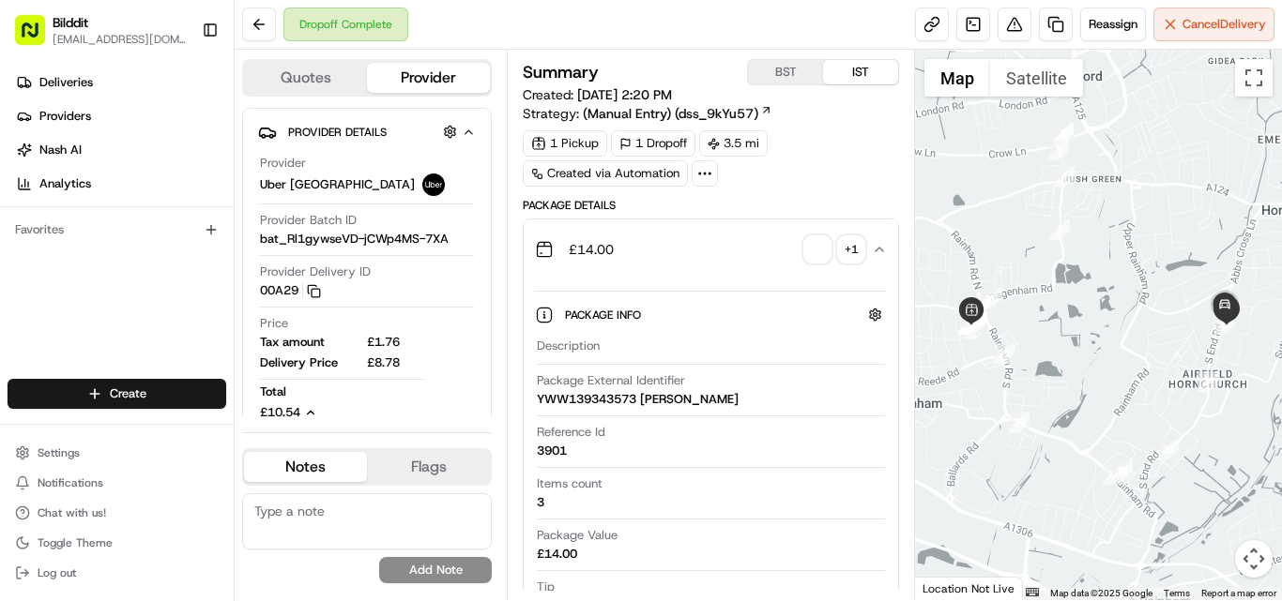
click at [561, 450] on div "3901" at bounding box center [552, 451] width 30 height 17
copy div "3901"
click at [601, 90] on span "08/14/2025 2:20 PM" at bounding box center [624, 94] width 95 height 17
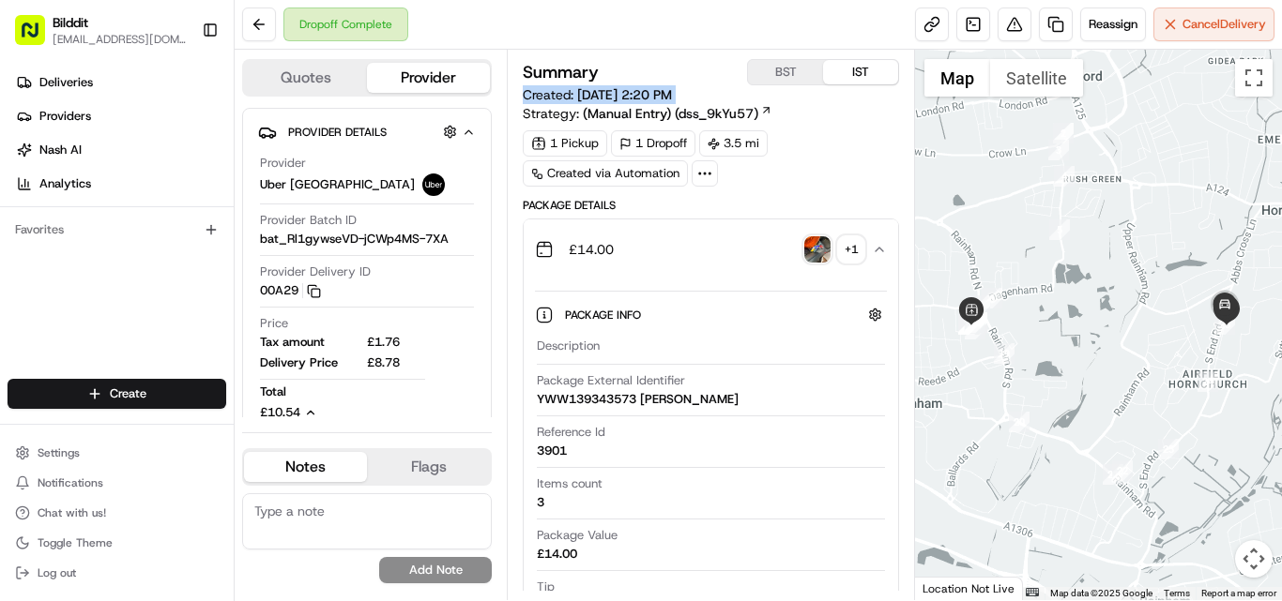
click at [601, 90] on span "08/14/2025 2:20 PM" at bounding box center [624, 94] width 95 height 17
click at [617, 88] on span "08/14/2025 2:20 PM" at bounding box center [624, 94] width 95 height 17
click at [561, 90] on span "Created: 08/14/2025 2:20 PM" at bounding box center [597, 94] width 149 height 19
drag, startPoint x: 572, startPoint y: 98, endPoint x: 655, endPoint y: 99, distance: 82.6
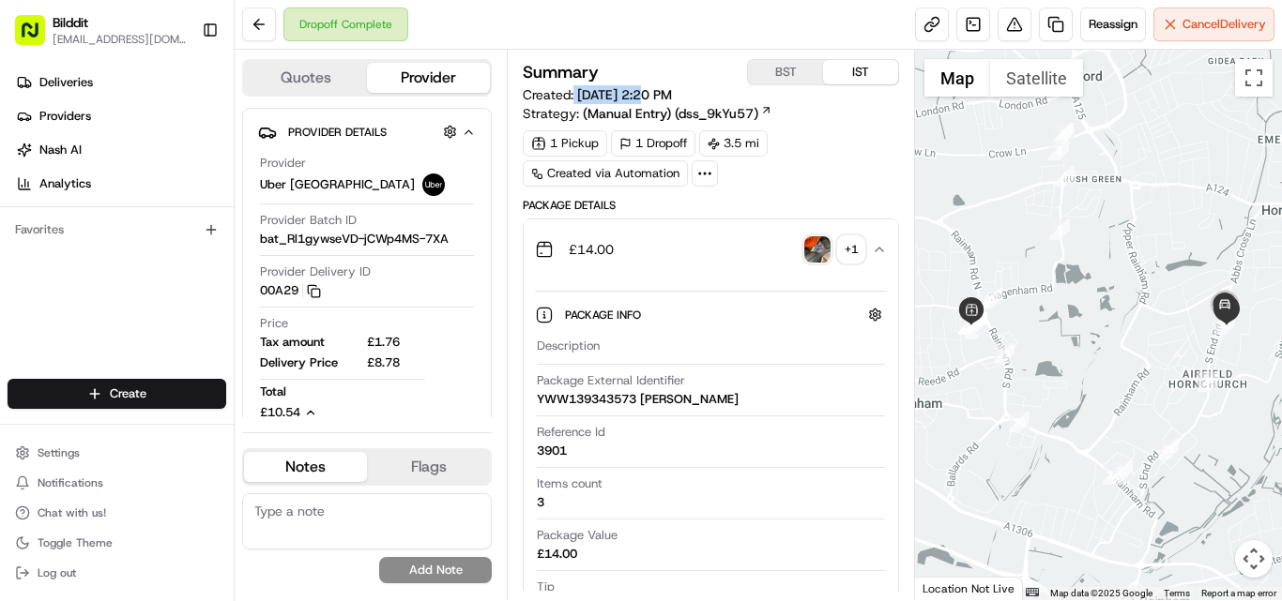
click at [655, 99] on span "Created: 08/14/2025 2:20 PM" at bounding box center [597, 94] width 149 height 19
copy span "08/14/2025"
click at [557, 248] on div "£14.00" at bounding box center [574, 249] width 79 height 19
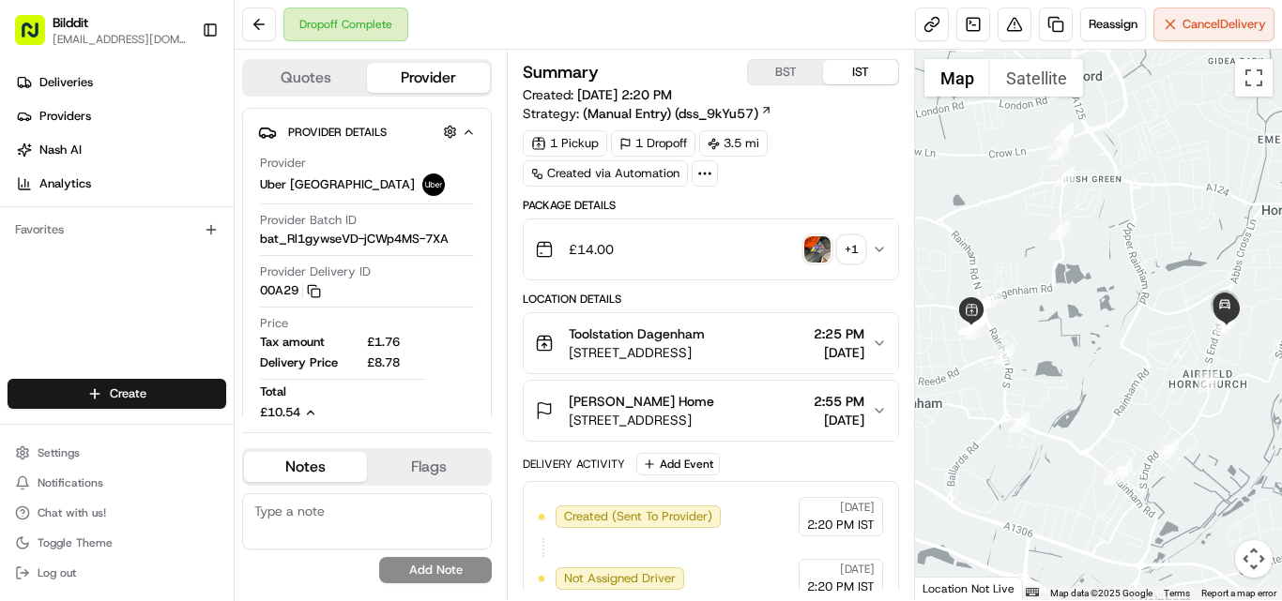
click at [872, 256] on icon "button" at bounding box center [879, 249] width 15 height 15
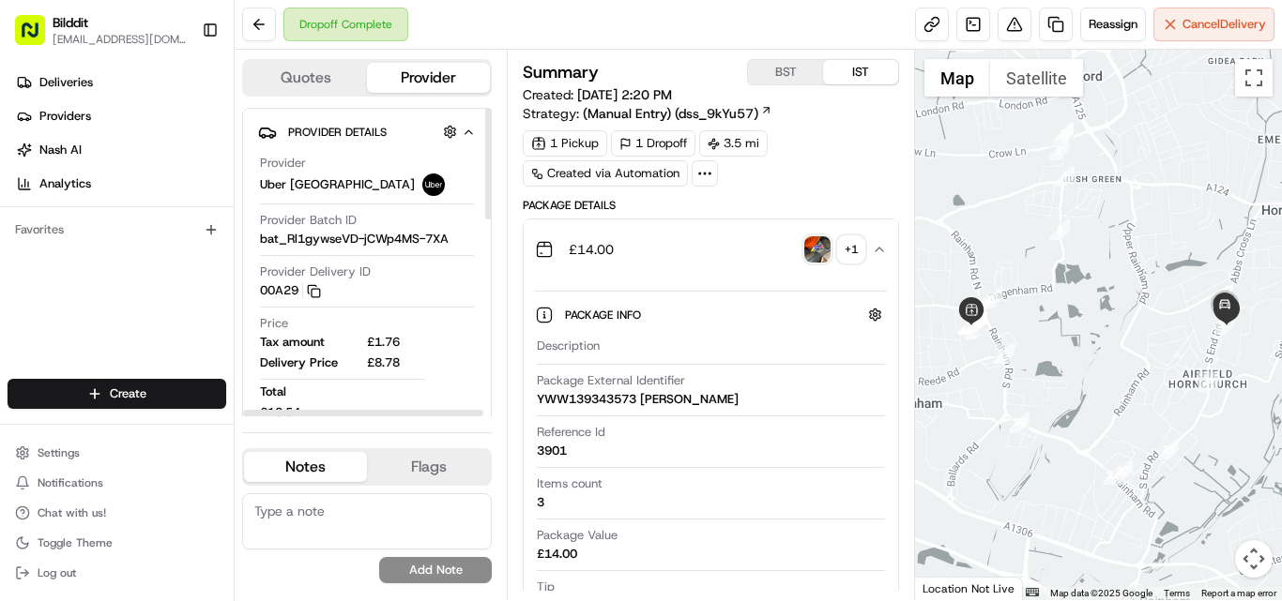
click at [387, 361] on span "£8.78" at bounding box center [396, 363] width 58 height 17
copy span "8.78"
click at [875, 250] on icon "button" at bounding box center [879, 249] width 15 height 15
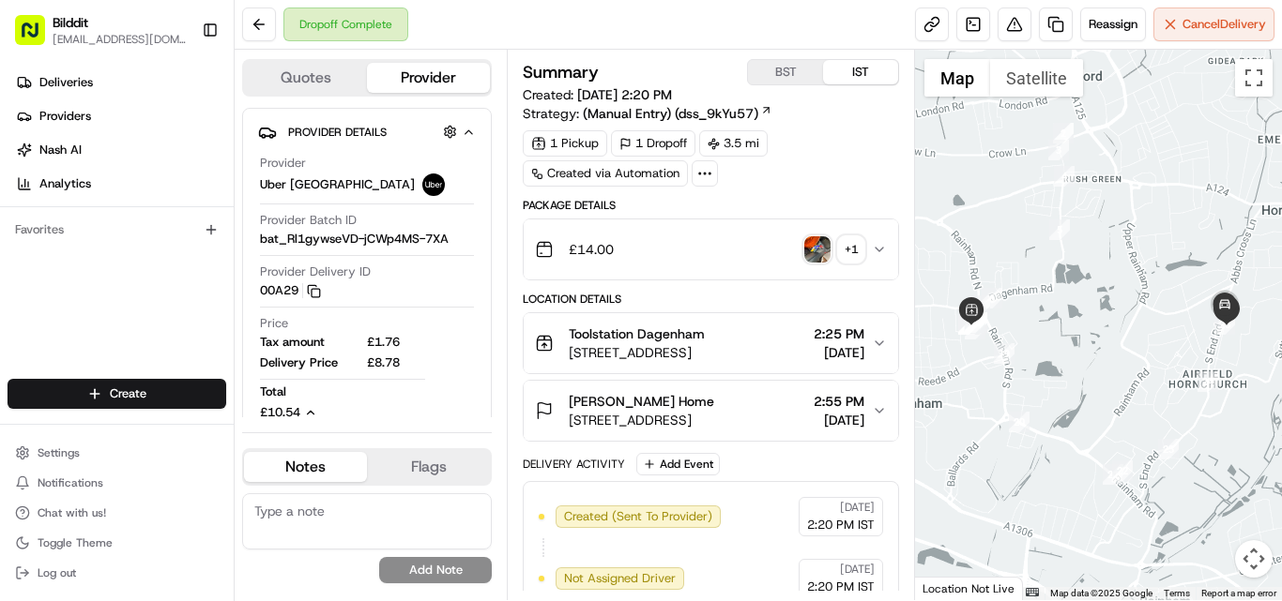
click at [871, 245] on div "£14.00 + 1" at bounding box center [703, 250] width 337 height 38
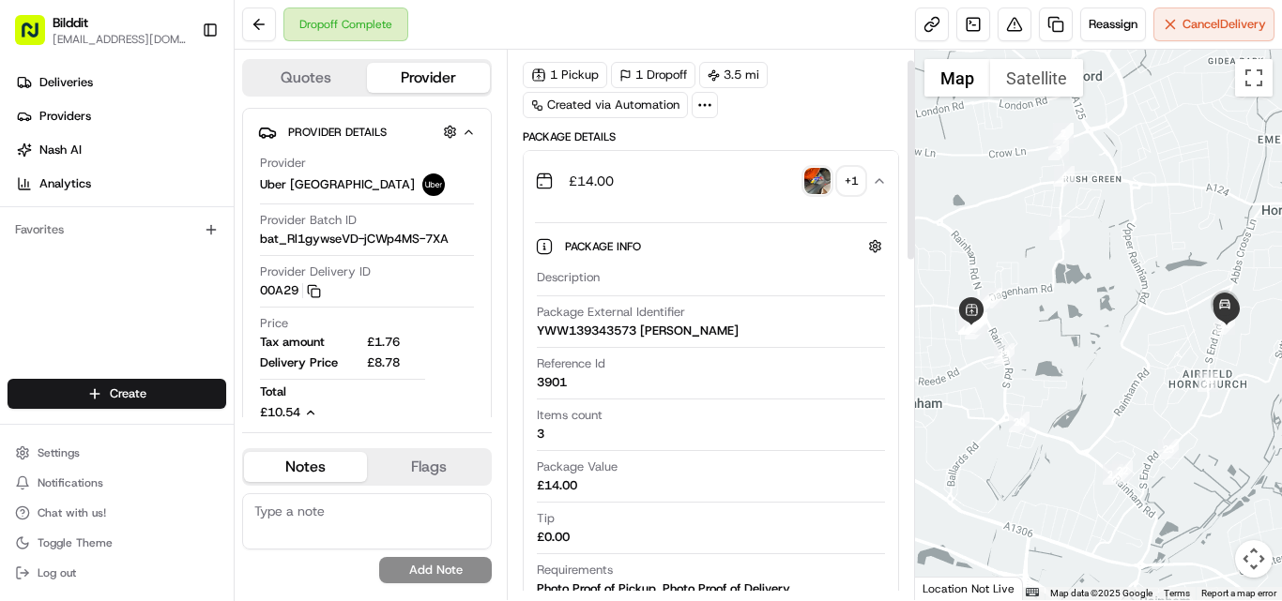
scroll to position [94, 0]
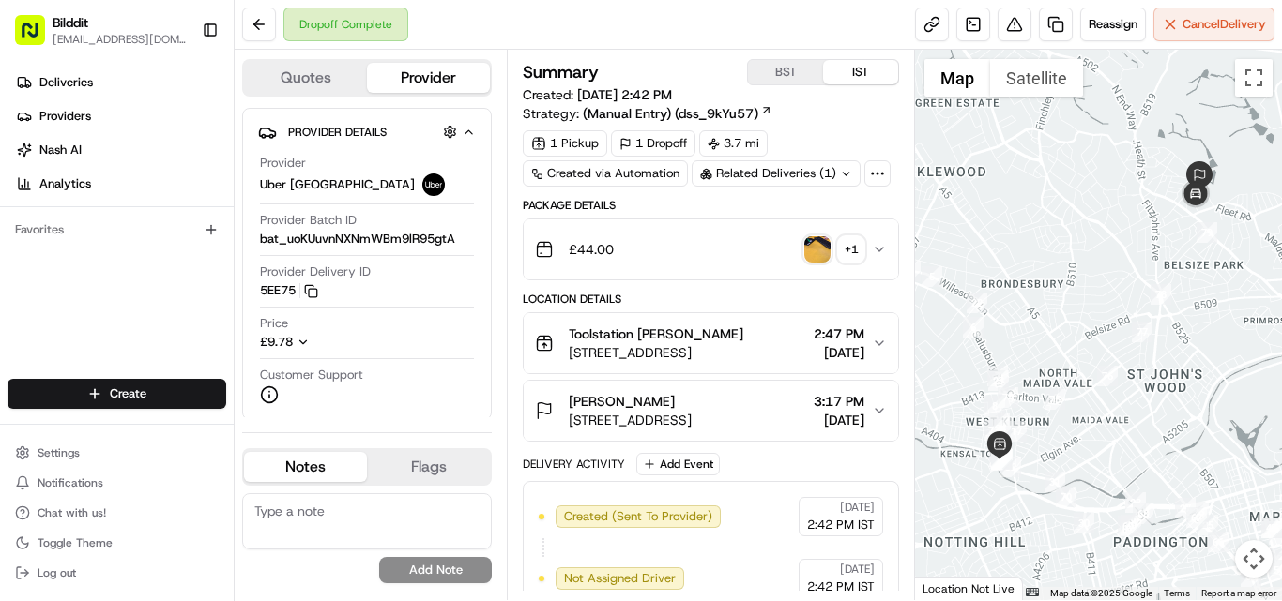
click at [874, 256] on icon "button" at bounding box center [879, 249] width 15 height 15
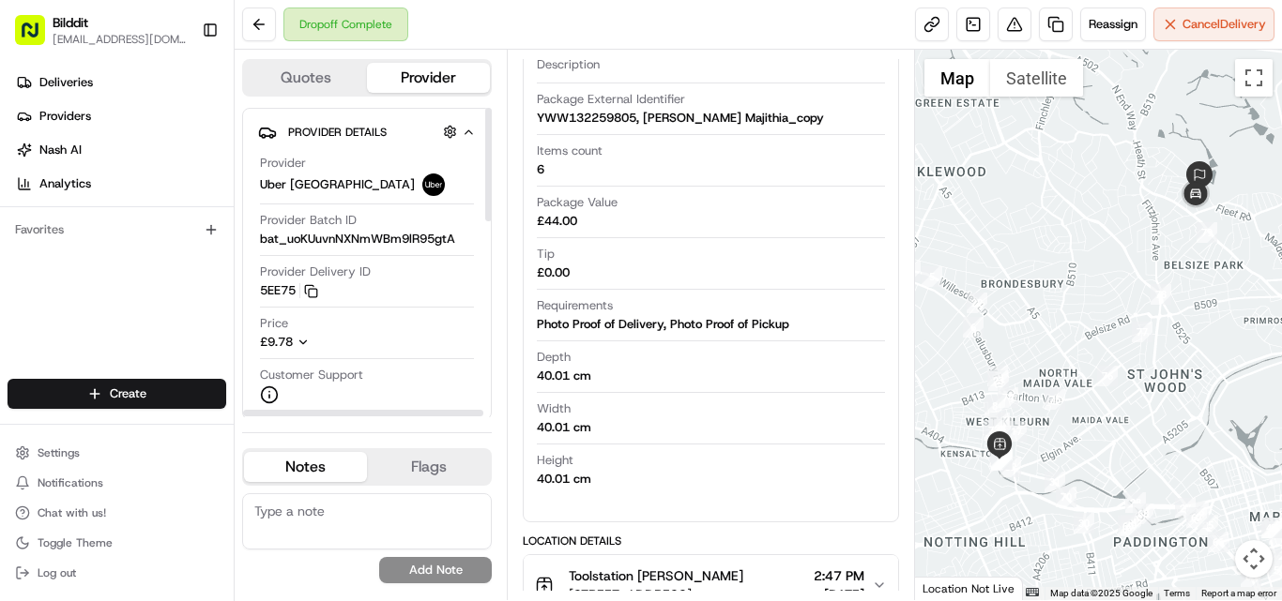
click at [296, 347] on div "£9.78" at bounding box center [300, 342] width 81 height 17
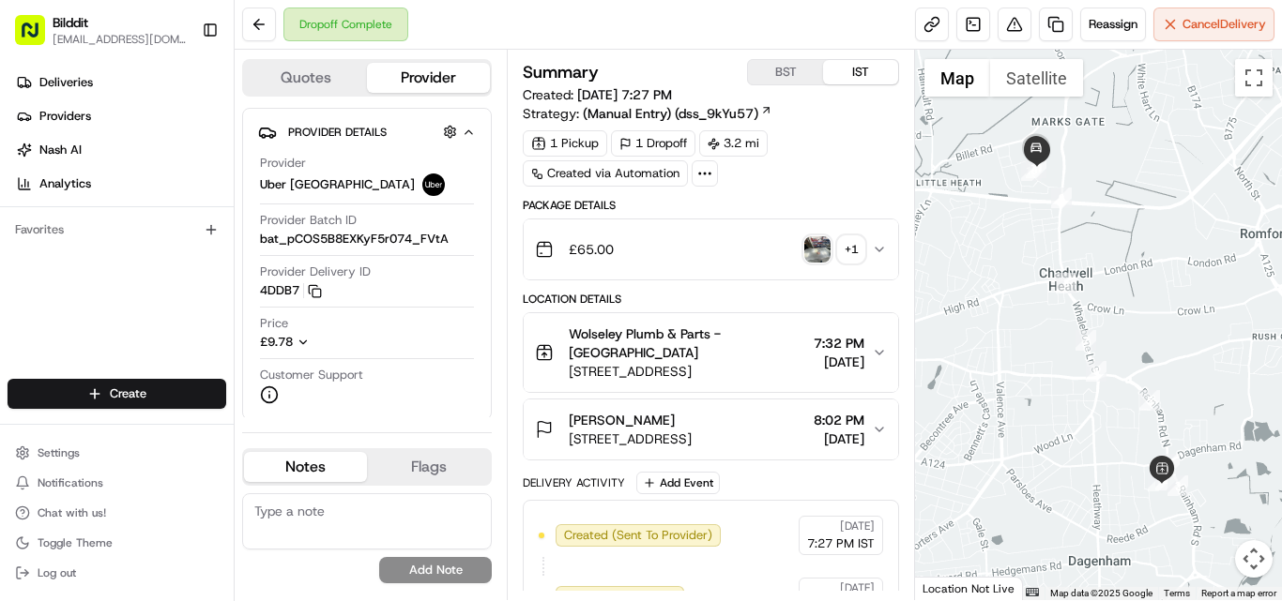
click at [884, 251] on icon "button" at bounding box center [879, 249] width 15 height 15
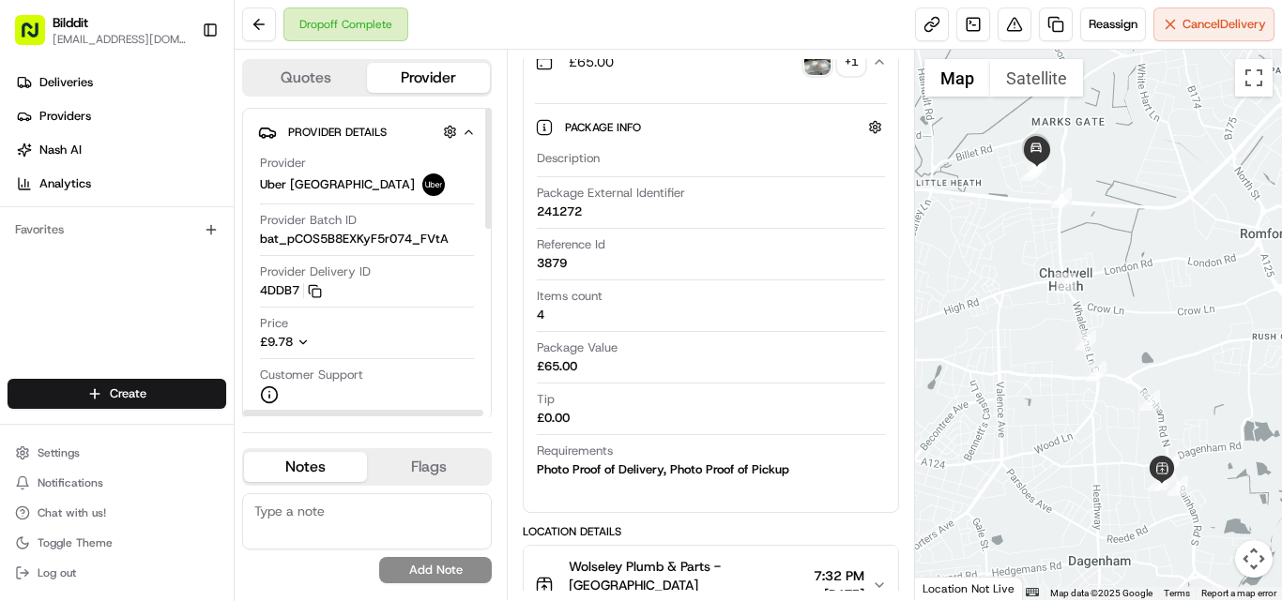
click at [297, 336] on icon "button" at bounding box center [303, 342] width 13 height 13
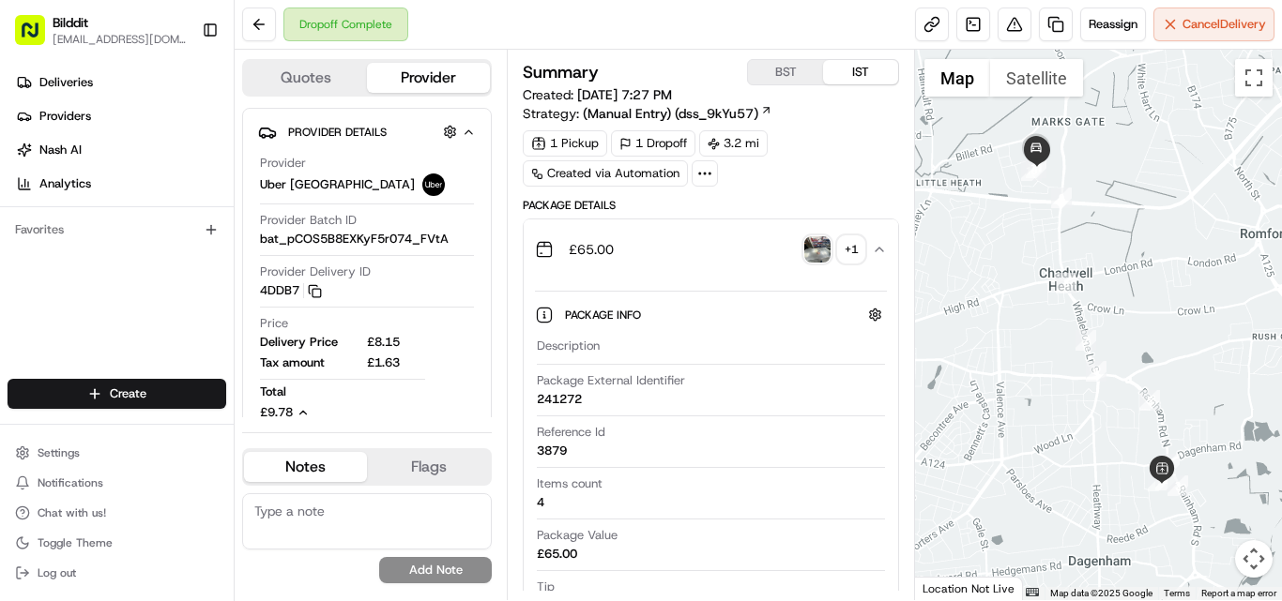
click at [875, 242] on icon "button" at bounding box center [879, 249] width 15 height 15
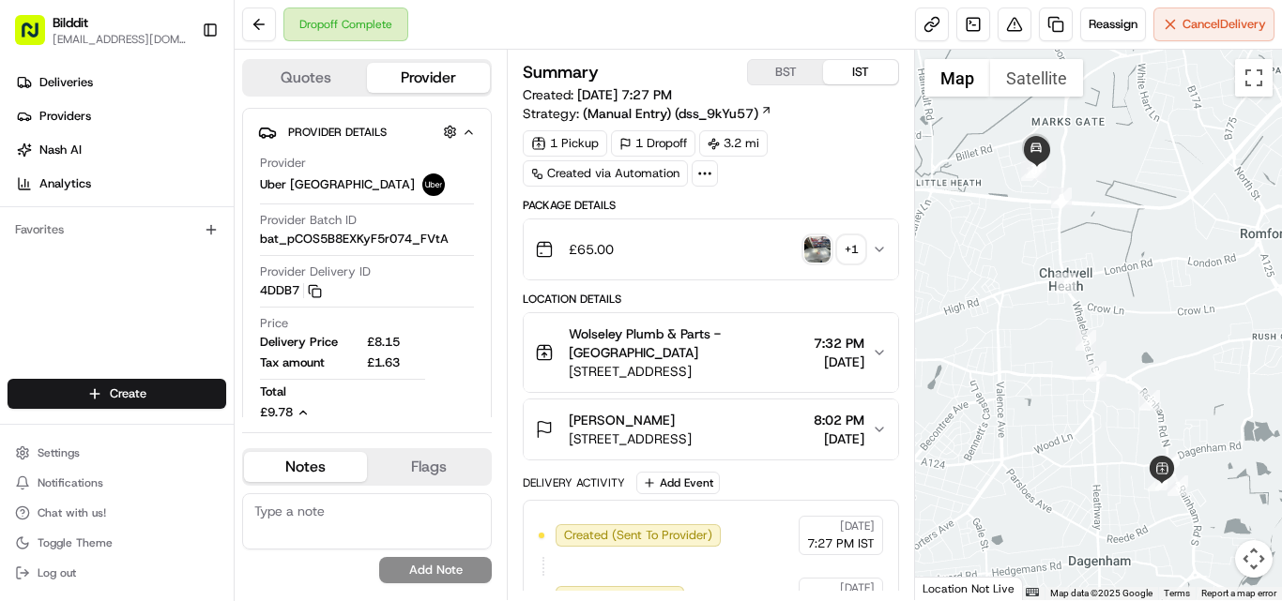
click at [592, 334] on span "Wolseley Plumb & Parts - [GEOGRAPHIC_DATA]" at bounding box center [687, 344] width 237 height 38
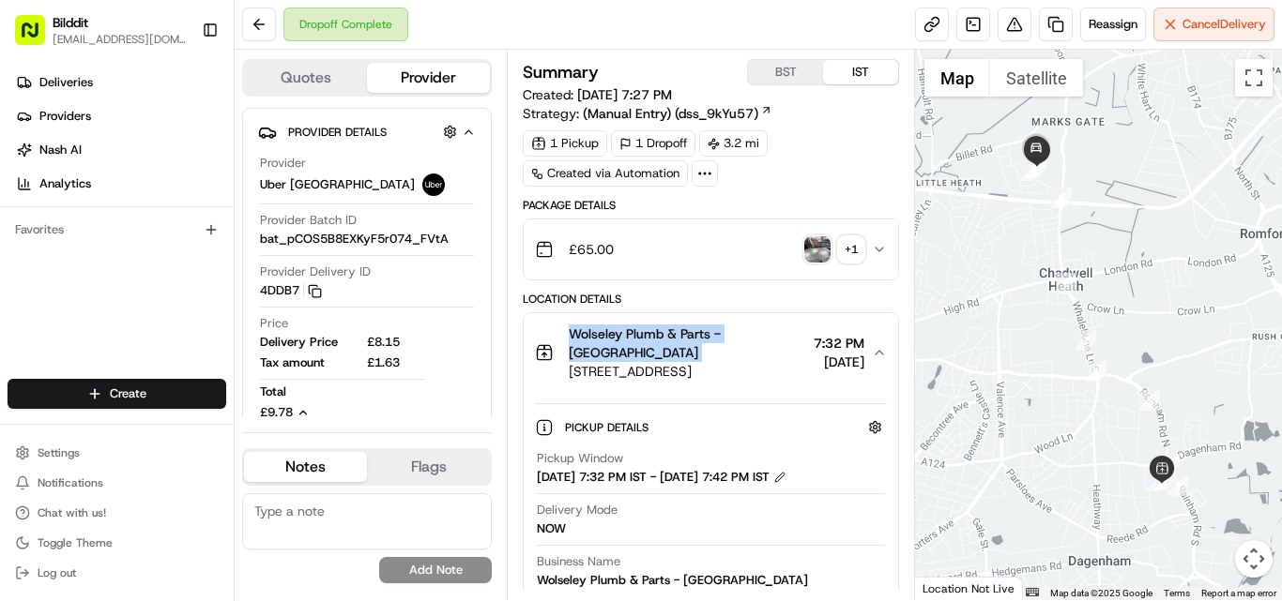
click at [592, 334] on span "Wolseley Plumb & Parts - [GEOGRAPHIC_DATA]" at bounding box center [687, 344] width 237 height 38
copy span "Wolseley Plumb & Parts - [GEOGRAPHIC_DATA]"
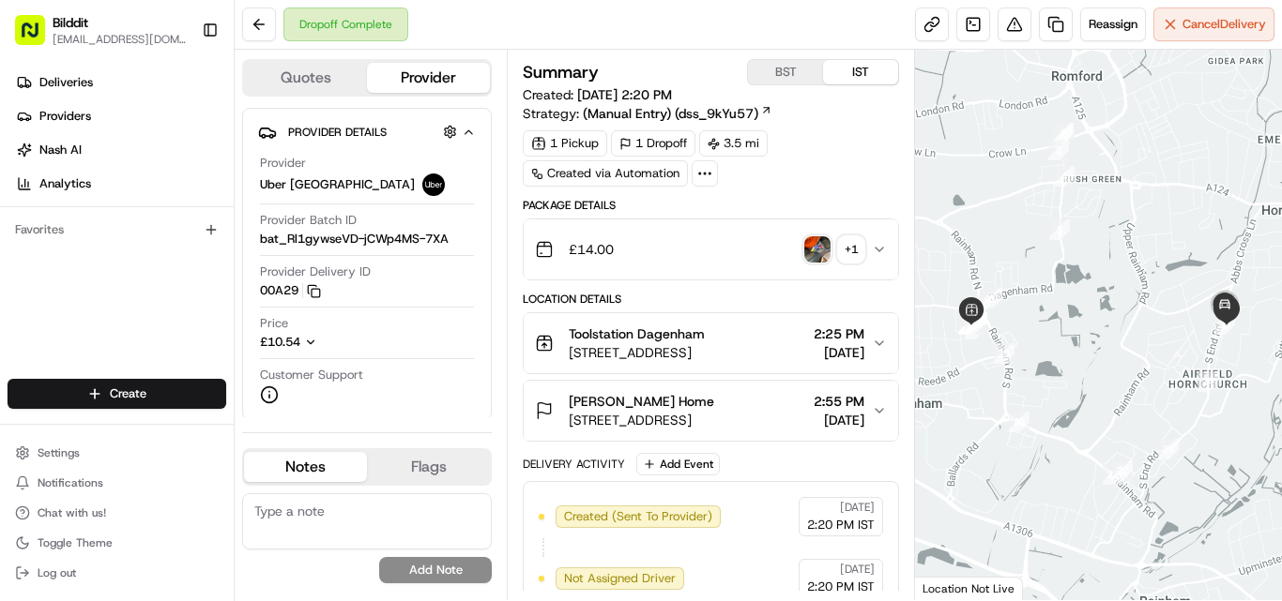
click at [877, 245] on icon "button" at bounding box center [879, 249] width 15 height 15
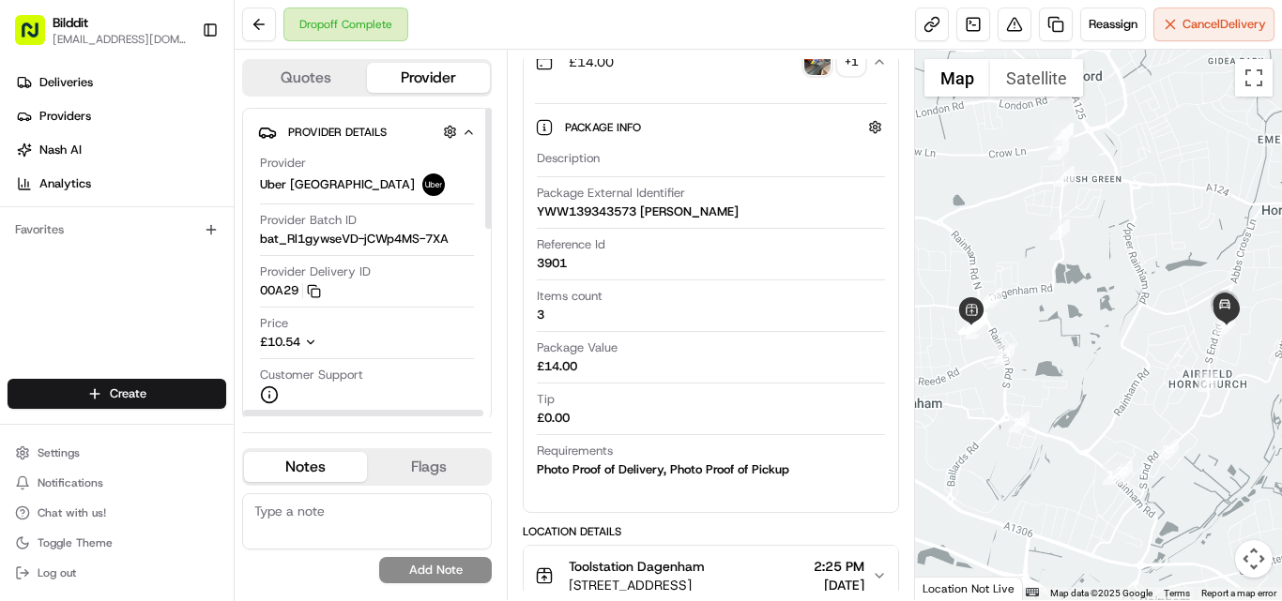
click at [315, 341] on icon "button" at bounding box center [310, 342] width 13 height 13
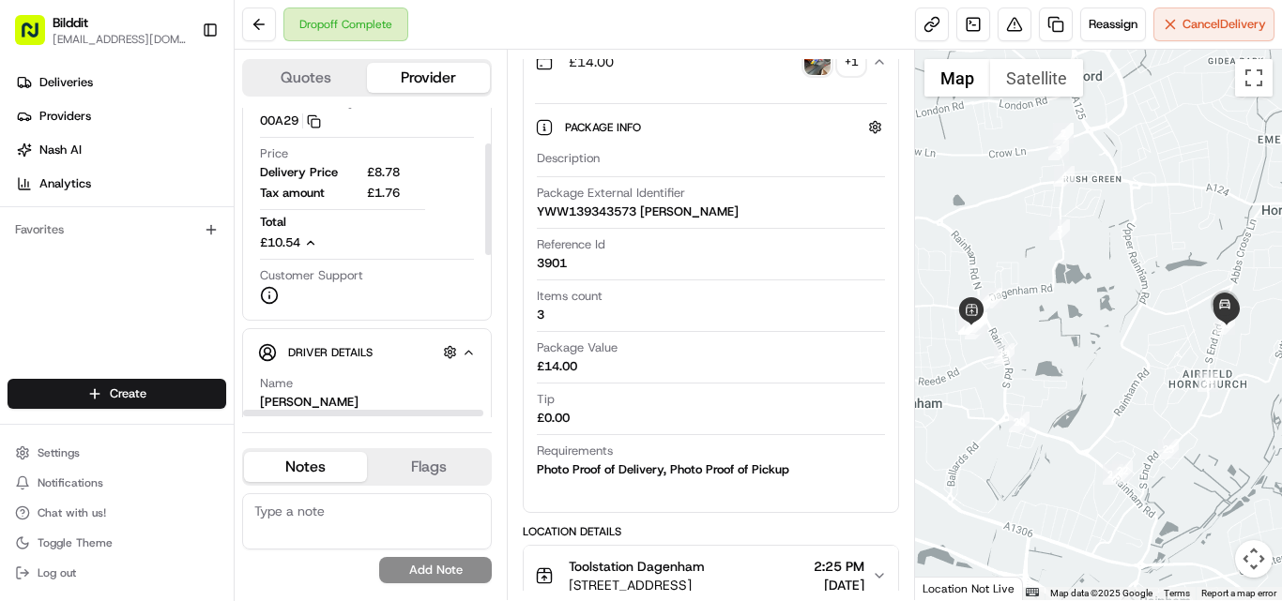
scroll to position [94, 0]
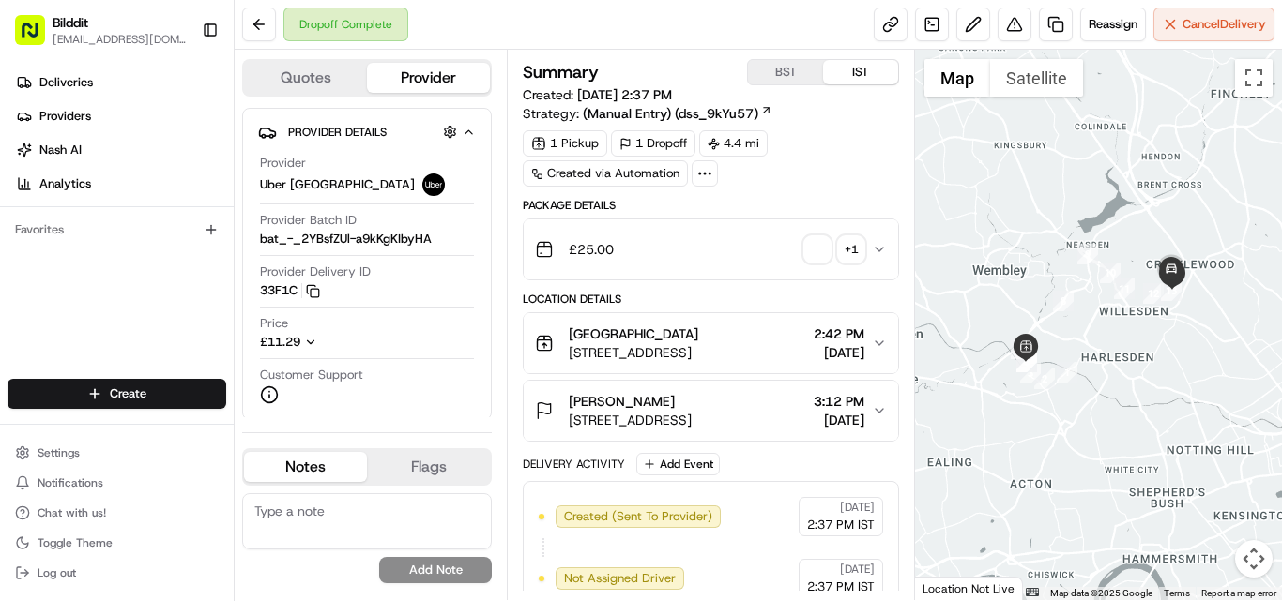
click at [879, 251] on icon "button" at bounding box center [879, 250] width 8 height 4
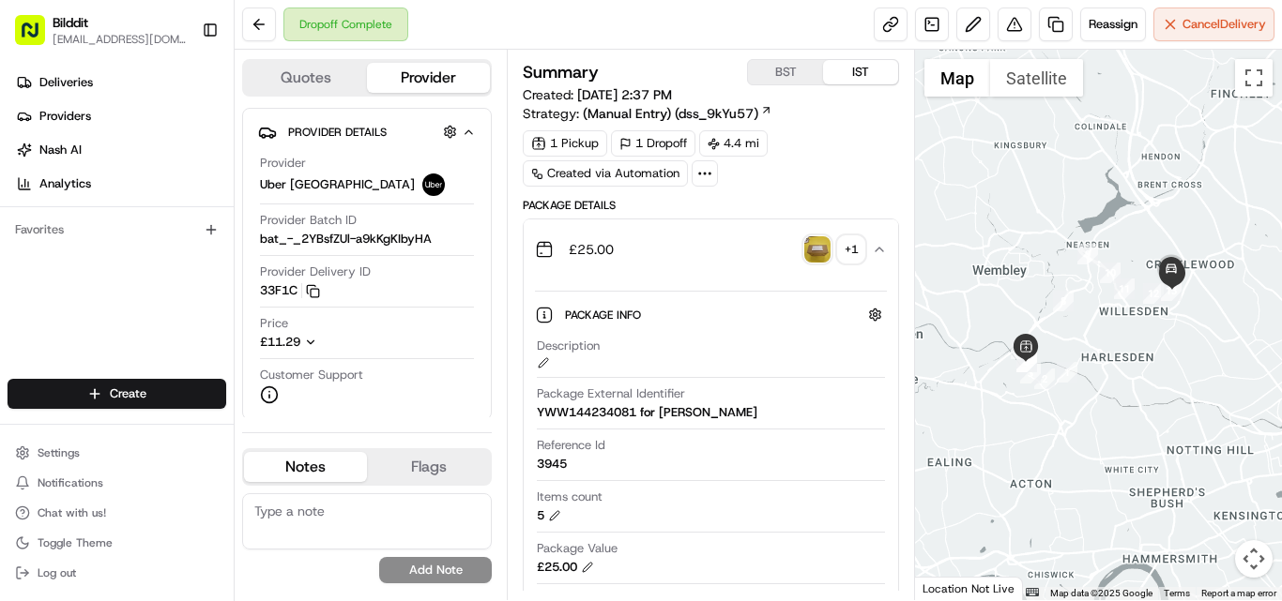
click at [564, 462] on div "3945" at bounding box center [552, 464] width 30 height 17
copy div "3945"
drag, startPoint x: 579, startPoint y: 94, endPoint x: 663, endPoint y: 99, distance: 84.6
click at [663, 99] on span "08/19/2025 2:37 PM" at bounding box center [624, 94] width 95 height 17
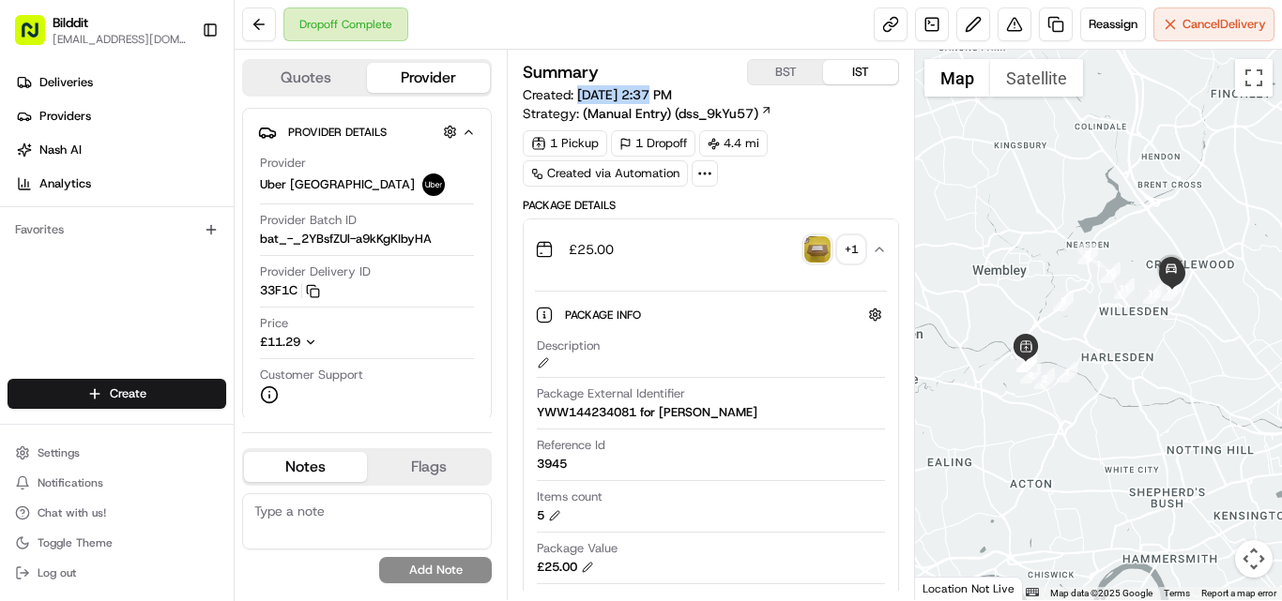
copy span "[DATE]"
click at [882, 244] on icon "button" at bounding box center [879, 249] width 15 height 15
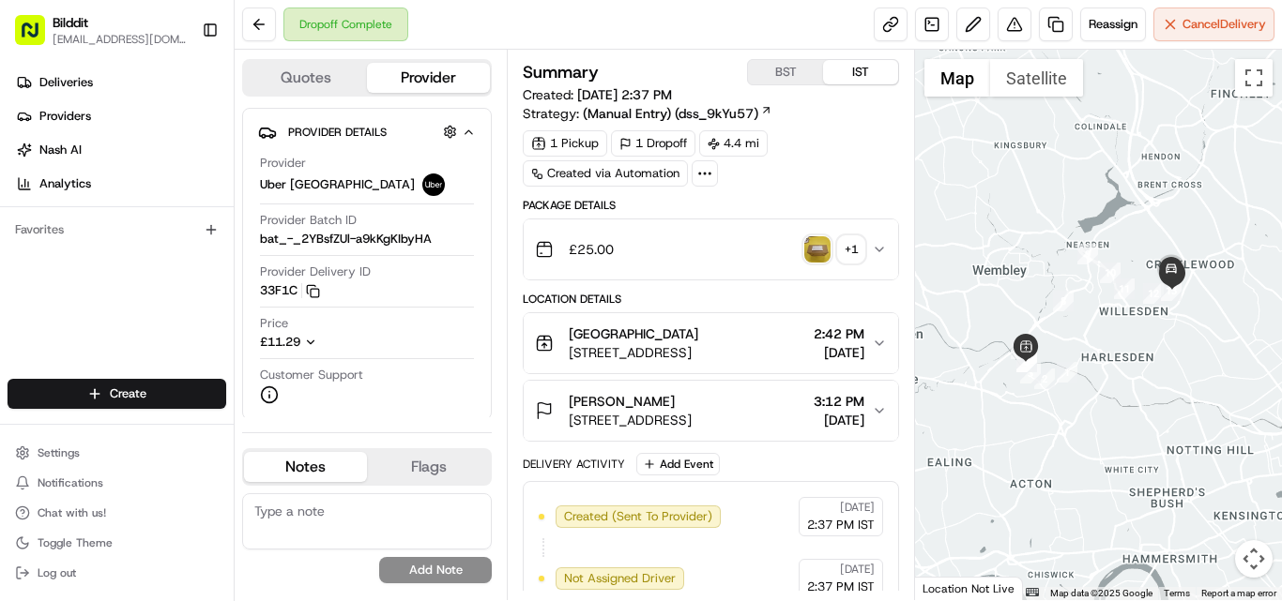
drag, startPoint x: 568, startPoint y: 333, endPoint x: 725, endPoint y: 341, distance: 157.8
click at [698, 341] on div "Toolstation Park Royal Abbey Rd, London NW10 7UL, UK" at bounding box center [616, 344] width 163 height 38
copy span "Toolstation Park Royal"
click at [315, 342] on icon "button" at bounding box center [310, 342] width 13 height 13
click at [387, 363] on span "£9.41" at bounding box center [396, 363] width 58 height 17
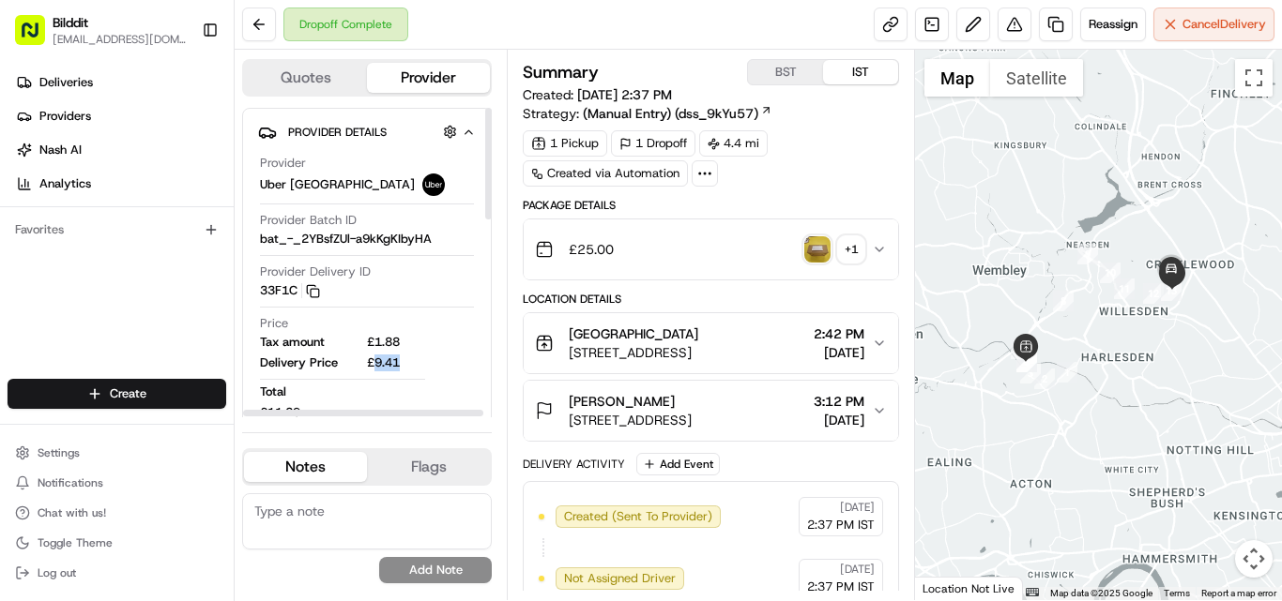
click at [387, 363] on span "£9.41" at bounding box center [396, 363] width 58 height 17
copy span "9.41"
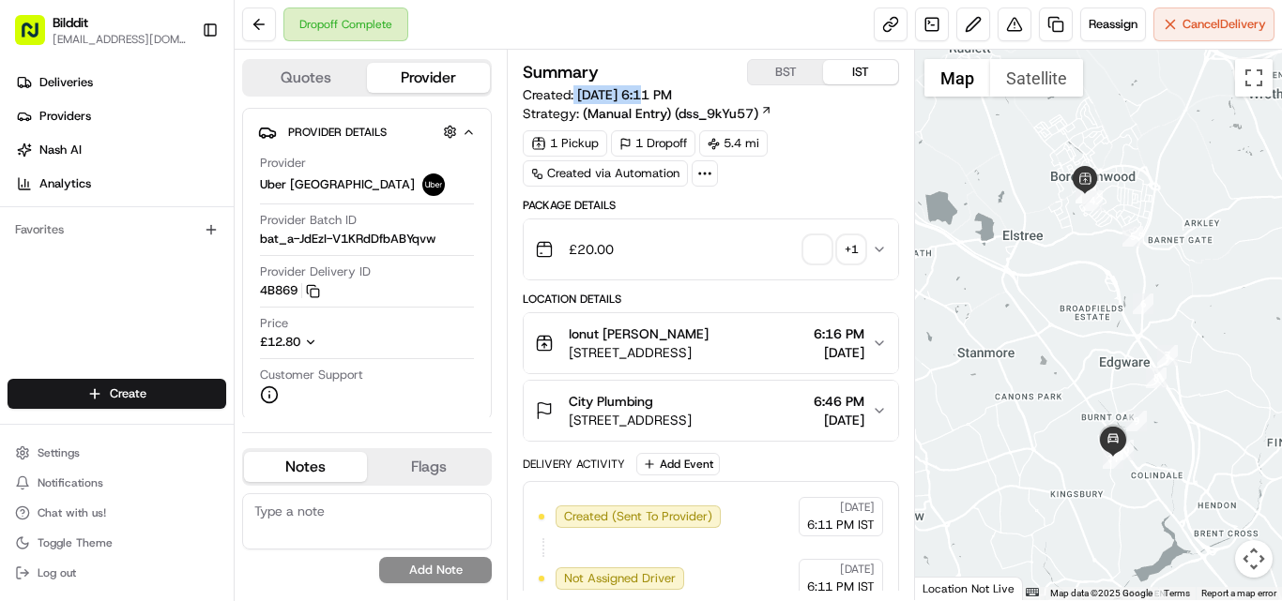
drag, startPoint x: 574, startPoint y: 95, endPoint x: 660, endPoint y: 101, distance: 85.6
click at [660, 101] on span "Created: [DATE] 6:11 PM" at bounding box center [597, 94] width 149 height 19
copy span "[DATE]"
click at [876, 245] on icon "button" at bounding box center [879, 249] width 15 height 15
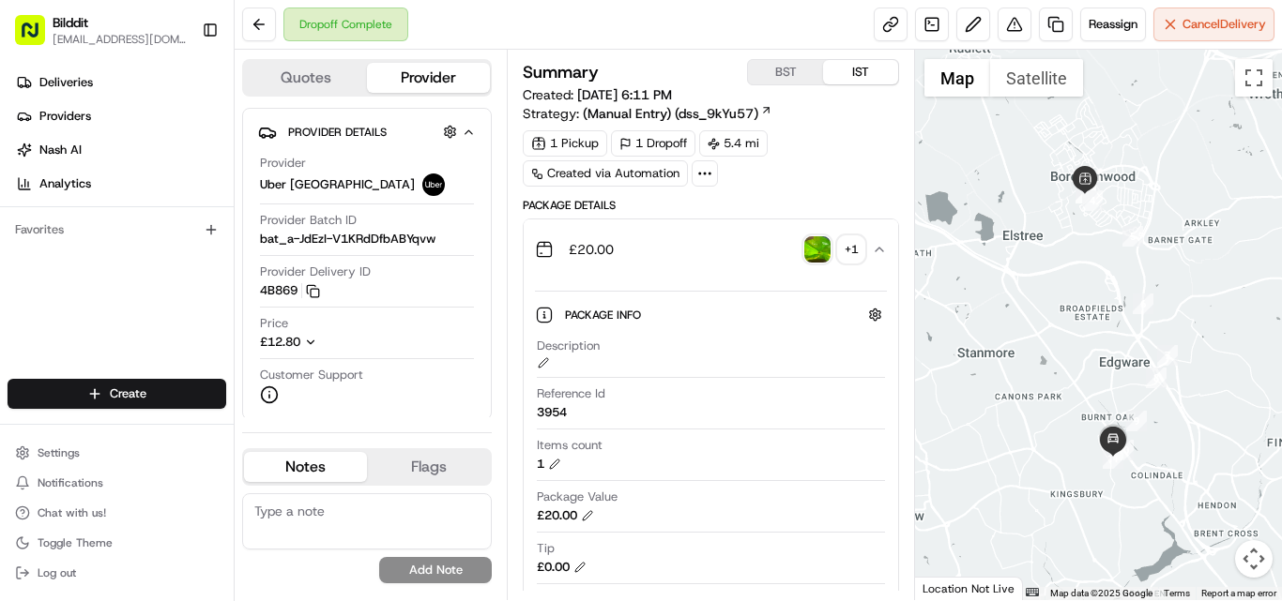
click at [562, 413] on div "3954" at bounding box center [552, 412] width 30 height 17
click at [562, 412] on div "3954" at bounding box center [552, 412] width 30 height 17
copy div "3954"
drag, startPoint x: 880, startPoint y: 242, endPoint x: 778, endPoint y: 285, distance: 111.0
click at [880, 241] on button "£20.00 + 1" at bounding box center [711, 250] width 374 height 60
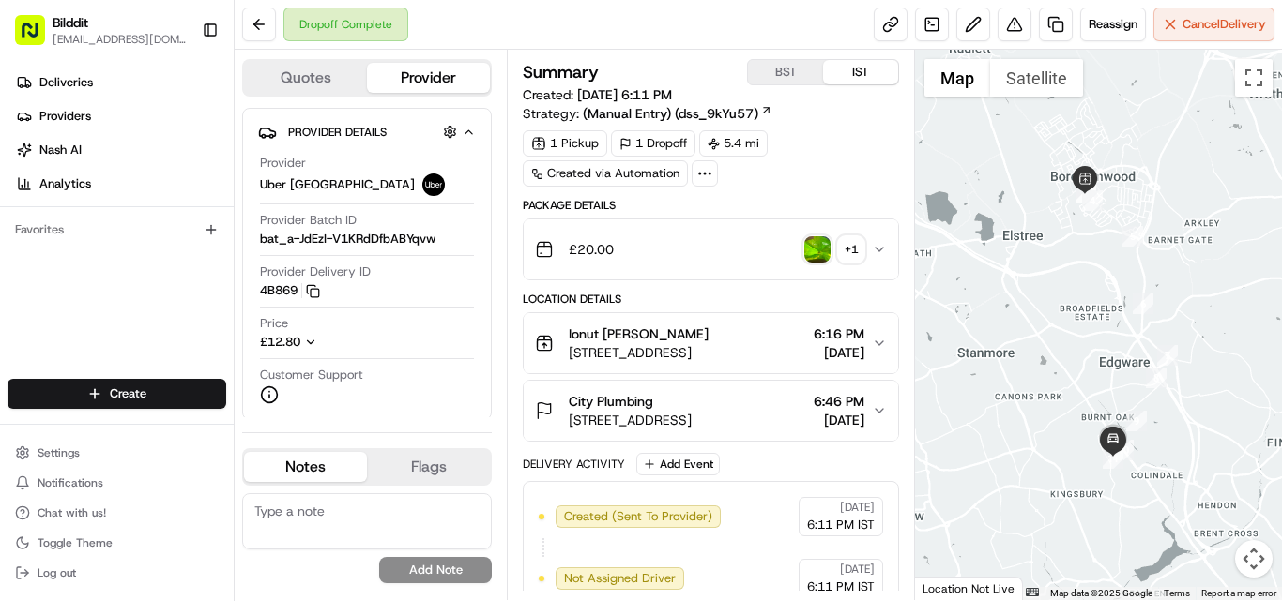
click at [637, 339] on span "Ionut [PERSON_NAME]" at bounding box center [639, 334] width 140 height 19
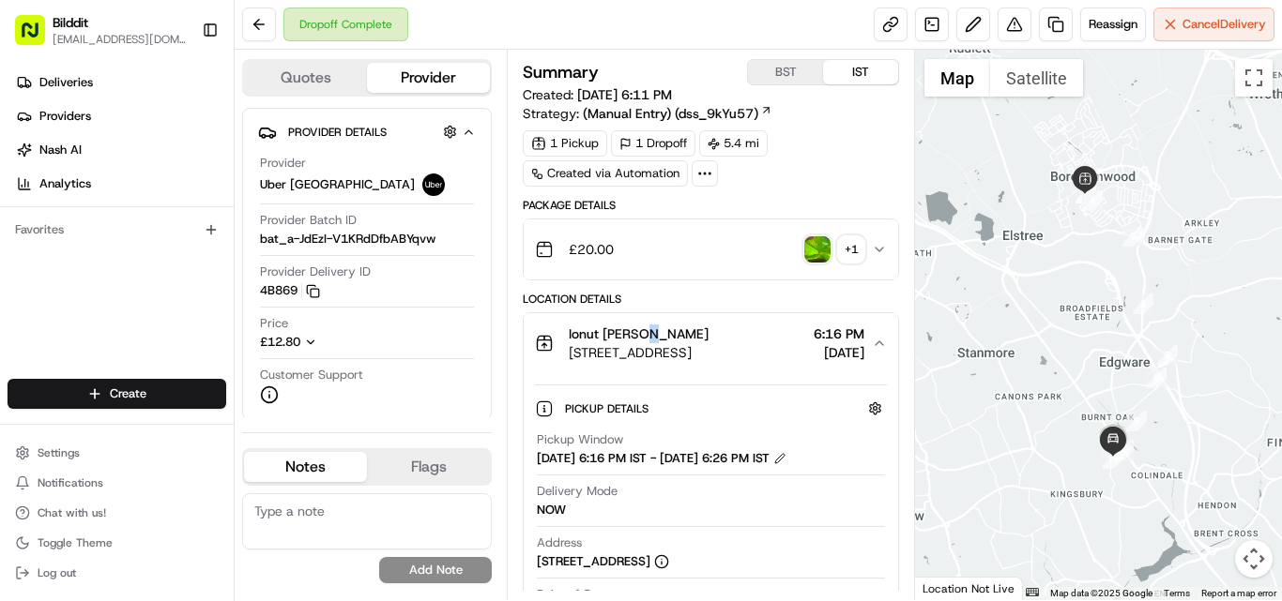
click at [637, 339] on span "Ionut [PERSON_NAME]" at bounding box center [639, 334] width 140 height 19
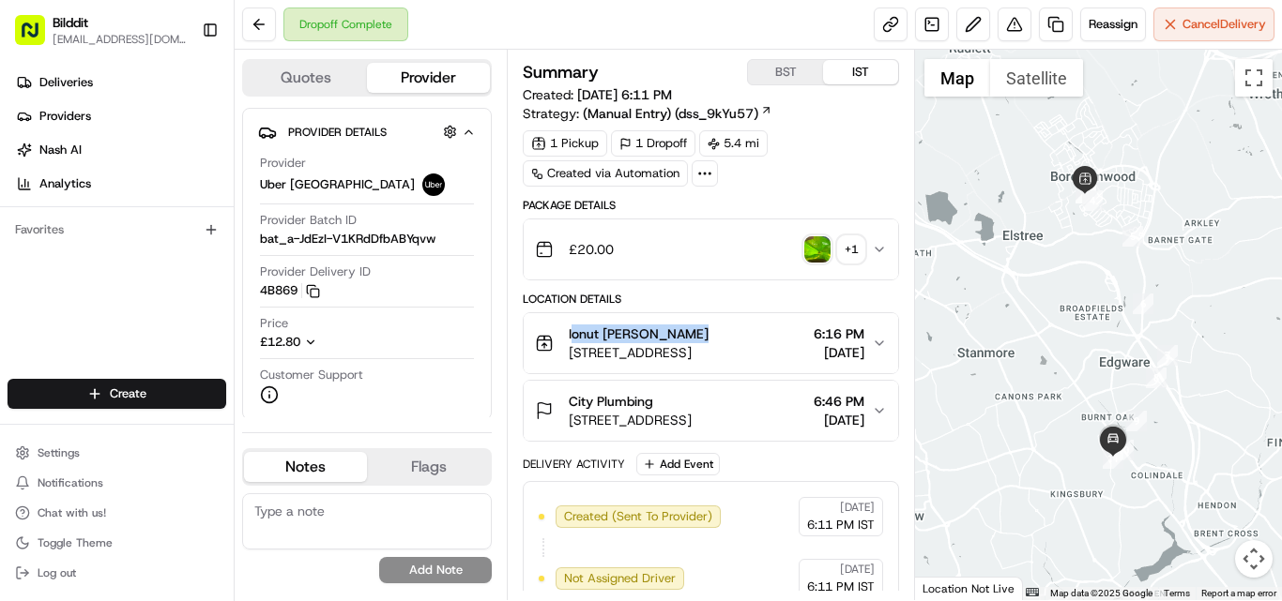
copy span "Ionut [PERSON_NAME]"
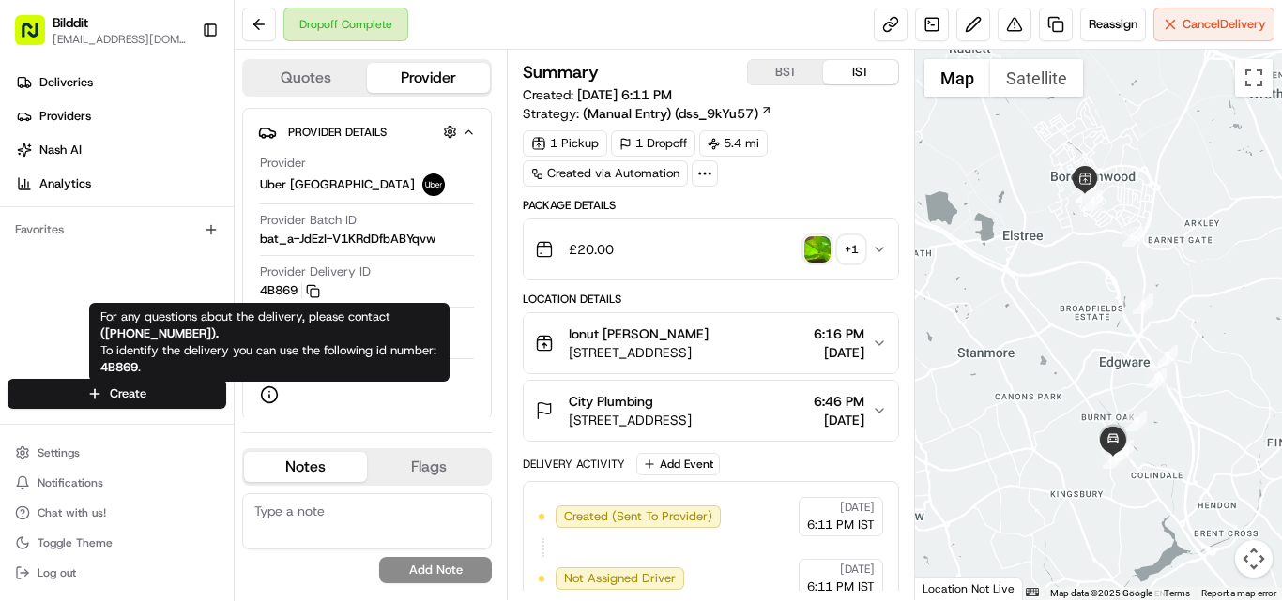
click at [456, 311] on div "Provider Uber UK Provider Batch ID bat_a-JdEzI-V1KRdDfbABYqvw Provider Delivery…" at bounding box center [367, 279] width 218 height 265
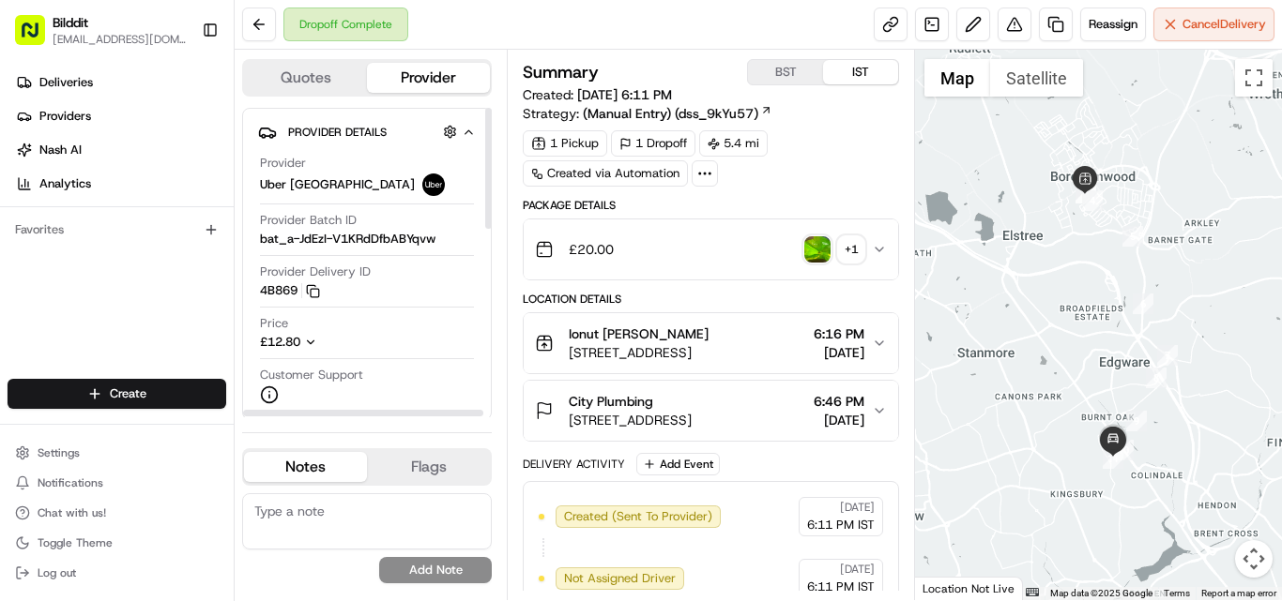
click at [311, 340] on icon "button" at bounding box center [310, 342] width 13 height 13
click at [388, 358] on span "£10.67" at bounding box center [394, 363] width 62 height 17
copy span "10.67"
click at [873, 239] on button "£20.00 + 1" at bounding box center [711, 250] width 374 height 60
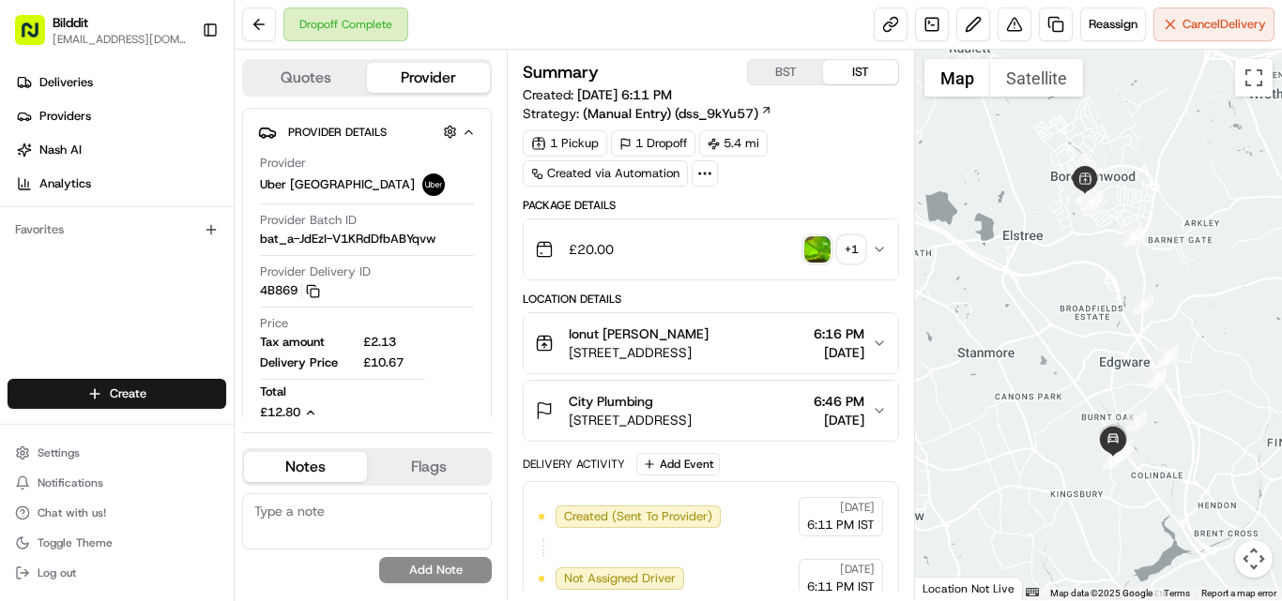
click at [883, 343] on icon "button" at bounding box center [879, 343] width 15 height 15
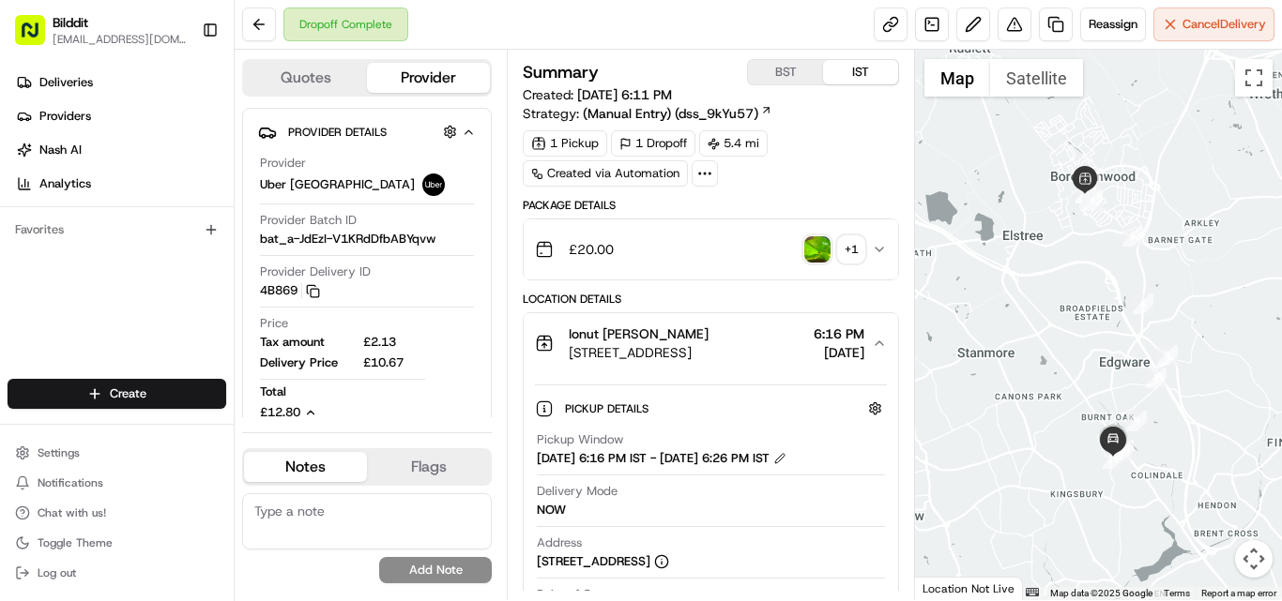
click at [874, 254] on icon "button" at bounding box center [879, 249] width 15 height 15
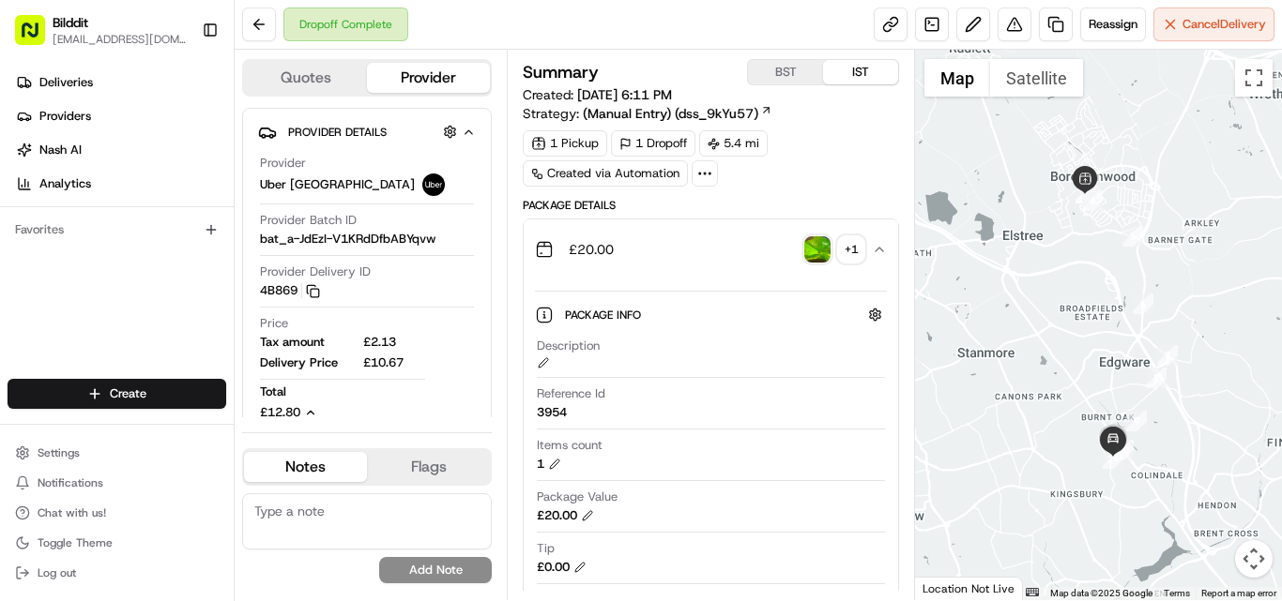
click at [878, 252] on icon "button" at bounding box center [879, 249] width 15 height 15
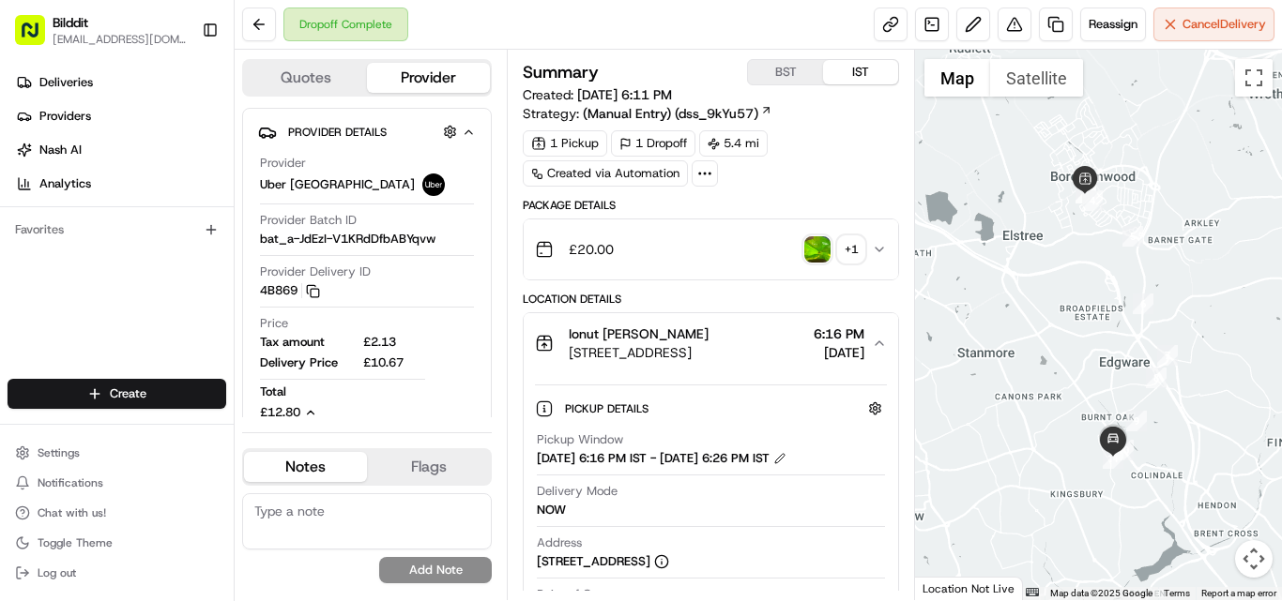
click at [878, 252] on icon "button" at bounding box center [879, 249] width 15 height 15
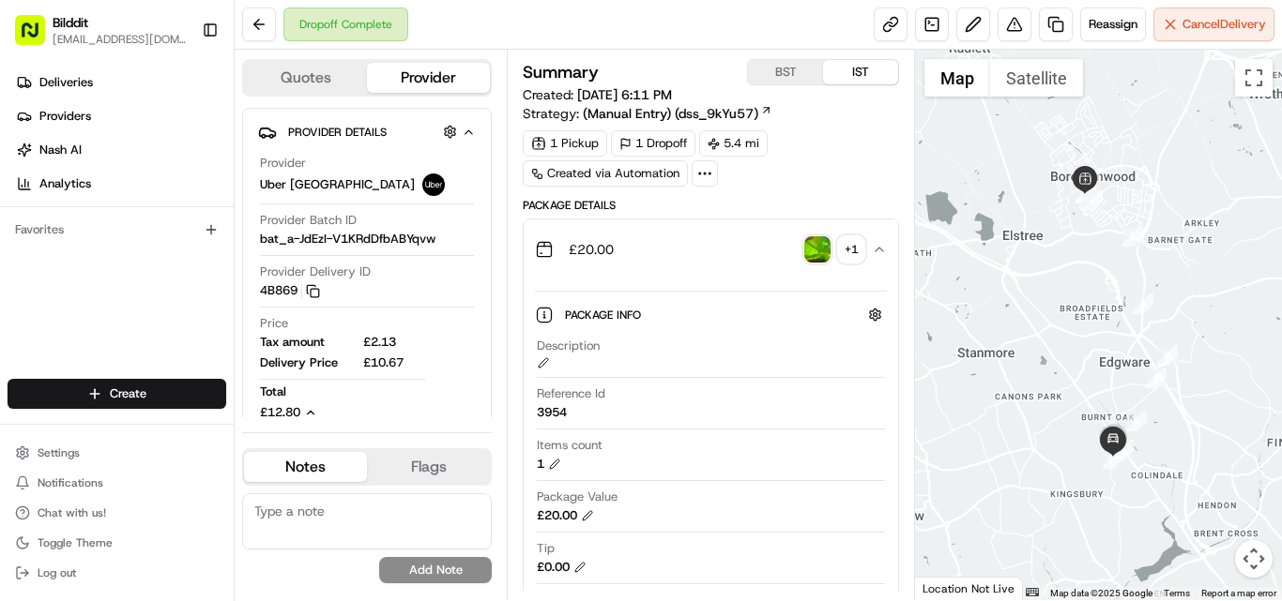
click at [878, 252] on icon "button" at bounding box center [879, 249] width 15 height 15
